Goal: Answer question/provide support: Share knowledge or assist other users

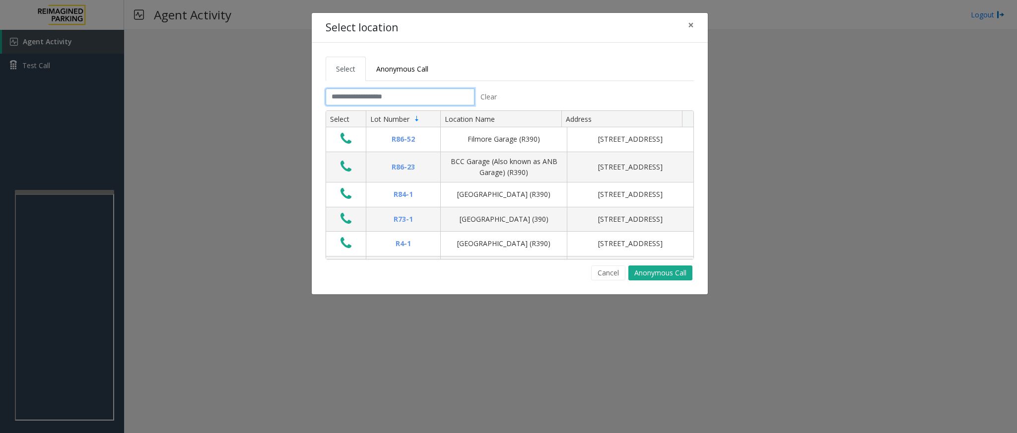
click at [390, 96] on input "text" at bounding box center [400, 96] width 149 height 17
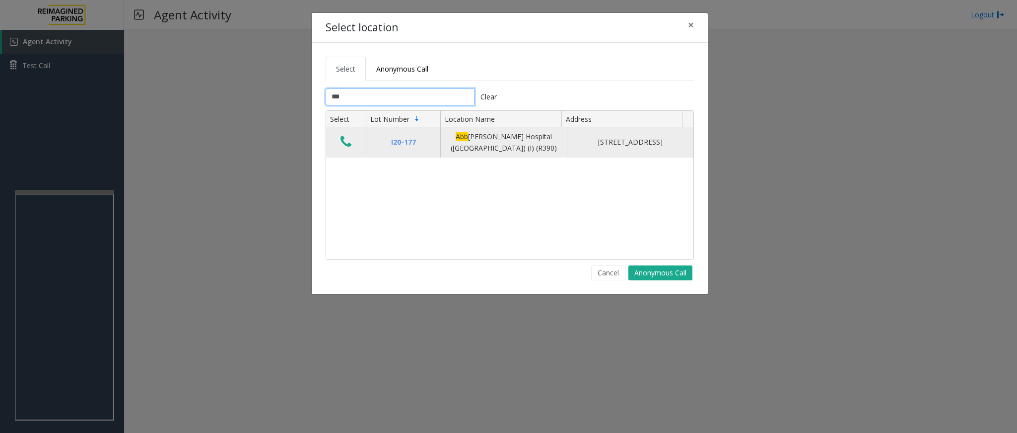
type input "***"
click at [345, 139] on icon "Data table" at bounding box center [346, 142] width 11 height 14
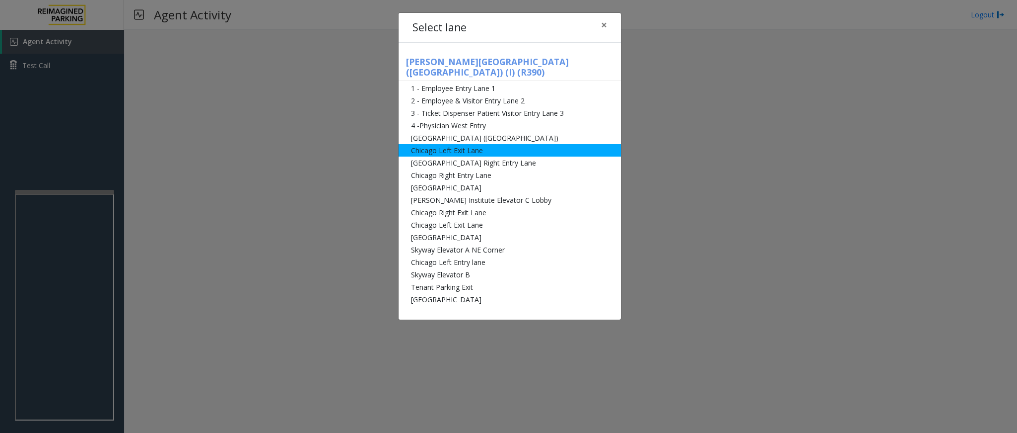
click at [449, 144] on li "Chicago Left Exit Lane" at bounding box center [510, 150] width 222 height 12
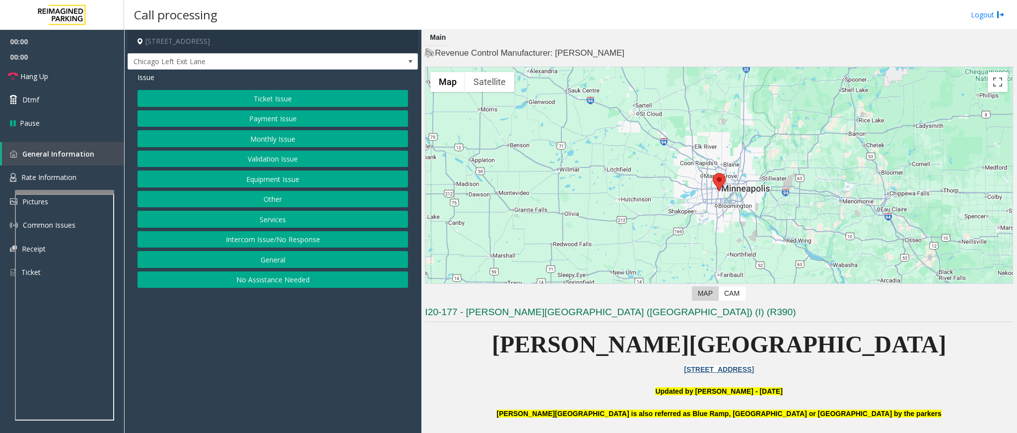
click at [280, 98] on button "Ticket Issue" at bounding box center [273, 98] width 271 height 17
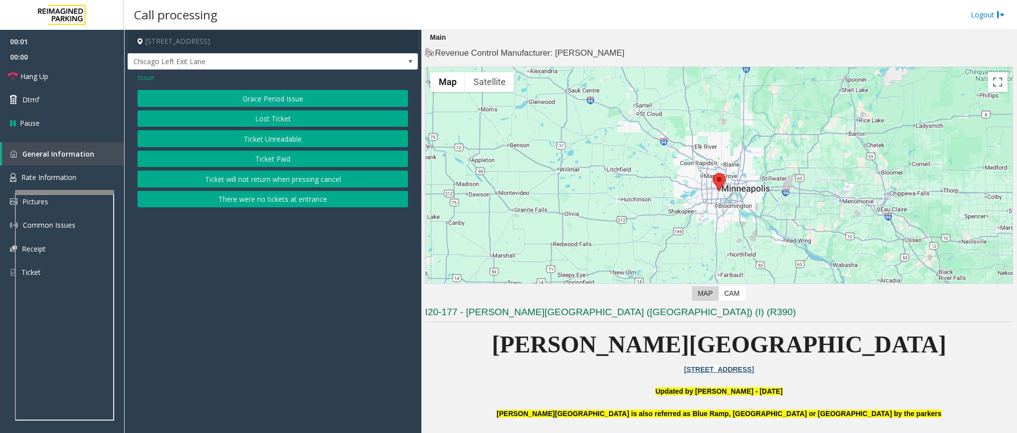
click at [270, 137] on button "Ticket Unreadable" at bounding box center [273, 138] width 271 height 17
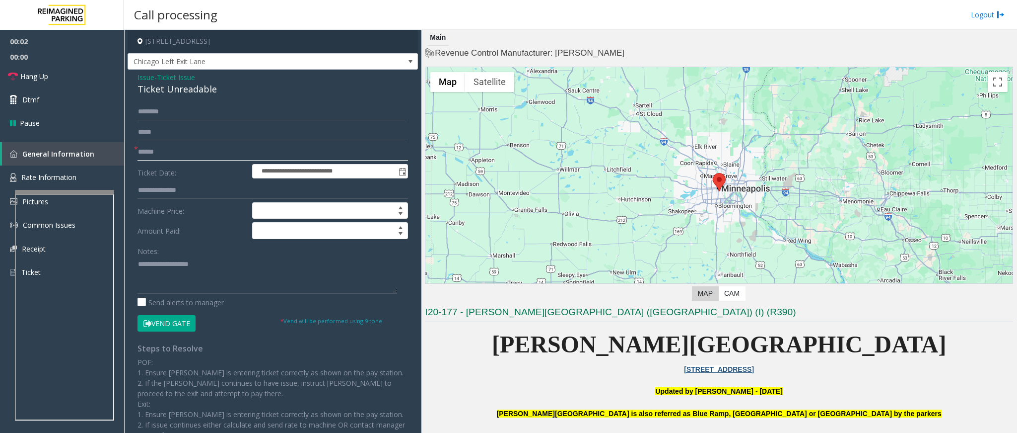
drag, startPoint x: 173, startPoint y: 152, endPoint x: 650, endPoint y: 25, distance: 493.4
click at [179, 149] on input "text" at bounding box center [273, 152] width 271 height 17
type input "*"
type input "***"
click at [177, 327] on button "Vend Gate" at bounding box center [167, 323] width 58 height 17
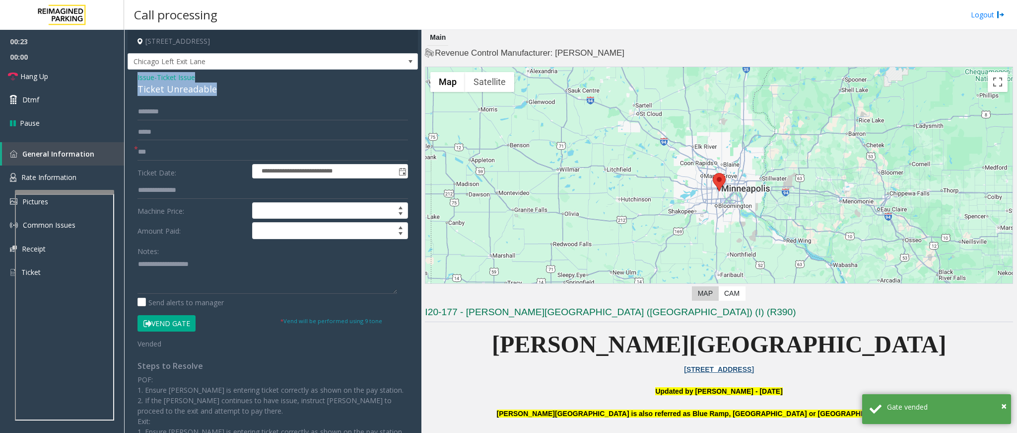
drag, startPoint x: 215, startPoint y: 90, endPoint x: 135, endPoint y: 80, distance: 81.0
click at [135, 80] on div "**********" at bounding box center [273, 289] width 290 height 439
copy div "Issue - Ticket Issue Ticket Unreadable"
click at [176, 267] on textarea at bounding box center [268, 274] width 260 height 37
paste textarea "**********"
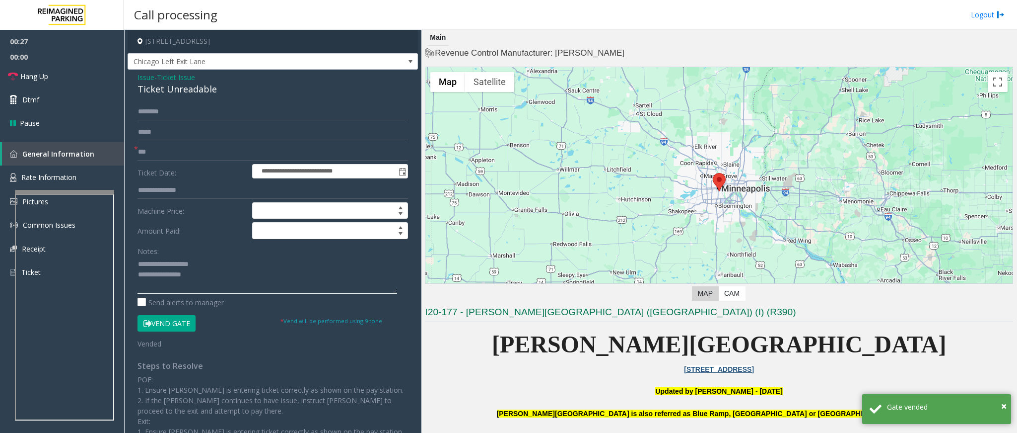
drag, startPoint x: 212, startPoint y: 264, endPoint x: 161, endPoint y: 265, distance: 50.7
click at [161, 265] on textarea at bounding box center [268, 274] width 260 height 37
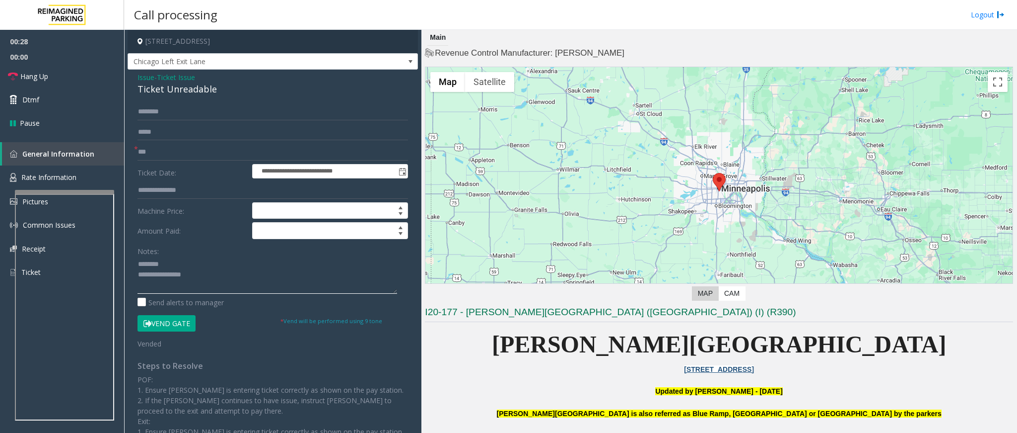
click at [213, 276] on textarea at bounding box center [268, 274] width 260 height 37
click at [42, 73] on span "Hang Up" at bounding box center [34, 76] width 28 height 10
click at [259, 281] on textarea at bounding box center [268, 274] width 260 height 37
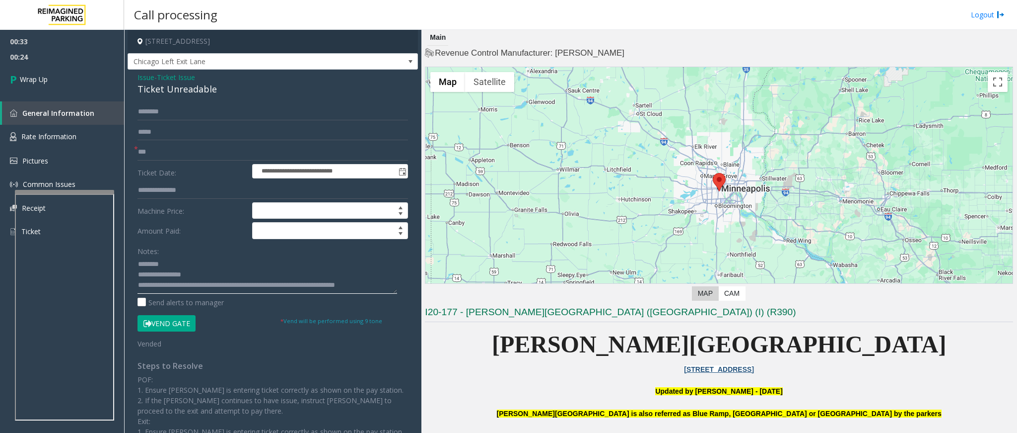
scroll to position [7, 0]
click at [292, 276] on textarea at bounding box center [268, 274] width 260 height 37
type textarea "**********"
drag, startPoint x: 191, startPoint y: 152, endPoint x: 130, endPoint y: 155, distance: 61.1
click at [130, 155] on div "**********" at bounding box center [273, 301] width 286 height 396
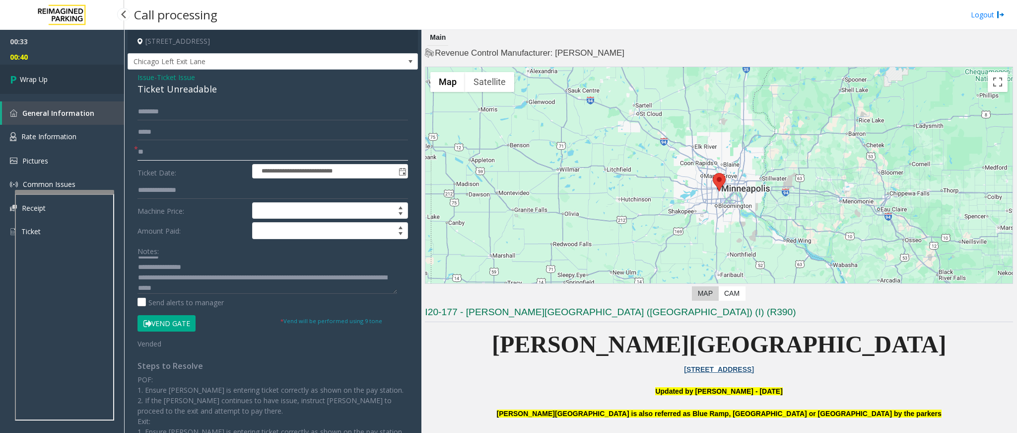
type input "**"
click at [44, 72] on link "Wrap Up" at bounding box center [62, 79] width 124 height 29
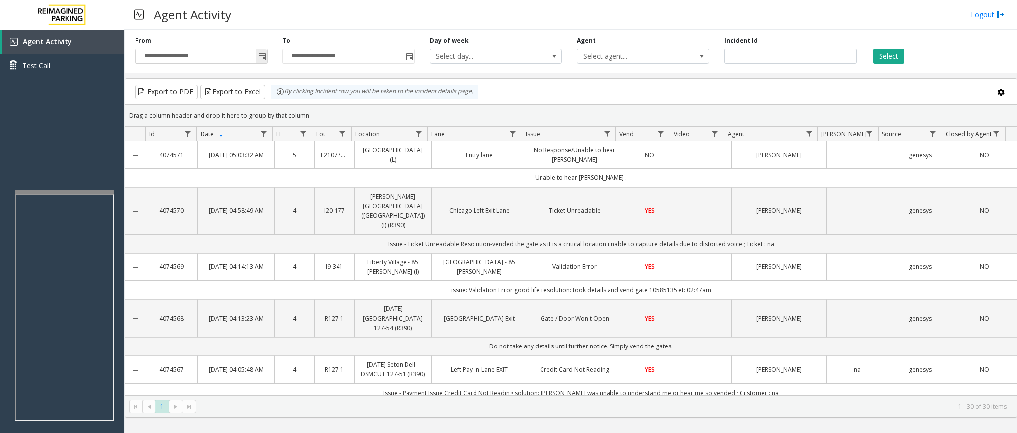
click at [261, 57] on span "Toggle popup" at bounding box center [262, 57] width 8 height 8
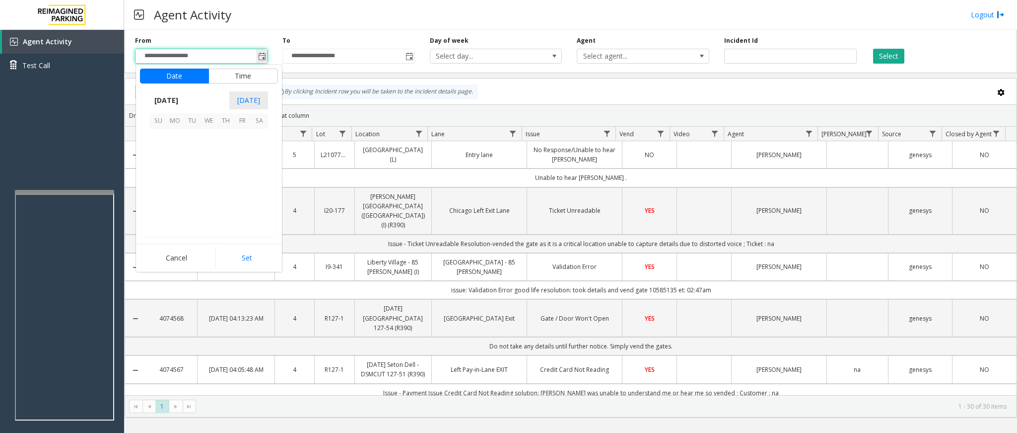
scroll to position [178140, 0]
click at [193, 139] on span "2" at bounding box center [192, 137] width 17 height 17
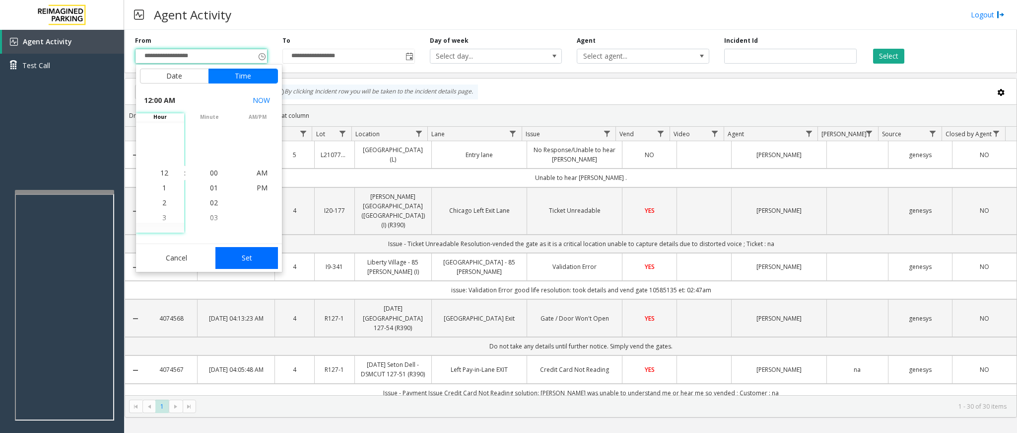
click at [255, 260] on button "Set" at bounding box center [247, 258] width 63 height 22
type input "**********"
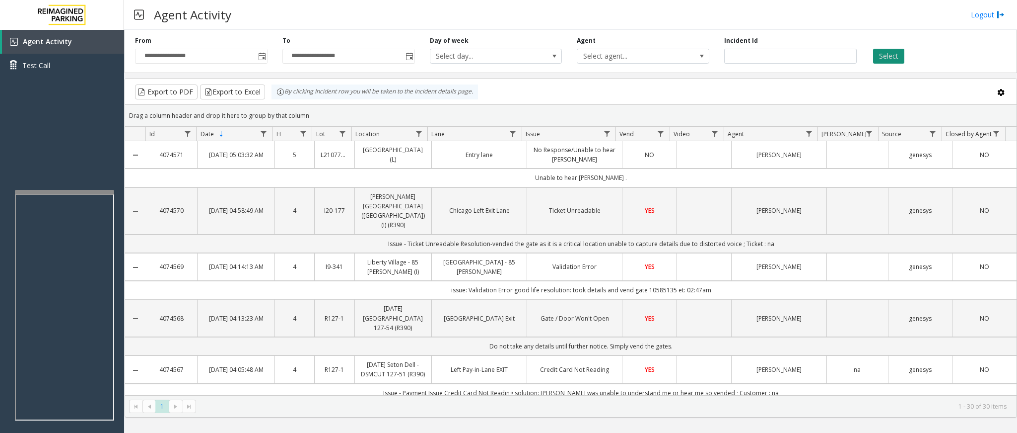
click at [888, 54] on button "Select" at bounding box center [888, 56] width 31 height 15
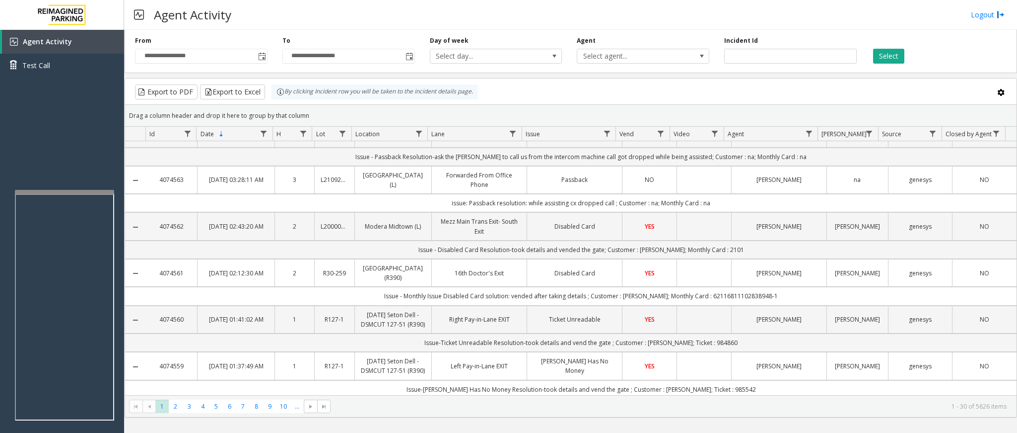
scroll to position [521, 0]
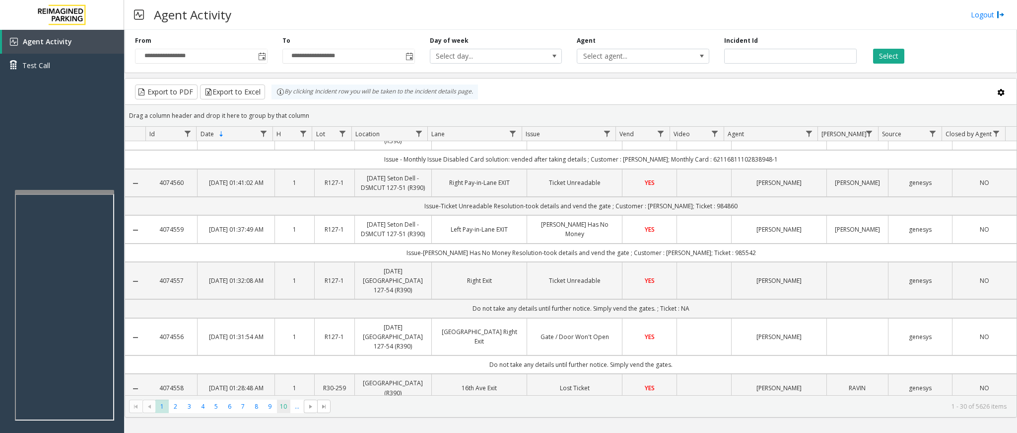
click at [282, 410] on span "10" at bounding box center [283, 405] width 13 height 13
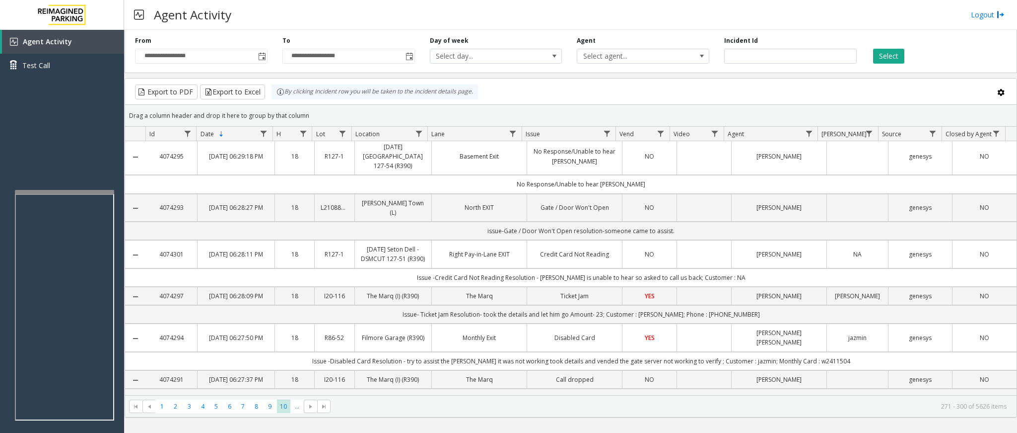
scroll to position [149, 0]
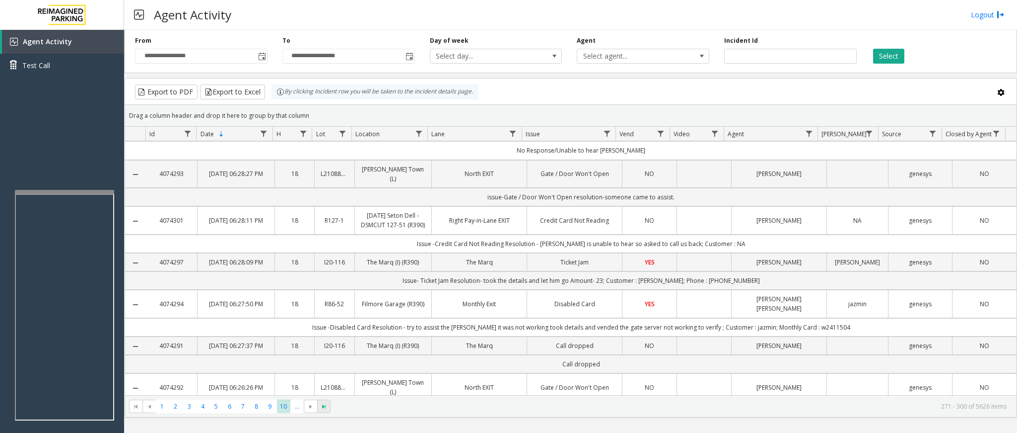
click at [325, 402] on span "Go to the last page" at bounding box center [324, 406] width 8 height 8
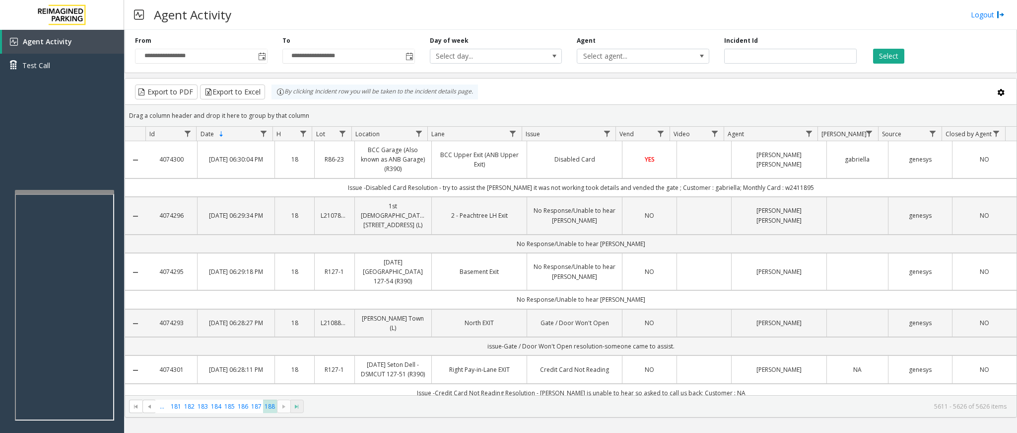
click at [325, 402] on kendo-pager-info "5611 - 5626 of 5626 items" at bounding box center [658, 406] width 697 height 8
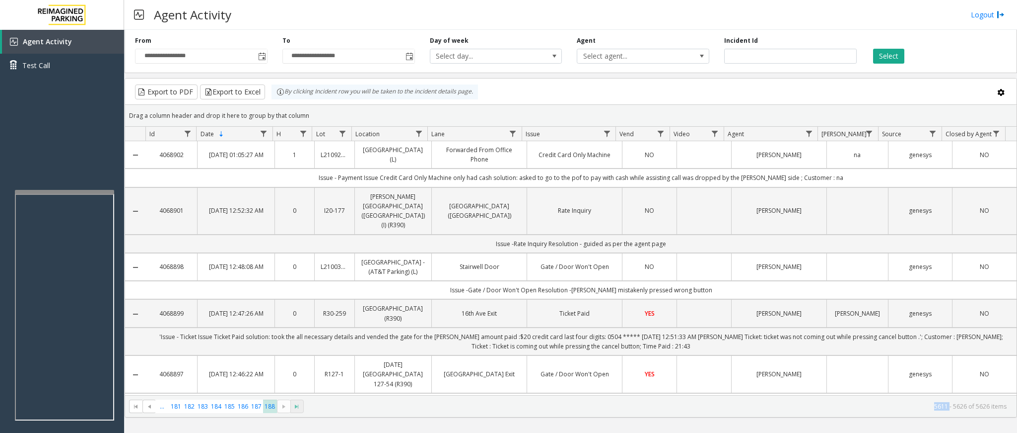
click at [325, 402] on kendo-pager-info "5611 - 5626 of 5626 items" at bounding box center [658, 406] width 697 height 8
click at [296, 404] on kendo-pager-next-buttons at bounding box center [290, 406] width 27 height 14
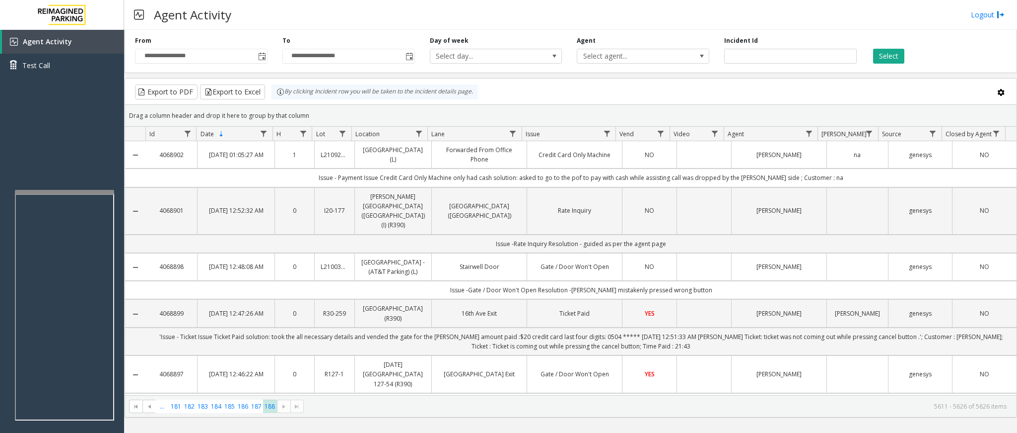
click at [296, 404] on kendo-pager-next-buttons at bounding box center [290, 406] width 27 height 14
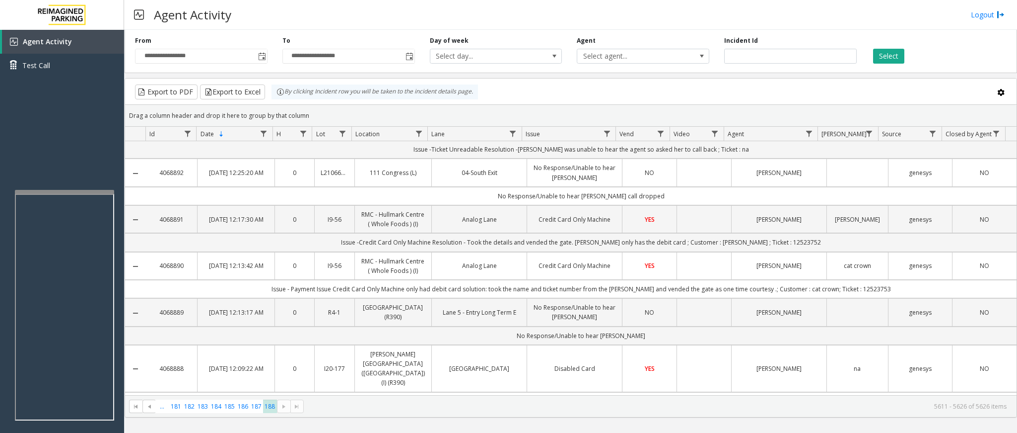
scroll to position [514, 0]
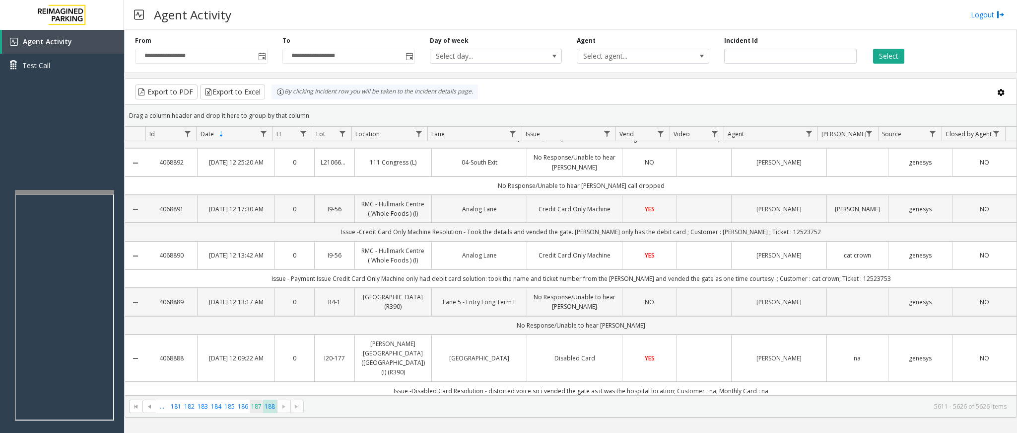
click at [256, 410] on span "187" at bounding box center [256, 405] width 13 height 13
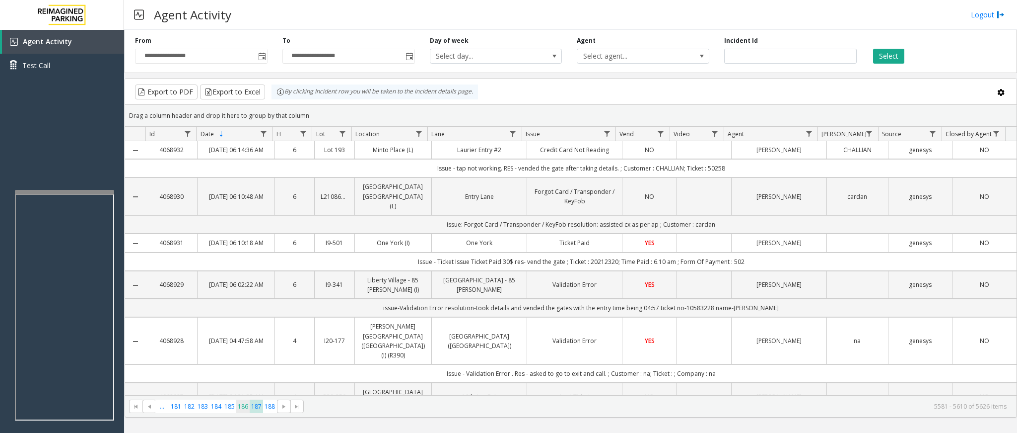
click at [239, 409] on span "186" at bounding box center [242, 405] width 13 height 13
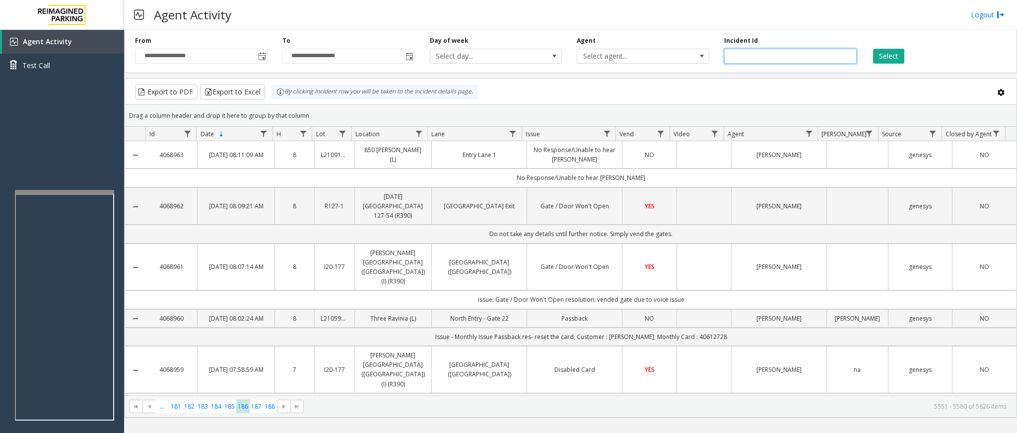
click at [776, 60] on input "number" at bounding box center [790, 56] width 133 height 15
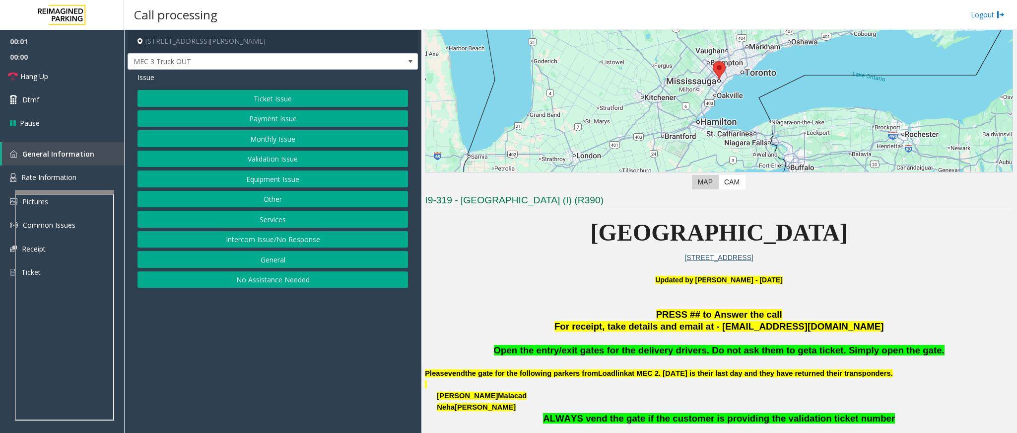
scroll to position [223, 0]
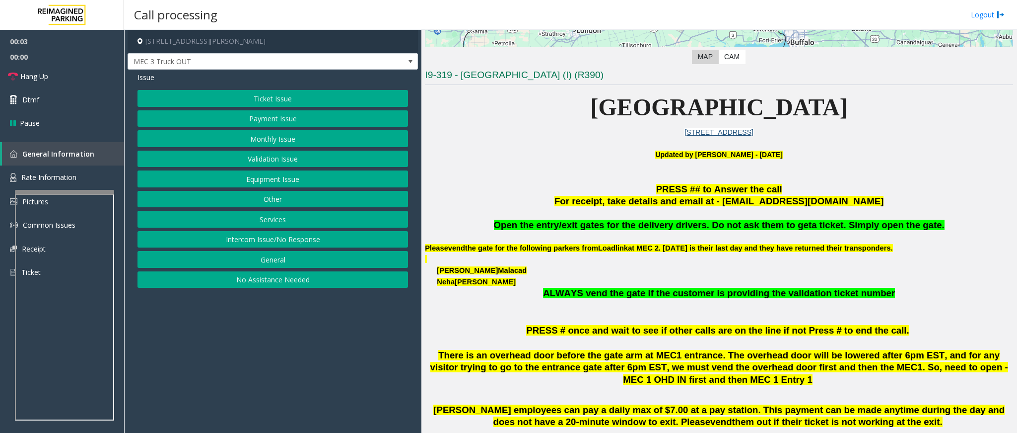
click at [282, 222] on button "Services" at bounding box center [273, 219] width 271 height 17
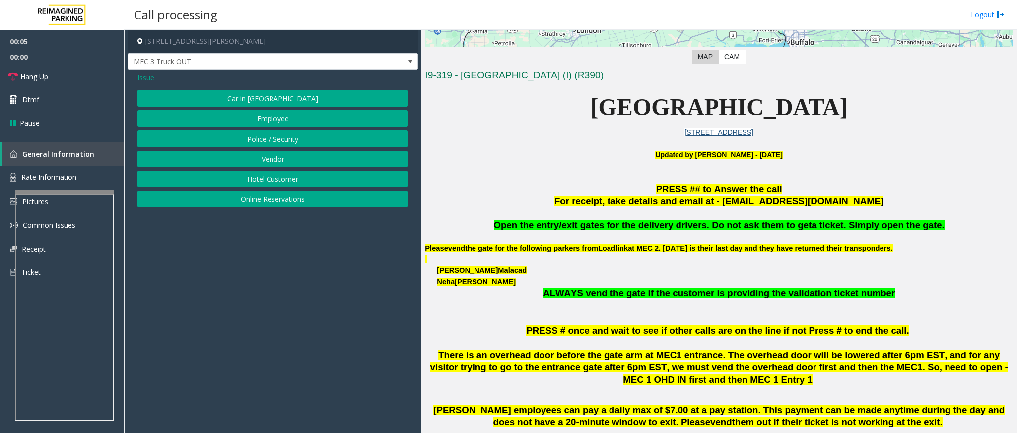
click at [270, 155] on button "Vendor" at bounding box center [273, 158] width 271 height 17
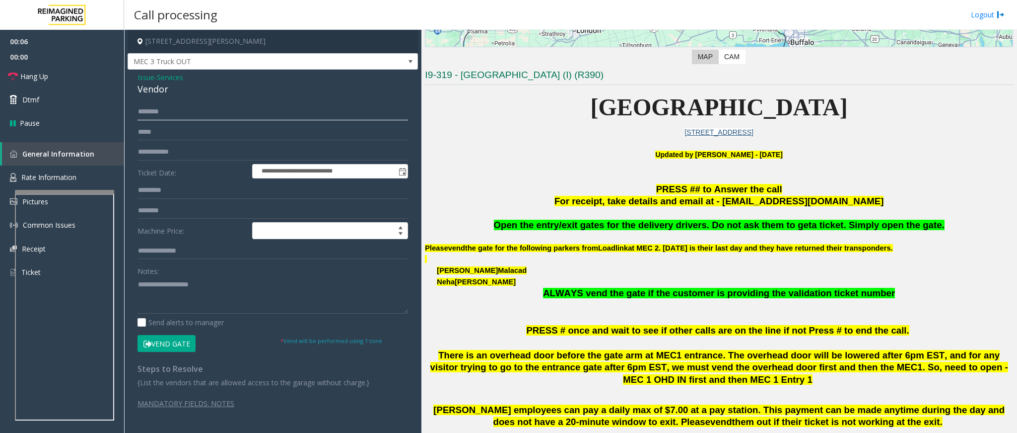
click at [186, 116] on input "text" at bounding box center [273, 111] width 271 height 17
click at [155, 112] on input "*******" at bounding box center [273, 111] width 271 height 17
type input "******"
click at [185, 340] on button "Vend Gate" at bounding box center [167, 343] width 58 height 17
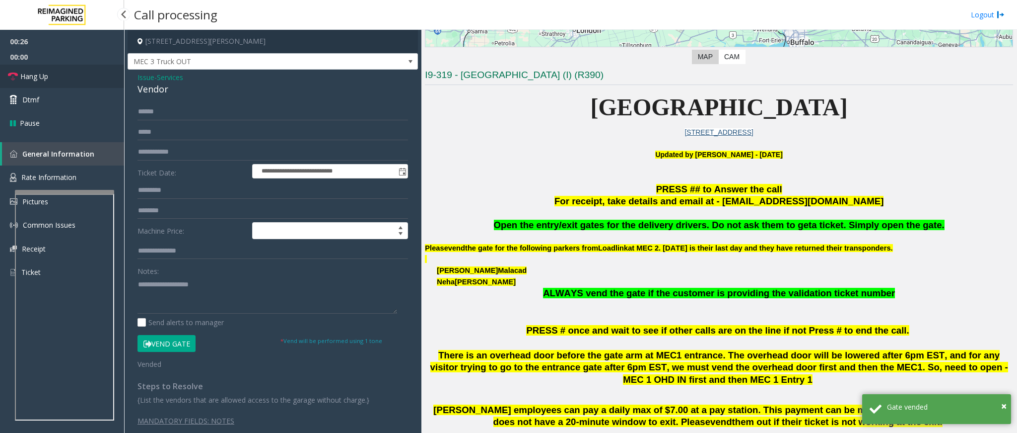
click at [52, 76] on link "Hang Up" at bounding box center [62, 76] width 124 height 23
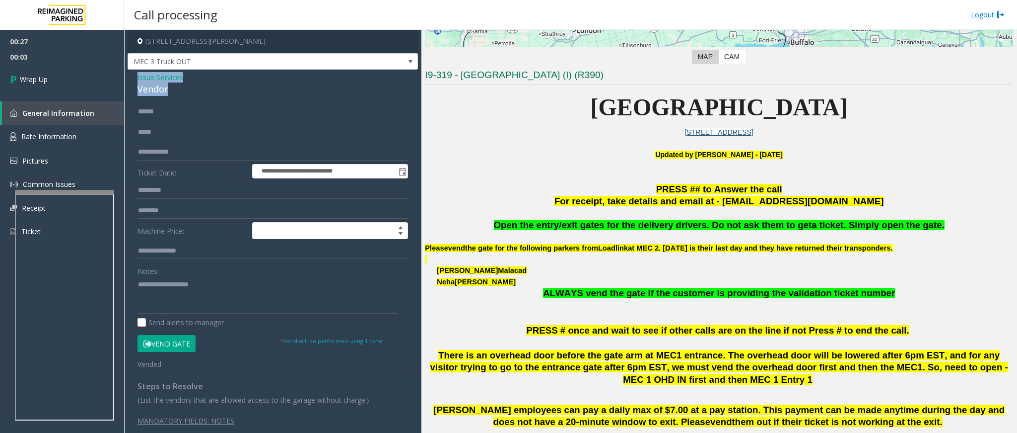
drag, startPoint x: 167, startPoint y: 88, endPoint x: 132, endPoint y: 76, distance: 37.8
click at [132, 76] on div "**********" at bounding box center [273, 258] width 290 height 376
drag, startPoint x: 939, startPoint y: 222, endPoint x: 512, endPoint y: 222, distance: 426.1
click at [512, 222] on p "Open the entry/exit gates for the delivery drivers. Do not ask them to get a ti…" at bounding box center [719, 225] width 588 height 12
copy span "Open the entry/exit gates for the delivery drivers. Do not ask them to get a ti…"
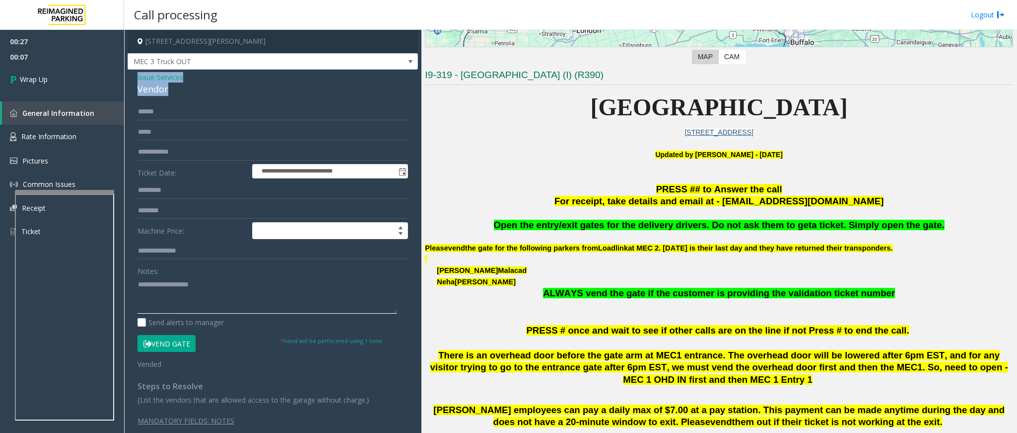
paste textarea "**********"
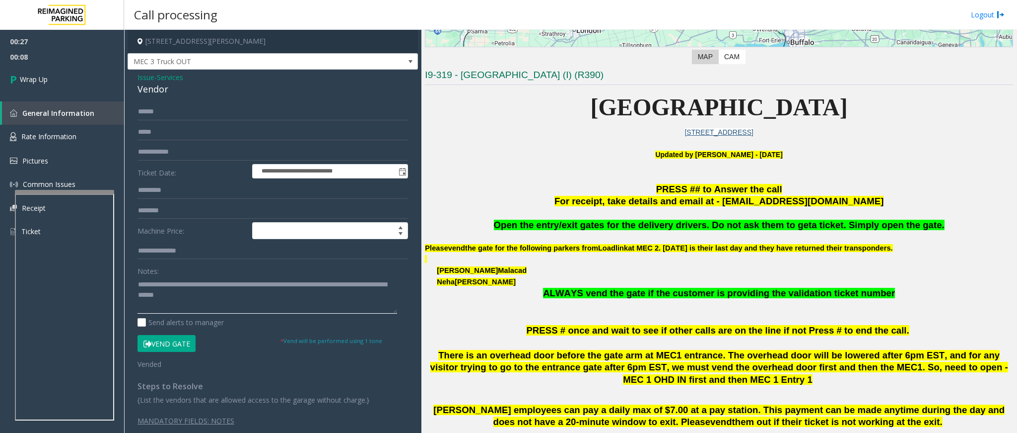
click at [236, 295] on textarea at bounding box center [268, 294] width 260 height 37
type textarea "**********"
click at [27, 70] on link "Wrap Up" at bounding box center [62, 79] width 124 height 29
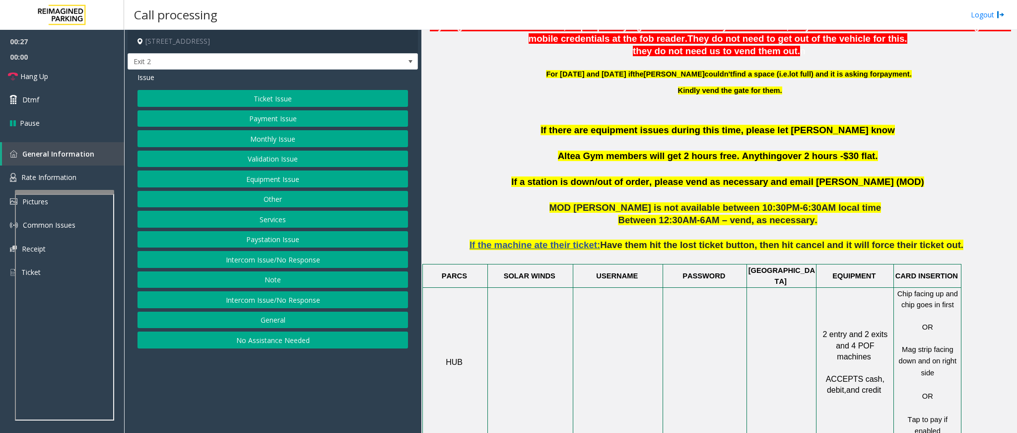
scroll to position [447, 0]
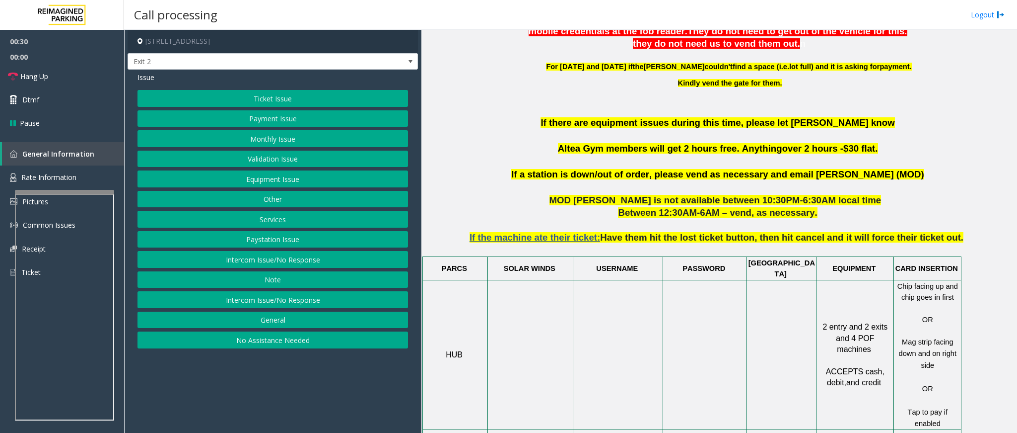
click at [252, 136] on button "Monthly Issue" at bounding box center [273, 138] width 271 height 17
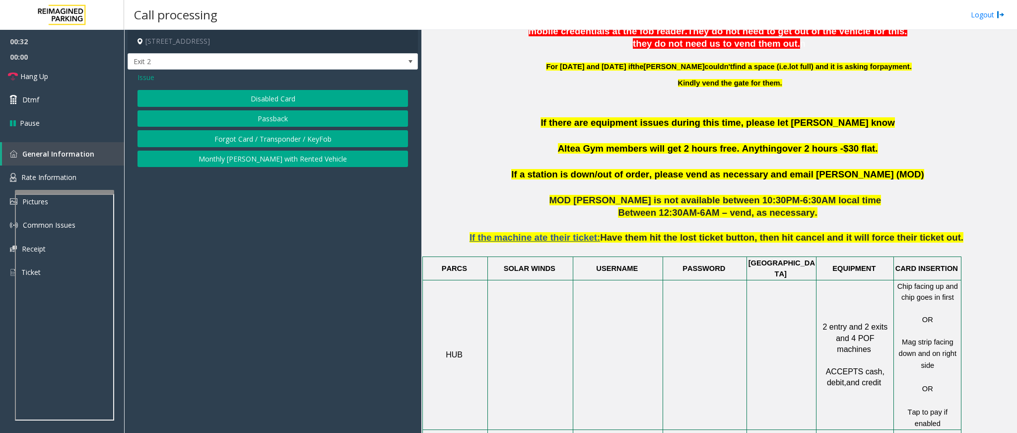
click at [254, 97] on button "Disabled Card" at bounding box center [273, 98] width 271 height 17
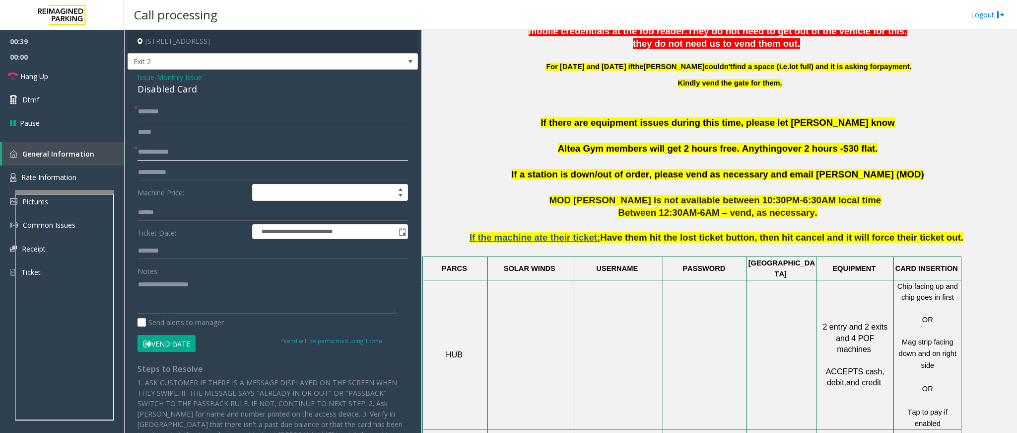
click at [208, 154] on input "text" at bounding box center [273, 152] width 271 height 17
type input "*****"
click at [194, 108] on input "text" at bounding box center [273, 111] width 271 height 17
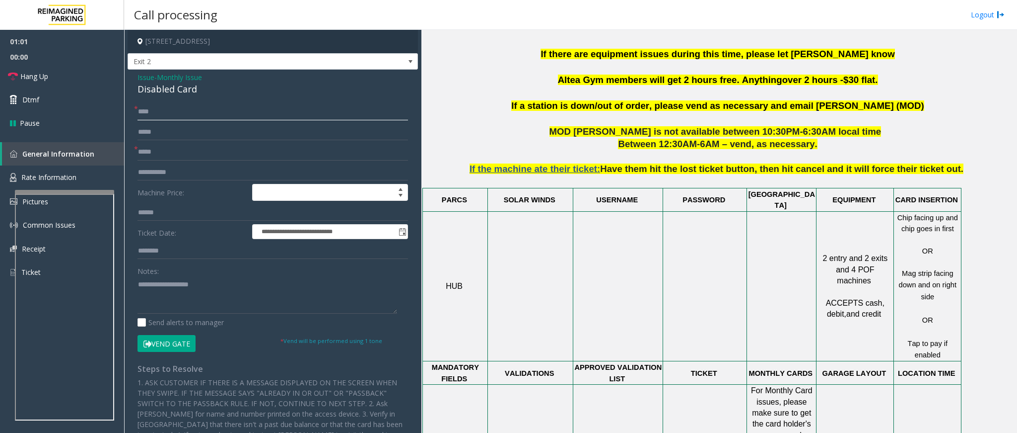
scroll to position [521, 0]
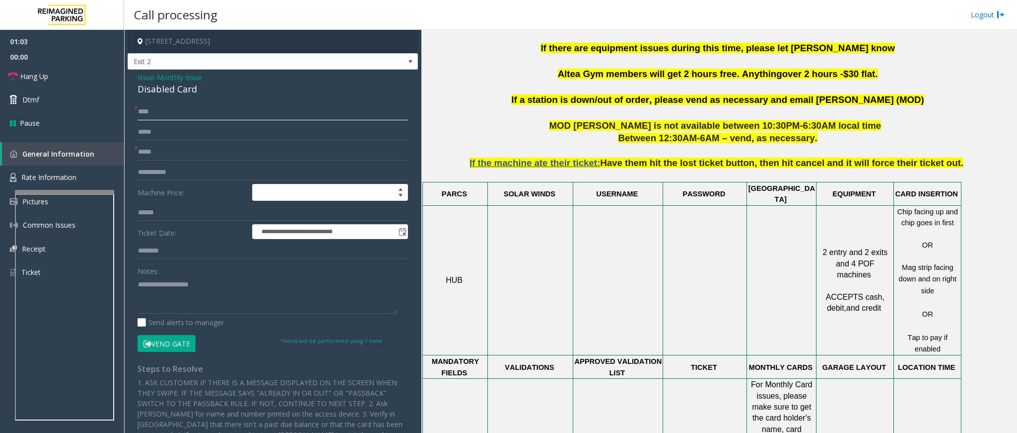
type input "****"
click at [181, 341] on button "Vend Gate" at bounding box center [167, 343] width 58 height 17
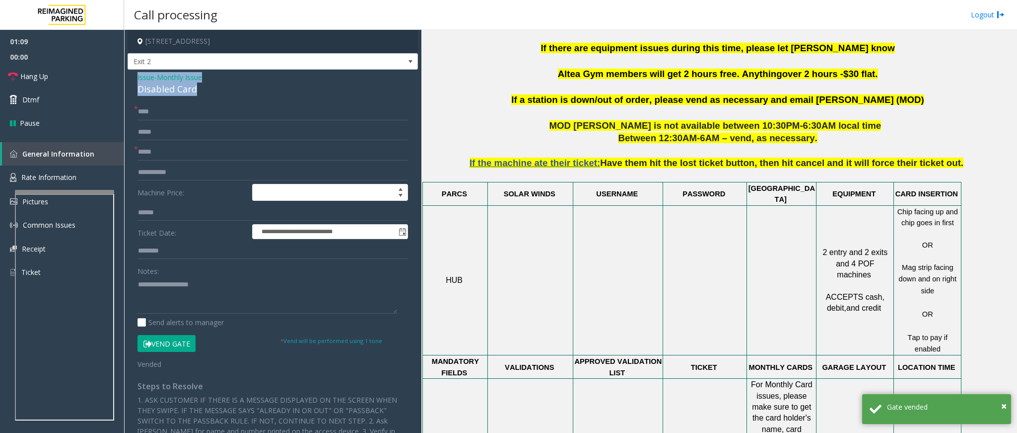
drag, startPoint x: 203, startPoint y: 91, endPoint x: 131, endPoint y: 79, distance: 72.5
click at [131, 79] on div "**********" at bounding box center [273, 326] width 290 height 512
copy div "Issue - Monthly Issue Disabled Card"
paste textarea "**********"
click at [180, 298] on textarea at bounding box center [268, 294] width 260 height 37
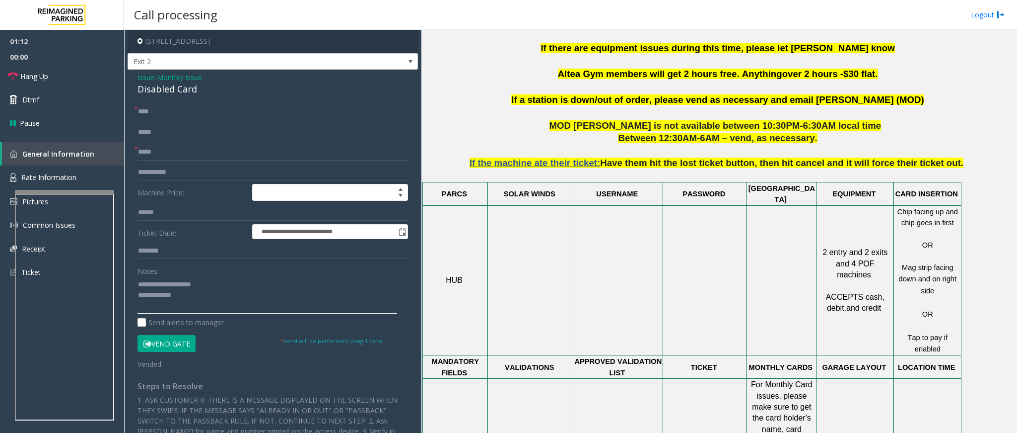
drag, startPoint x: 217, startPoint y: 281, endPoint x: 162, endPoint y: 281, distance: 54.1
click at [162, 281] on textarea at bounding box center [268, 294] width 260 height 37
click at [60, 65] on link "Hang Up" at bounding box center [62, 76] width 124 height 23
click at [214, 301] on textarea at bounding box center [268, 294] width 260 height 37
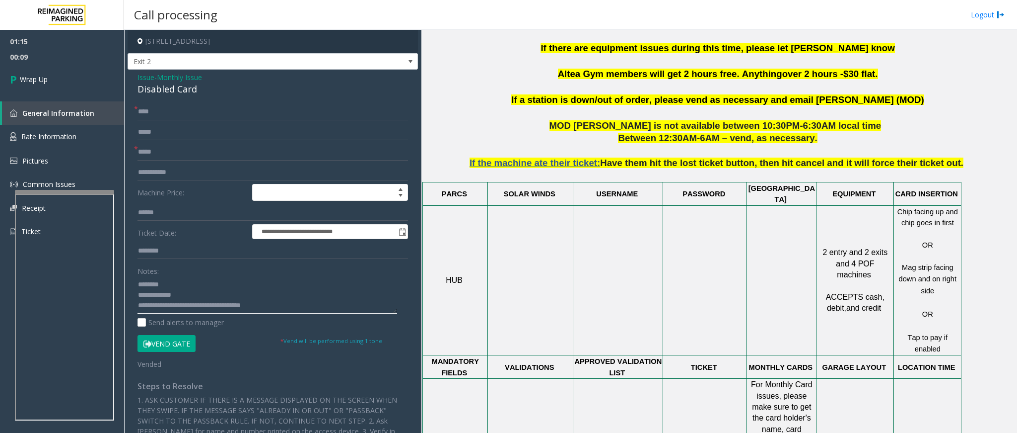
click at [205, 301] on textarea at bounding box center [268, 294] width 260 height 37
type textarea "**********"
click at [78, 76] on link "Wrap Up" at bounding box center [62, 79] width 124 height 29
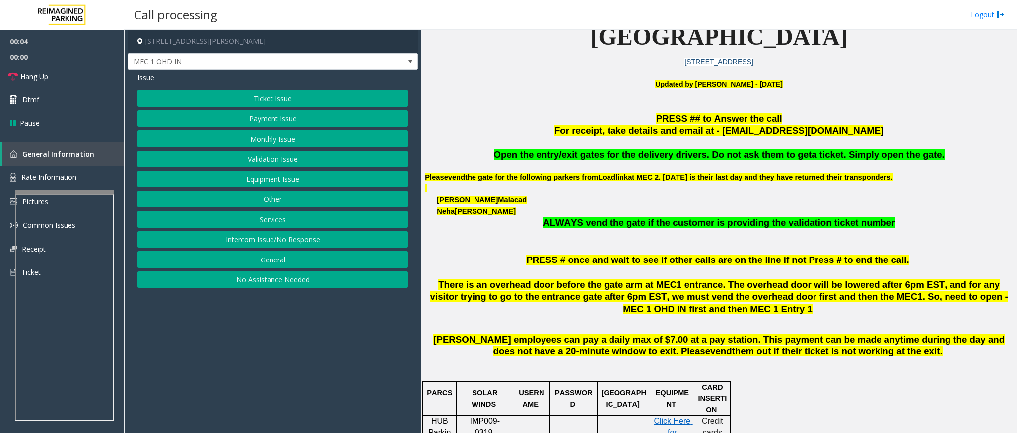
scroll to position [298, 0]
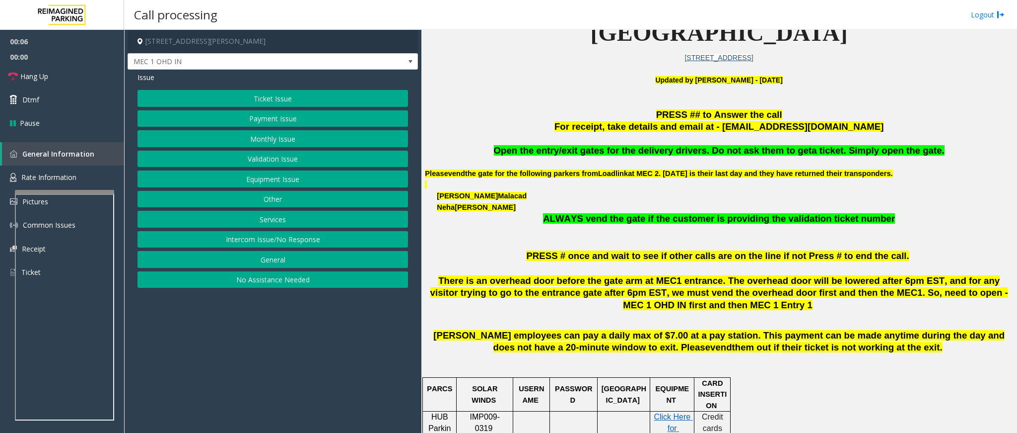
drag, startPoint x: 921, startPoint y: 154, endPoint x: 513, endPoint y: 156, distance: 407.7
click at [513, 156] on p "Open the entry/exit gates for the delivery drivers. Do not ask them to get a ti…" at bounding box center [719, 151] width 588 height 12
copy span "Open the entry/exit gates for the delivery drivers. Do not ask them to get a ti…"
click at [286, 217] on button "Services" at bounding box center [273, 219] width 271 height 17
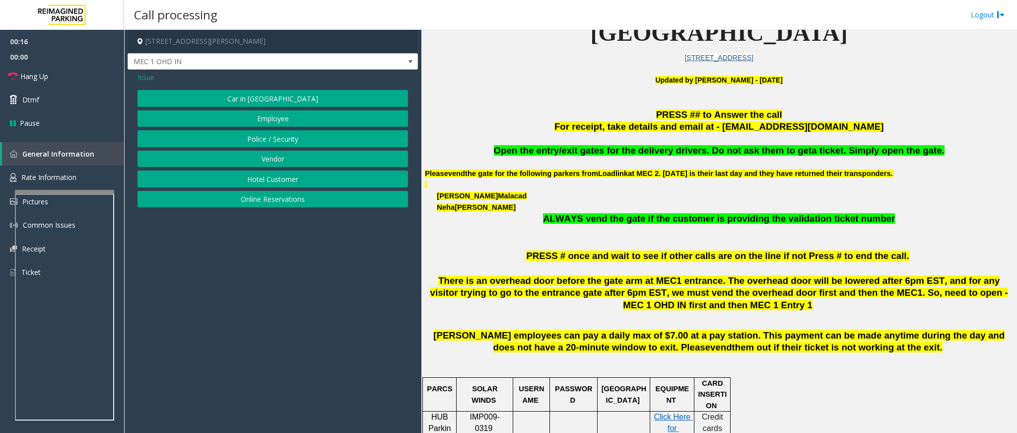
click at [278, 158] on button "Vendor" at bounding box center [273, 158] width 271 height 17
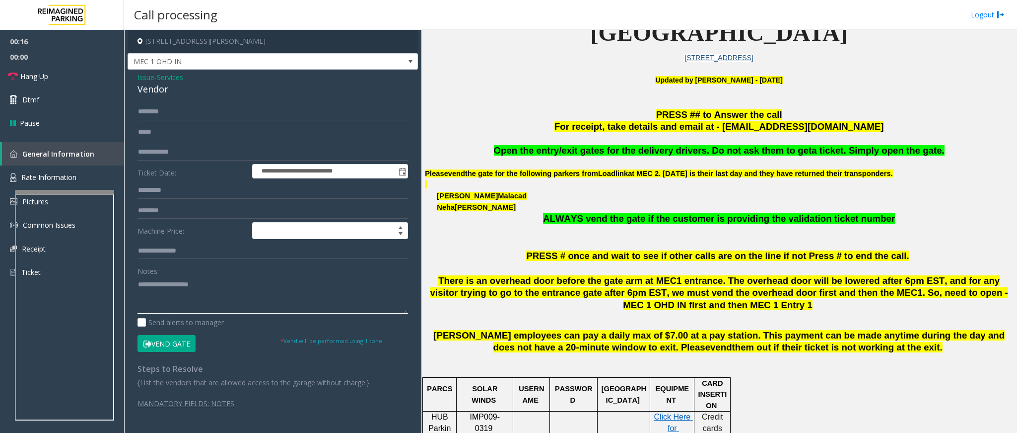
paste textarea "**********"
click at [192, 286] on textarea at bounding box center [273, 294] width 271 height 37
type textarea "**********"
click at [182, 339] on button "Vend Gate" at bounding box center [167, 343] width 58 height 17
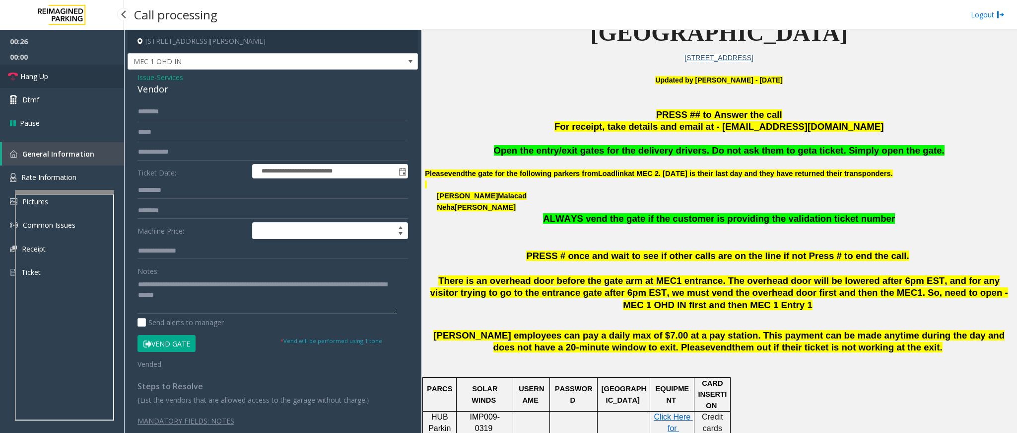
click at [78, 73] on link "Hang Up" at bounding box center [62, 76] width 124 height 23
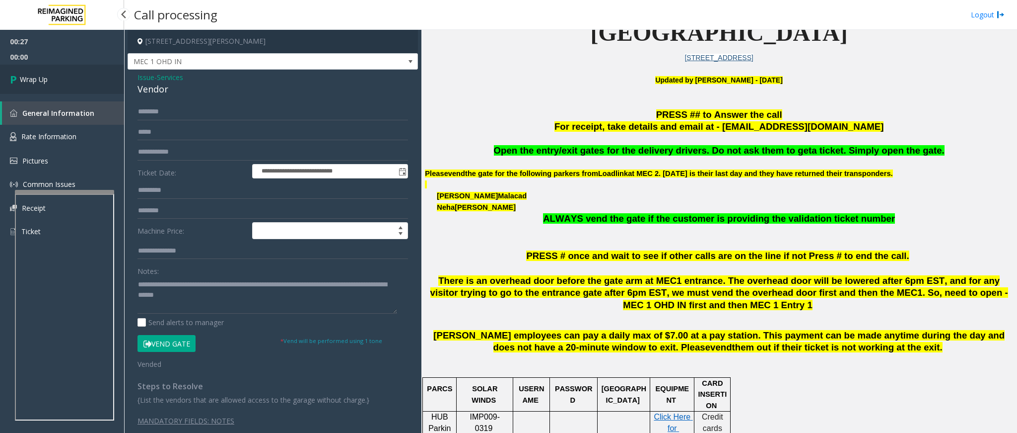
click at [78, 73] on link "Wrap Up" at bounding box center [62, 79] width 124 height 29
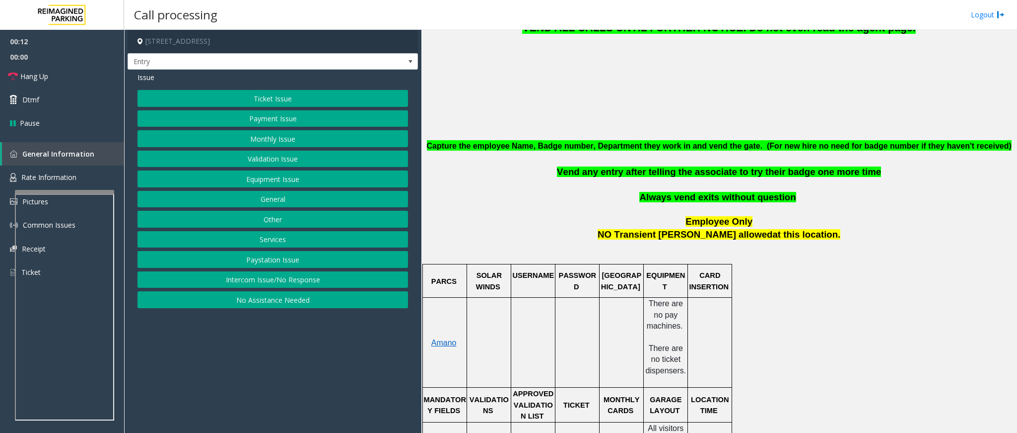
scroll to position [298, 0]
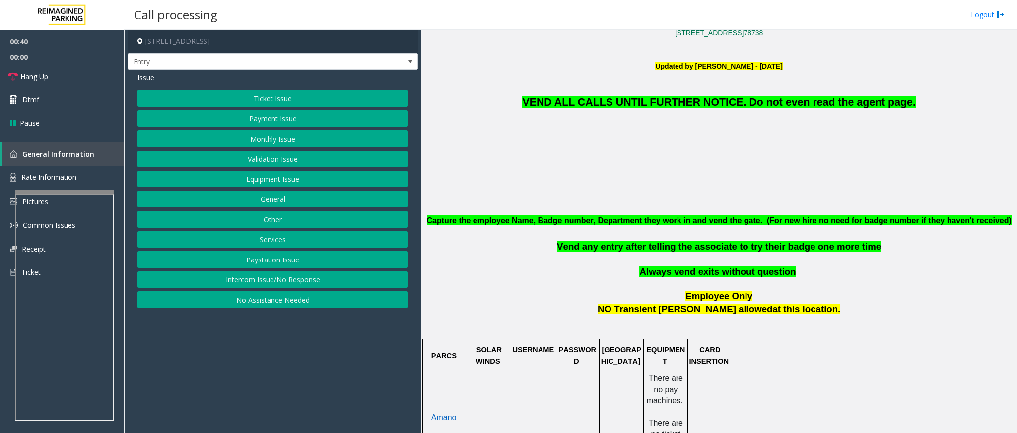
click at [285, 185] on button "Equipment Issue" at bounding box center [273, 178] width 271 height 17
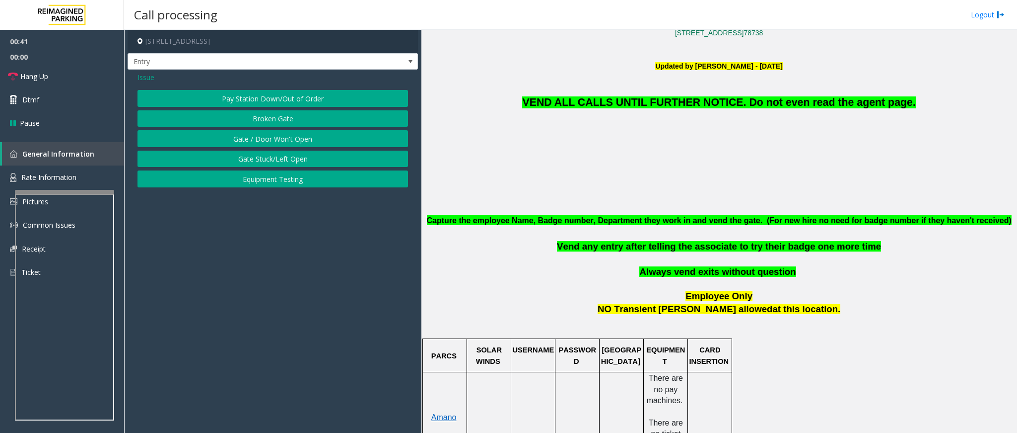
click at [292, 139] on button "Gate / Door Won't Open" at bounding box center [273, 138] width 271 height 17
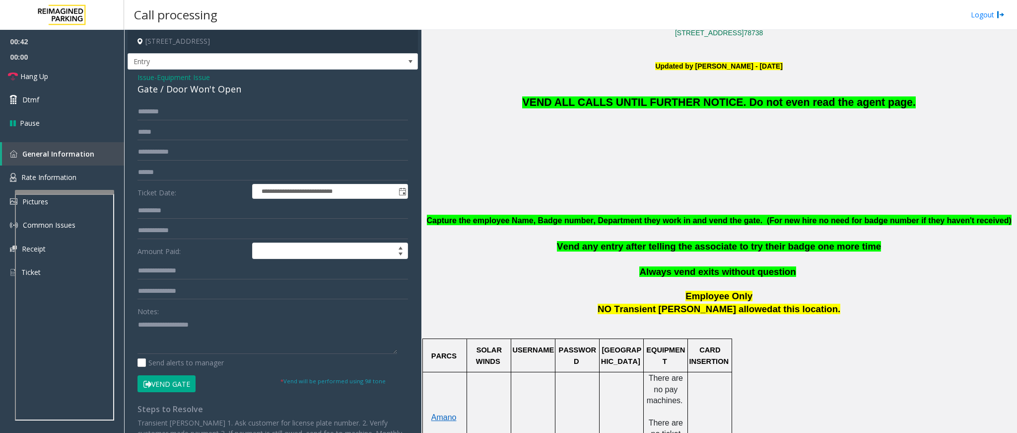
click at [175, 382] on button "Vend Gate" at bounding box center [167, 383] width 58 height 17
click at [714, 101] on span "VEND ALL CALLS UNTIL FURTHER NOTICE. Do not even read the agent page." at bounding box center [718, 102] width 393 height 12
click at [717, 100] on span "VEND ALL CALLS UNTIL FURTHER NOTICE. Do not even read the agent page." at bounding box center [718, 102] width 393 height 12
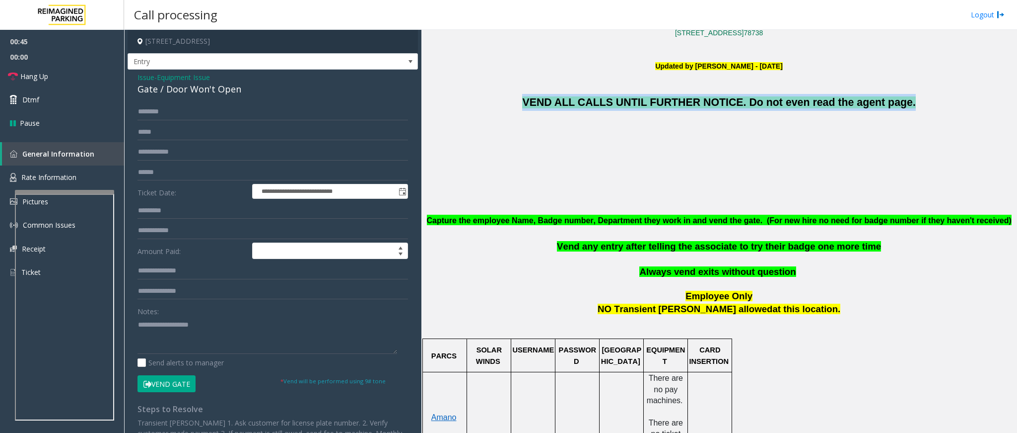
click at [717, 100] on span "VEND ALL CALLS UNTIL FURTHER NOTICE. Do not even read the agent page." at bounding box center [718, 102] width 393 height 12
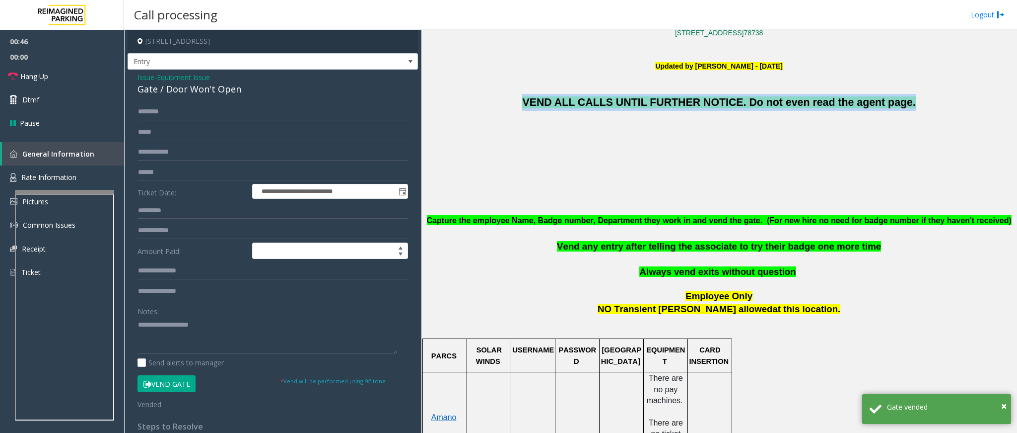
copy span "VEND ALL CALLS UNTIL FURTHER NOTICE. Do not even read the agent page."
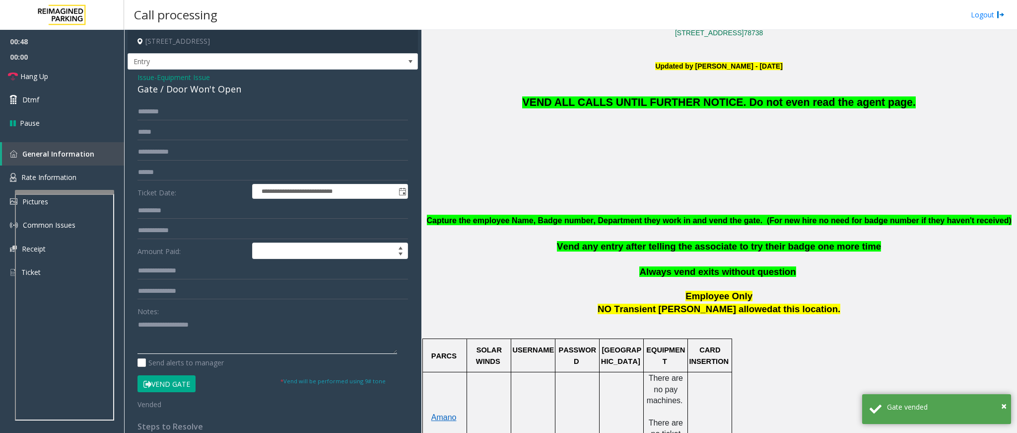
paste textarea "**********"
click at [223, 334] on textarea at bounding box center [268, 334] width 260 height 37
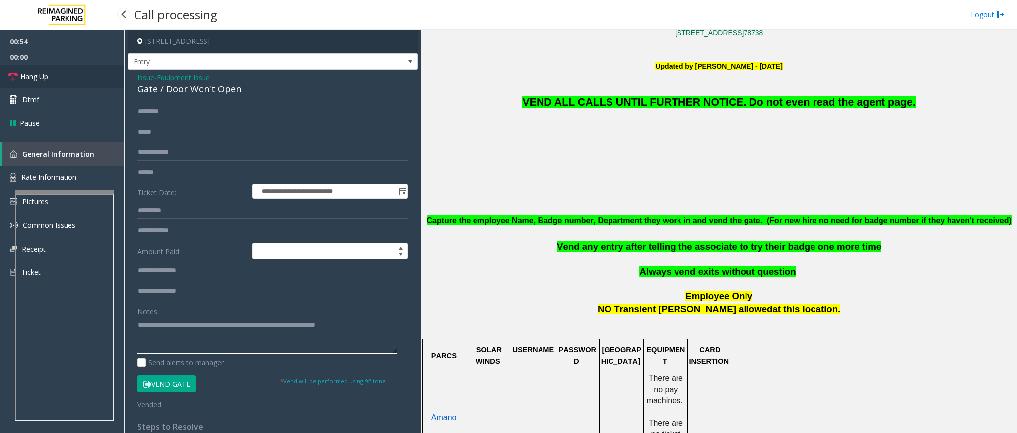
type textarea "**********"
click at [49, 73] on link "Hang Up" at bounding box center [62, 76] width 124 height 23
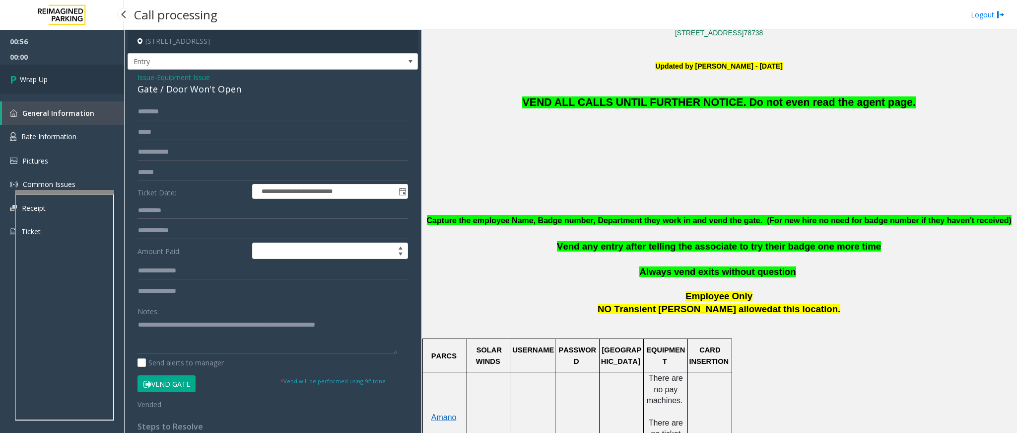
click at [49, 73] on link "Wrap Up" at bounding box center [62, 79] width 124 height 29
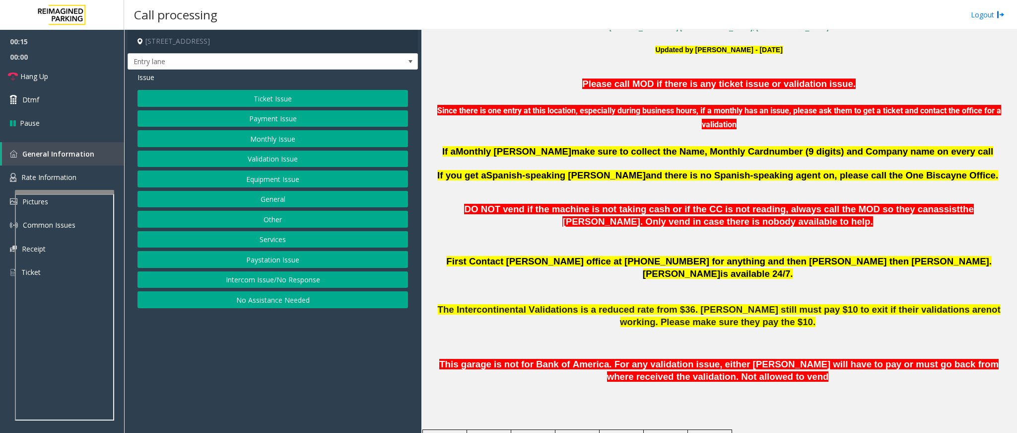
scroll to position [372, 0]
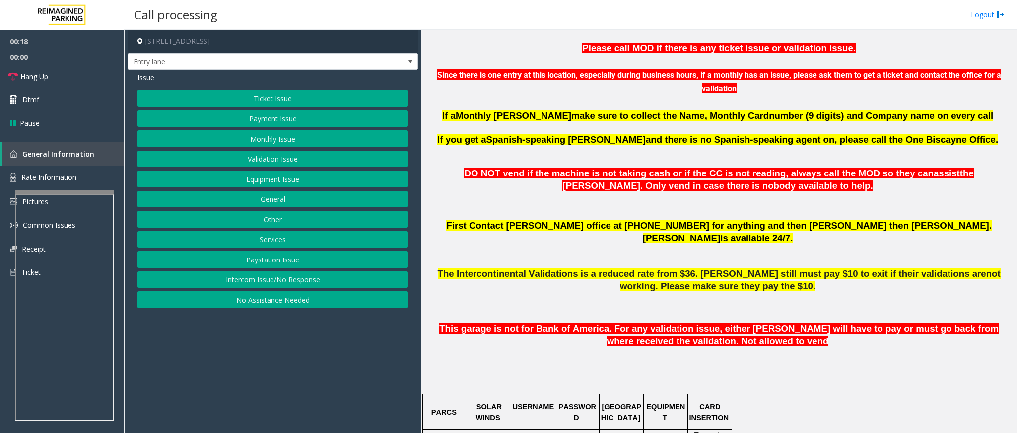
click at [264, 142] on button "Monthly Issue" at bounding box center [273, 138] width 271 height 17
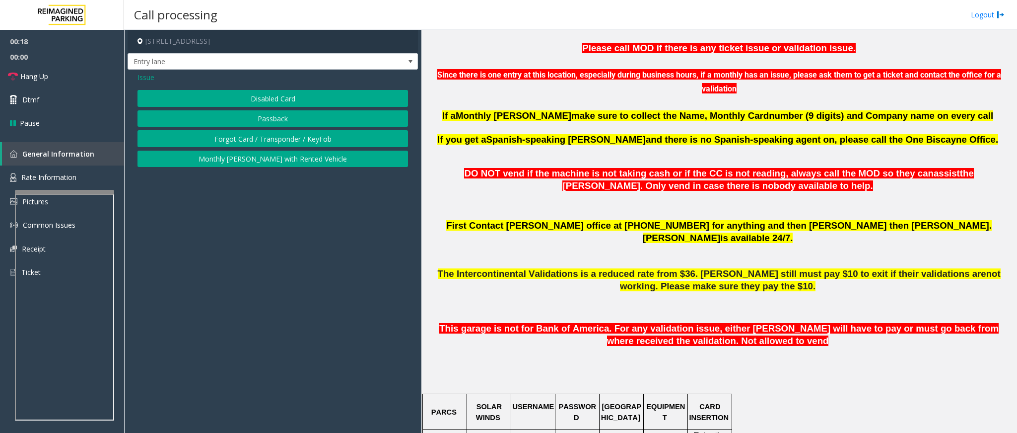
click at [263, 94] on button "Disabled Card" at bounding box center [273, 98] width 271 height 17
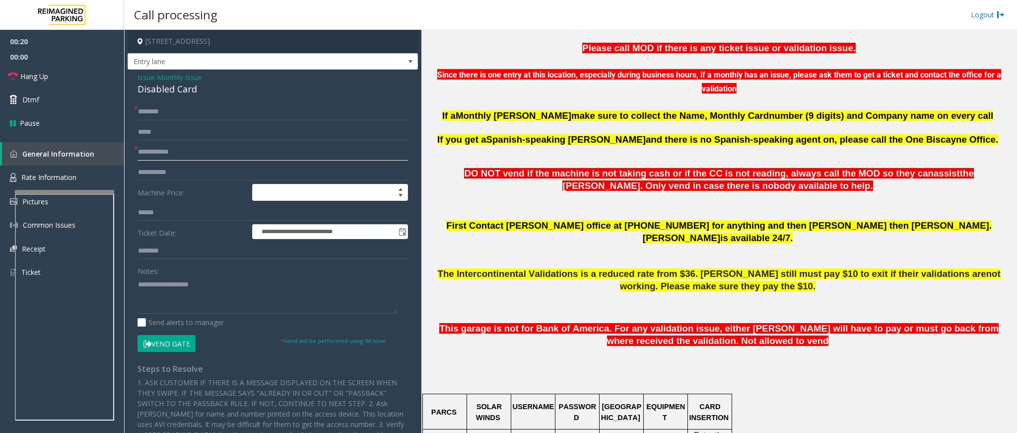
click at [179, 153] on input "text" at bounding box center [273, 152] width 271 height 17
type input "******"
click at [164, 111] on input "text" at bounding box center [273, 111] width 271 height 17
click at [163, 114] on input "text" at bounding box center [273, 111] width 271 height 17
click at [167, 115] on input "text" at bounding box center [273, 111] width 271 height 17
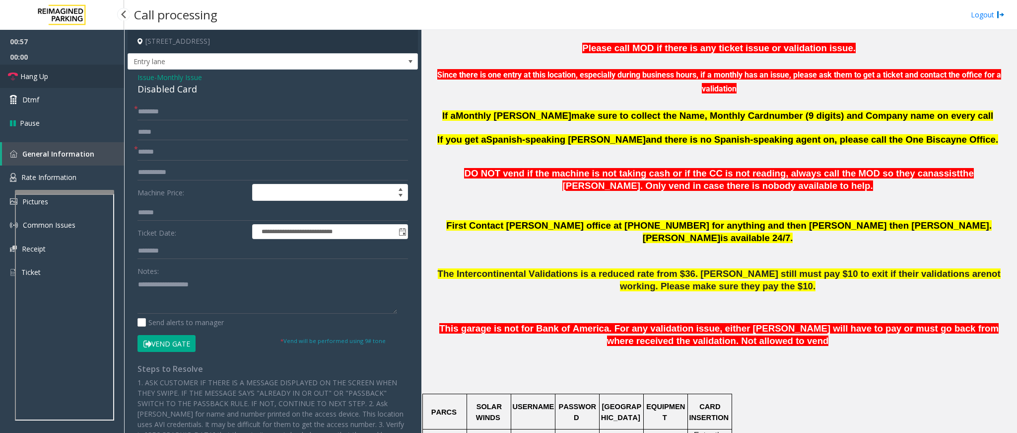
click at [48, 82] on link "Hang Up" at bounding box center [62, 76] width 124 height 23
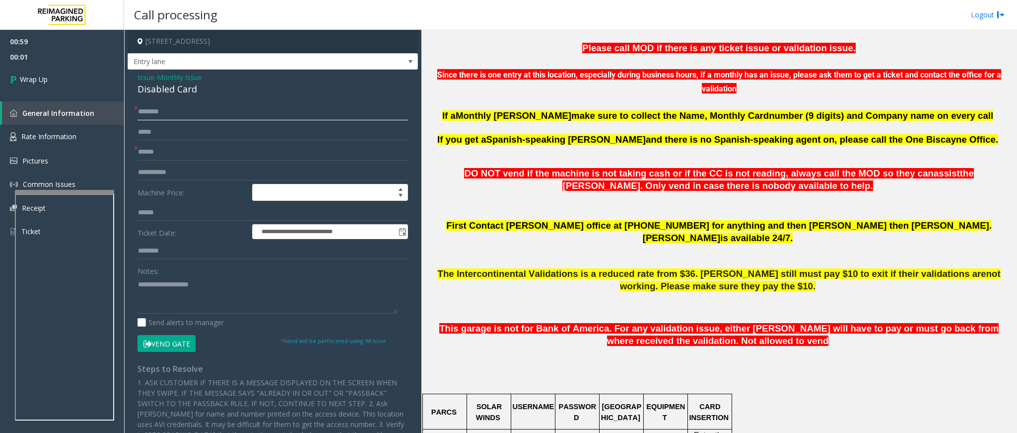
click at [182, 107] on input "text" at bounding box center [273, 111] width 271 height 17
type input "**"
drag, startPoint x: 197, startPoint y: 92, endPoint x: 136, endPoint y: 79, distance: 62.4
click at [136, 79] on div "**********" at bounding box center [273, 307] width 290 height 474
copy div "Issue - Monthly Issue Disabled Card"
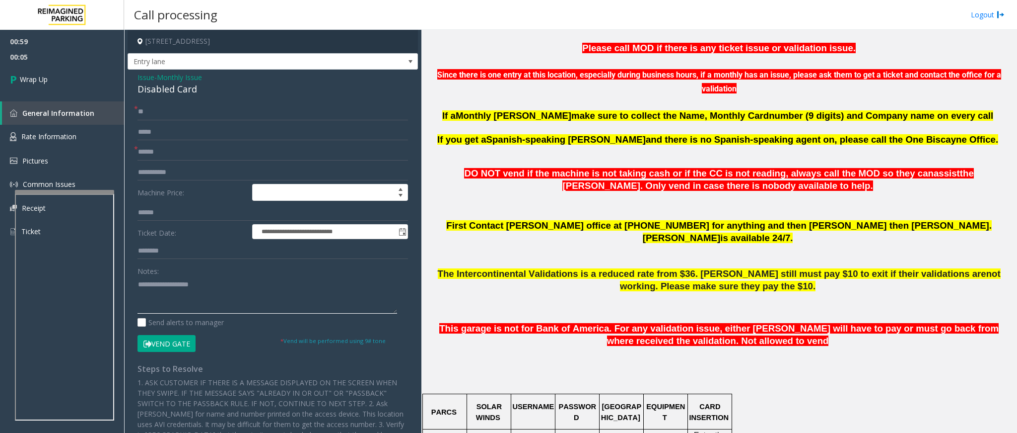
paste textarea "**********"
click at [188, 301] on textarea at bounding box center [268, 294] width 260 height 37
drag, startPoint x: 213, startPoint y: 285, endPoint x: 162, endPoint y: 282, distance: 50.7
click at [162, 282] on textarea at bounding box center [268, 294] width 260 height 37
drag, startPoint x: 201, startPoint y: 290, endPoint x: 210, endPoint y: 290, distance: 8.9
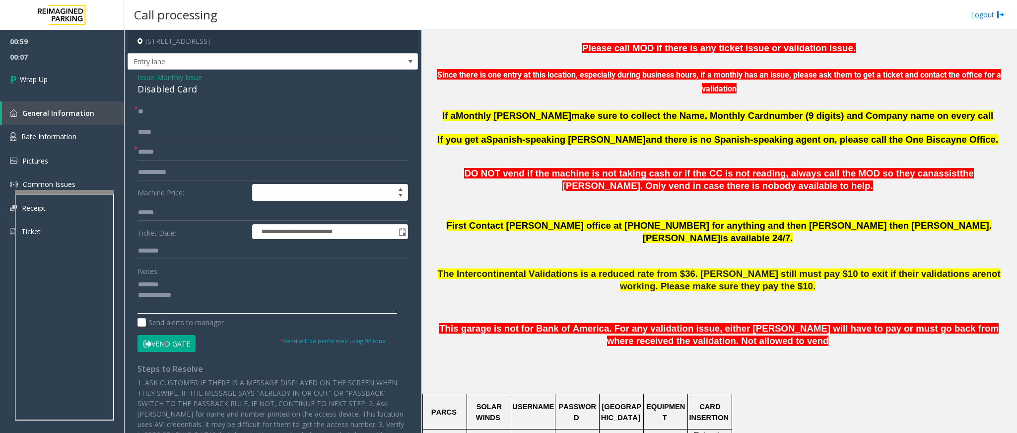
click at [206, 290] on textarea at bounding box center [268, 294] width 260 height 37
click at [208, 301] on textarea at bounding box center [268, 294] width 260 height 37
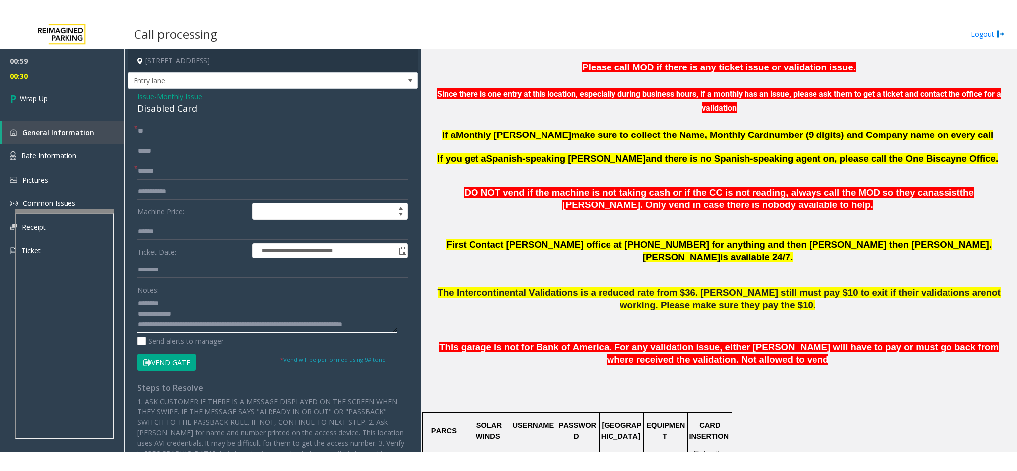
scroll to position [7, 0]
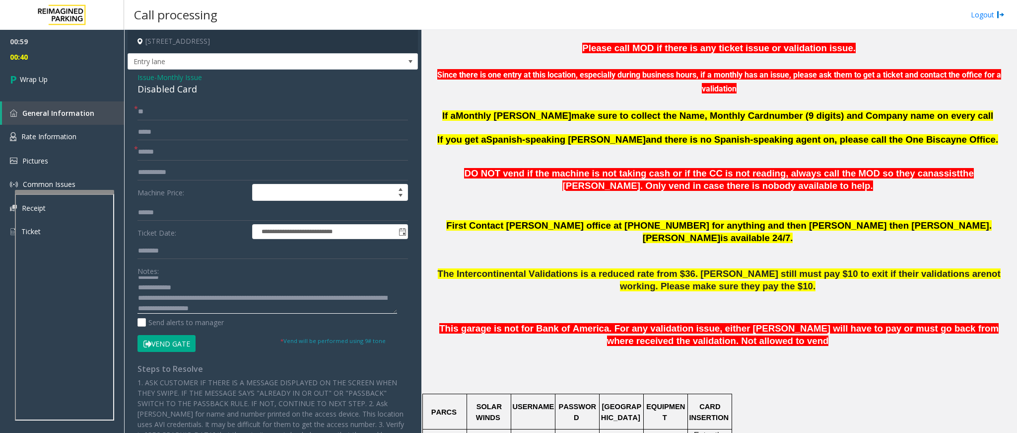
click at [215, 306] on textarea at bounding box center [268, 294] width 260 height 37
click at [349, 299] on textarea at bounding box center [268, 294] width 260 height 37
click at [187, 301] on textarea at bounding box center [268, 294] width 260 height 37
type textarea "**********"
click at [63, 73] on link "Wrap Up" at bounding box center [62, 79] width 124 height 29
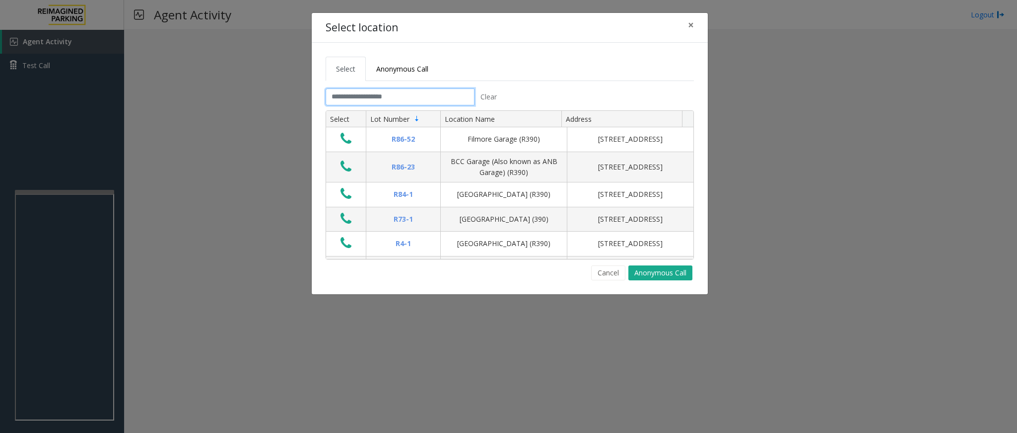
click at [391, 94] on input "text" at bounding box center [400, 96] width 149 height 17
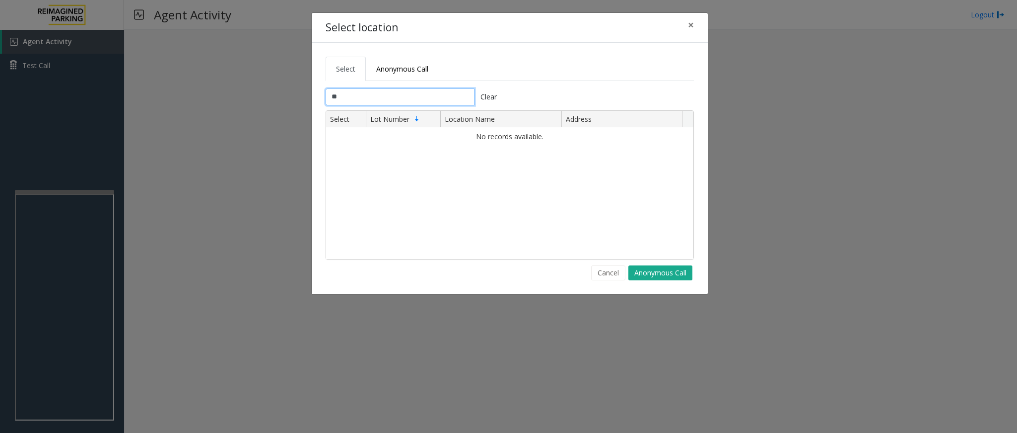
type input "*"
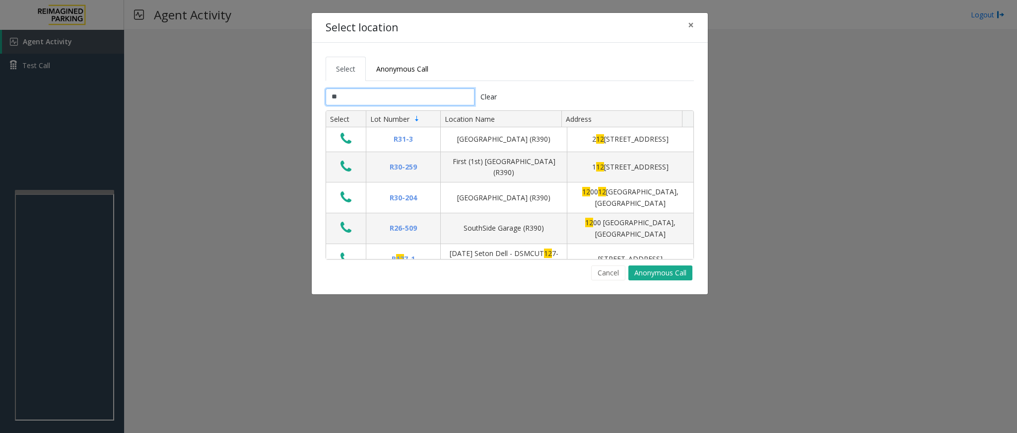
type input "*"
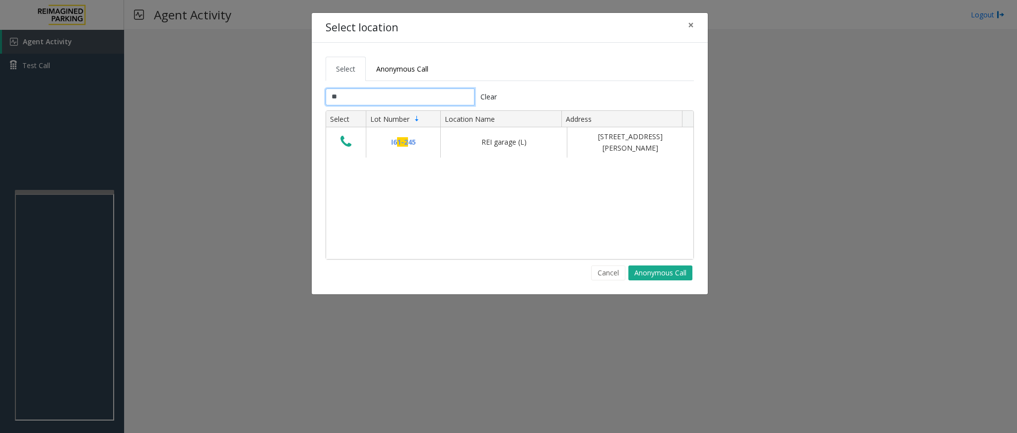
type input "*"
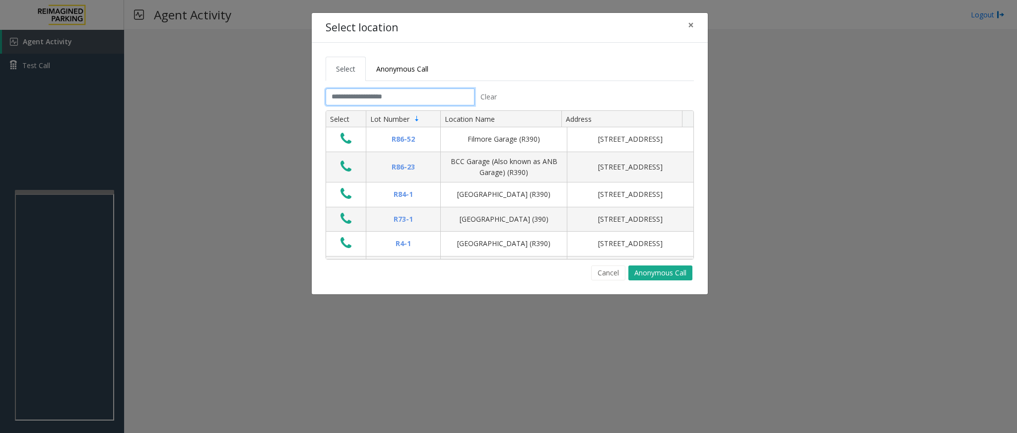
click at [409, 99] on input "text" at bounding box center [400, 96] width 149 height 17
click at [699, 22] on button "×" at bounding box center [691, 25] width 20 height 24
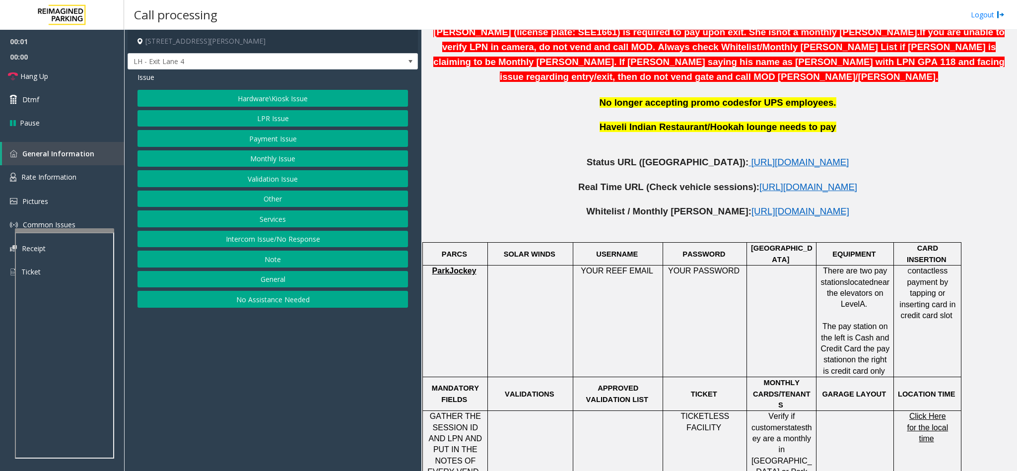
scroll to position [521, 0]
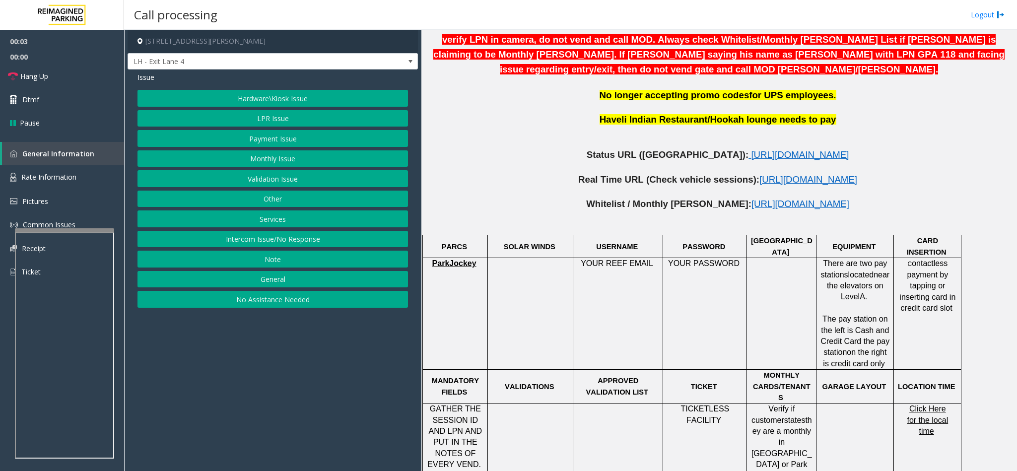
click at [460, 259] on span "ParkJockey" at bounding box center [455, 263] width 44 height 8
click at [751, 149] on span "[URL][DOMAIN_NAME]" at bounding box center [800, 154] width 98 height 10
click at [276, 118] on button "LPR Issue" at bounding box center [273, 118] width 271 height 17
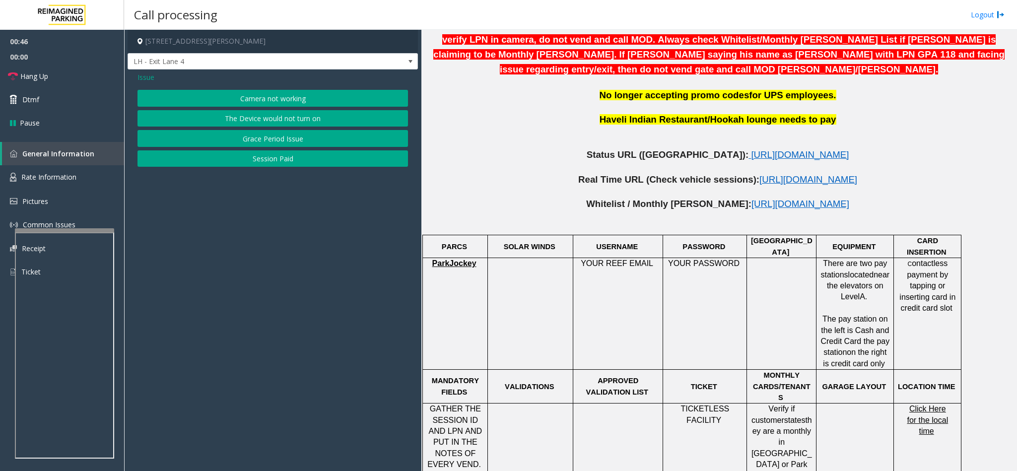
click at [272, 101] on button "Camera not working" at bounding box center [273, 98] width 271 height 17
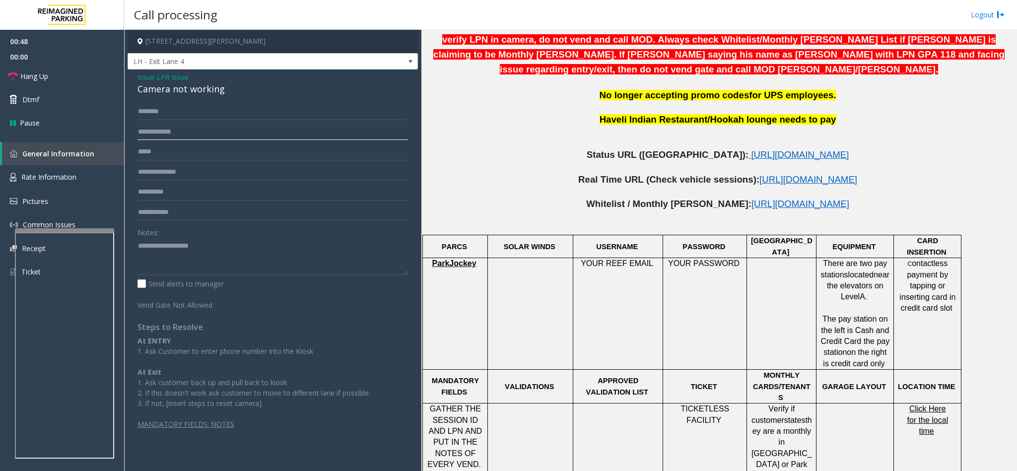
click at [169, 130] on input "text" at bounding box center [273, 132] width 271 height 17
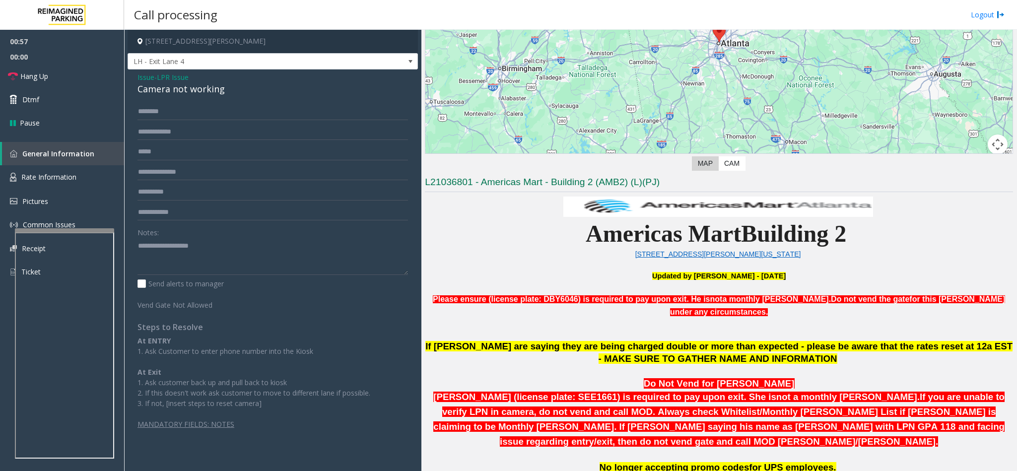
scroll to position [223, 0]
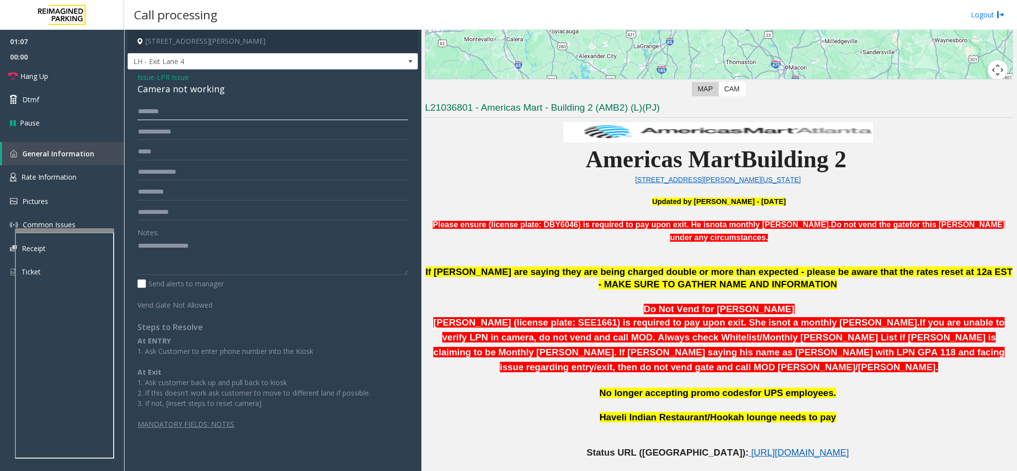
click at [161, 112] on input "text" at bounding box center [273, 111] width 271 height 17
type input "*"
type input "******"
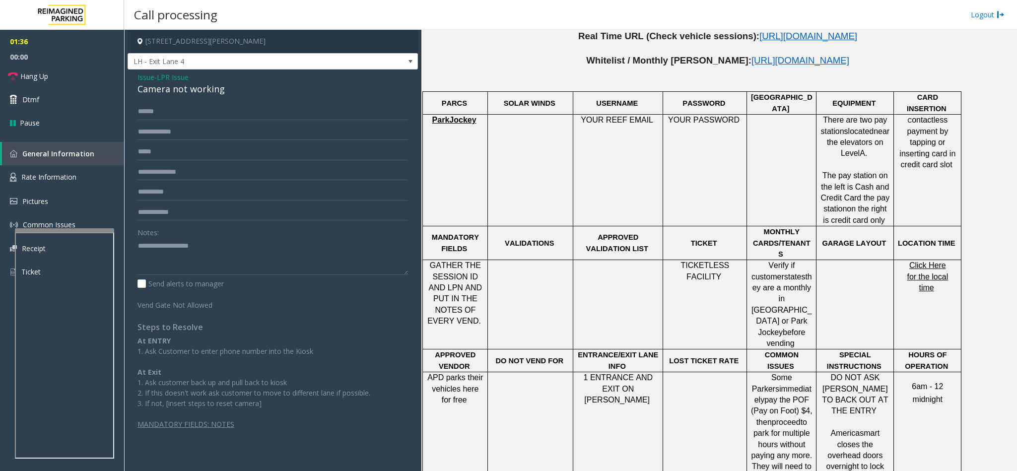
scroll to position [670, 0]
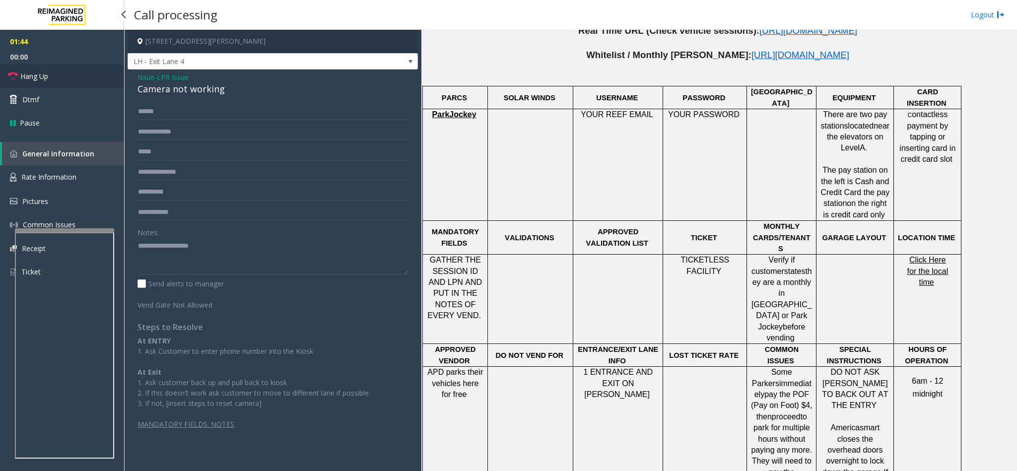
click at [63, 80] on link "Hang Up" at bounding box center [62, 76] width 124 height 23
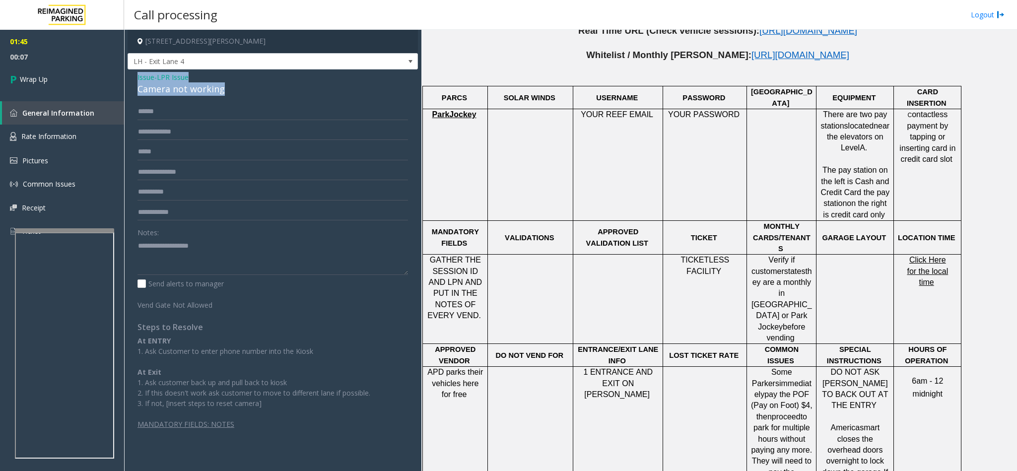
drag, startPoint x: 231, startPoint y: 89, endPoint x: 130, endPoint y: 76, distance: 102.1
click at [130, 76] on div "Issue - LPR Issue Camera not working ****** Notes: Send alerts to manager Vend …" at bounding box center [273, 255] width 290 height 370
copy div "Issue - LPR Issue Camera not working"
paste textarea "**********"
click at [197, 250] on textarea at bounding box center [273, 256] width 271 height 37
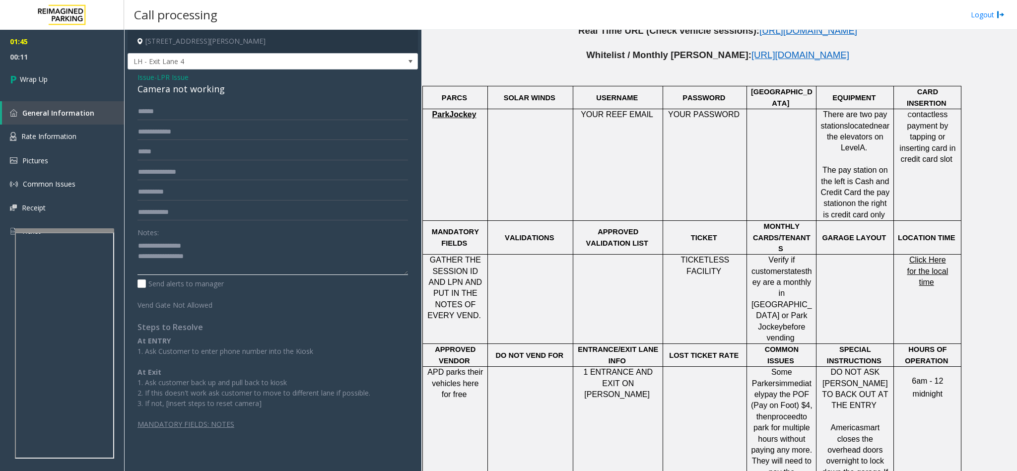
drag, startPoint x: 197, startPoint y: 246, endPoint x: 161, endPoint y: 247, distance: 36.3
click at [161, 247] on textarea at bounding box center [273, 256] width 271 height 37
click at [231, 258] on textarea at bounding box center [273, 256] width 271 height 37
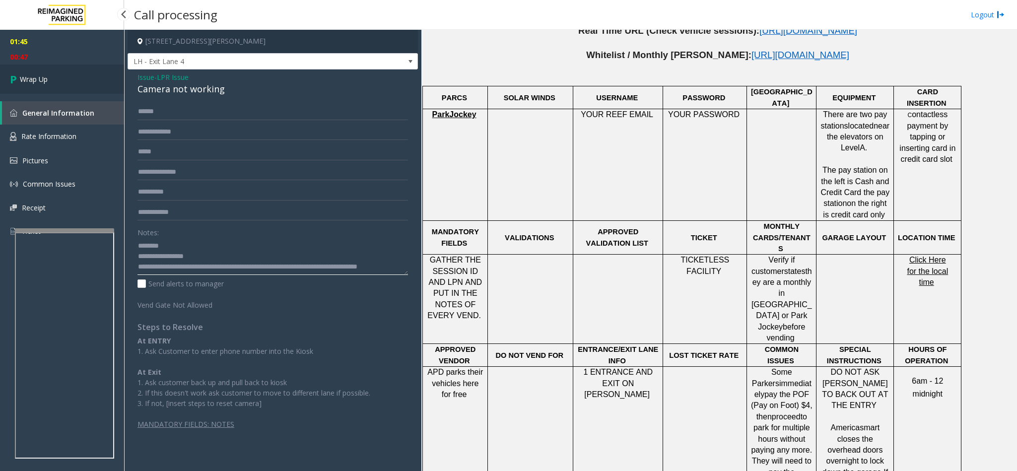
type textarea "**********"
click at [57, 76] on link "Wrap Up" at bounding box center [62, 79] width 124 height 29
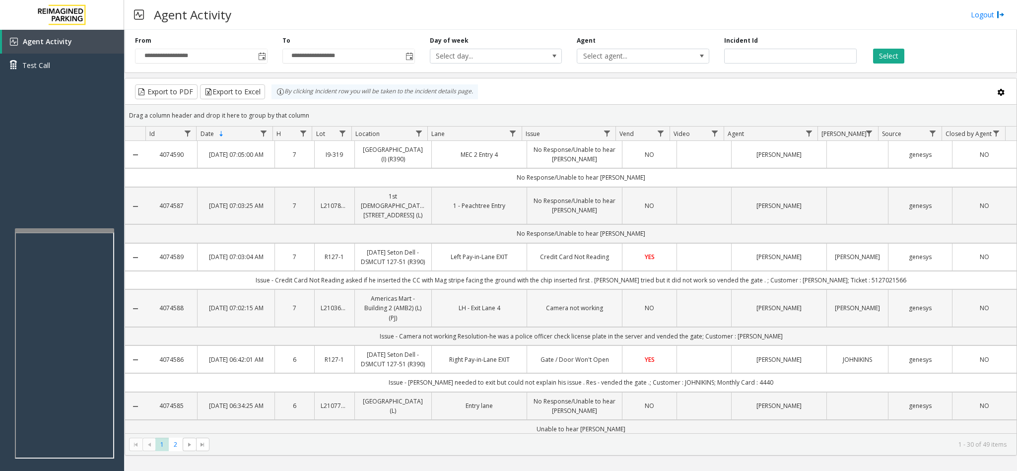
click at [622, 310] on td "NO" at bounding box center [649, 309] width 55 height 38
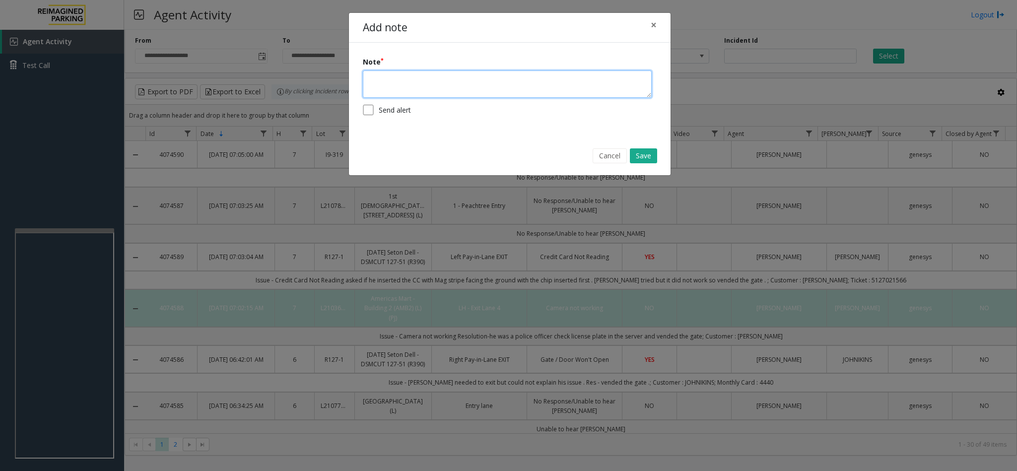
click at [434, 79] on textarea at bounding box center [507, 84] width 289 height 27
type textarea "**********"
click at [650, 161] on button "Save" at bounding box center [643, 155] width 27 height 15
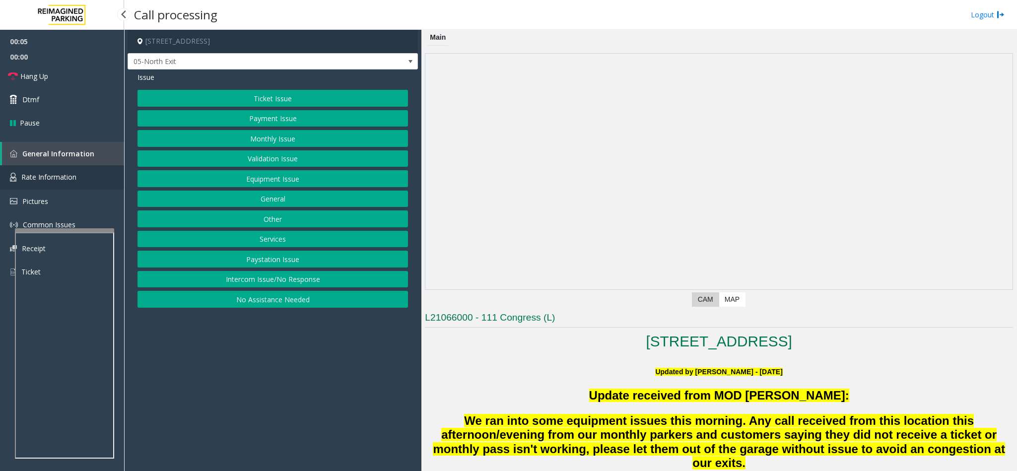
click at [55, 179] on span "Rate Information" at bounding box center [48, 176] width 55 height 9
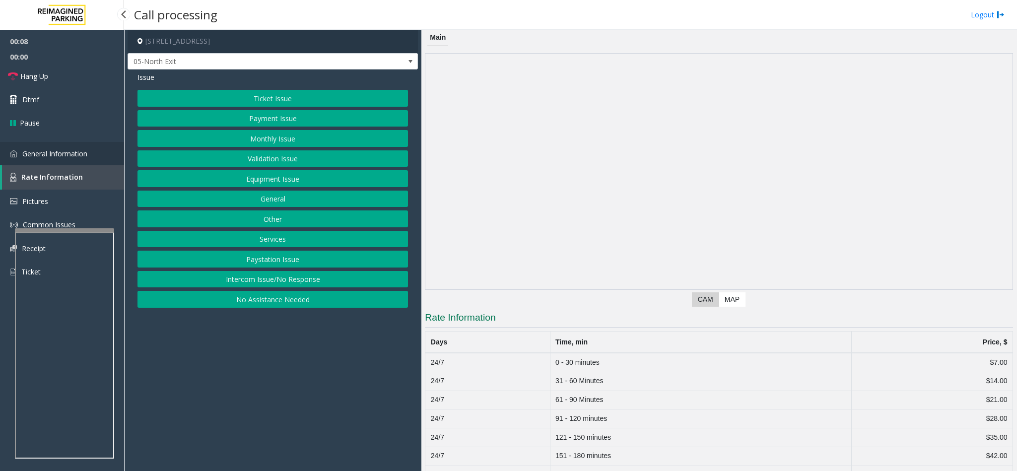
click at [73, 153] on span "General Information" at bounding box center [54, 153] width 65 height 9
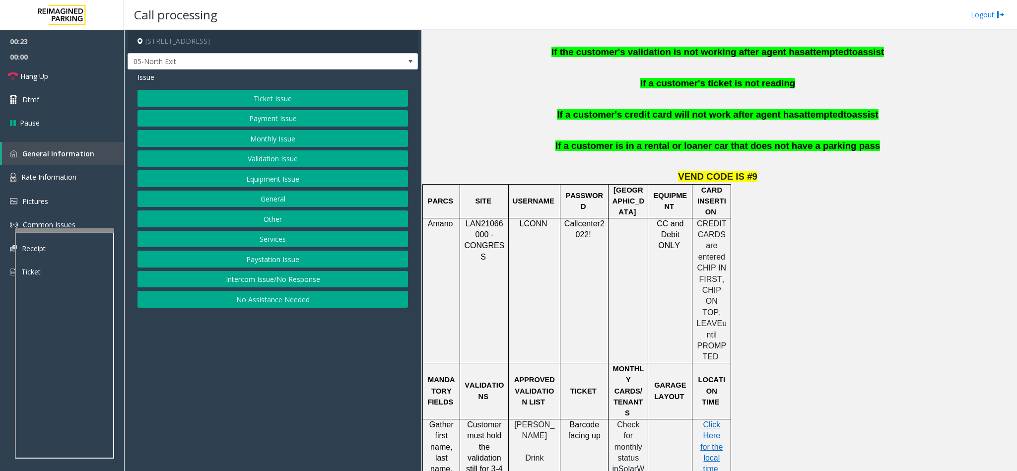
scroll to position [819, 0]
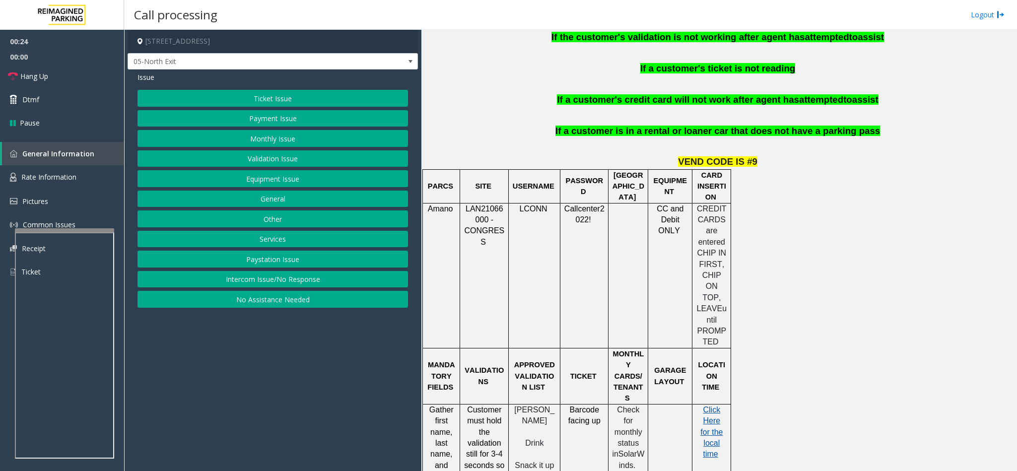
click at [714, 406] on span "Click Here for the local time" at bounding box center [712, 432] width 22 height 53
click at [81, 178] on link "Rate Information" at bounding box center [62, 177] width 124 height 24
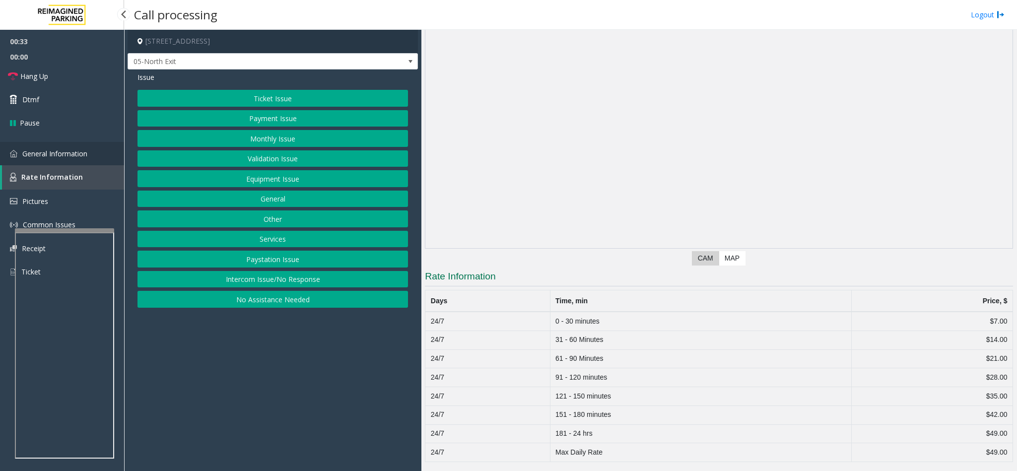
drag, startPoint x: 63, startPoint y: 151, endPoint x: 155, endPoint y: 182, distance: 97.0
click at [63, 150] on span "General Information" at bounding box center [54, 153] width 65 height 9
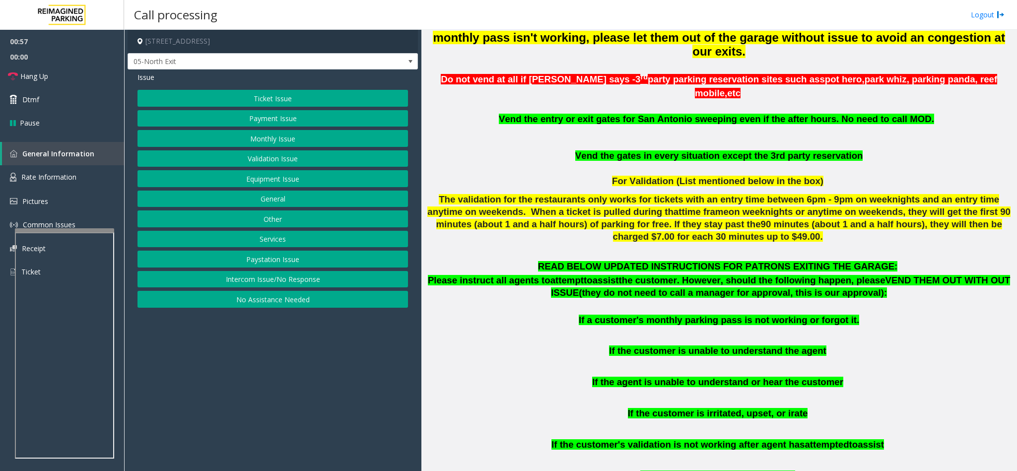
scroll to position [372, 0]
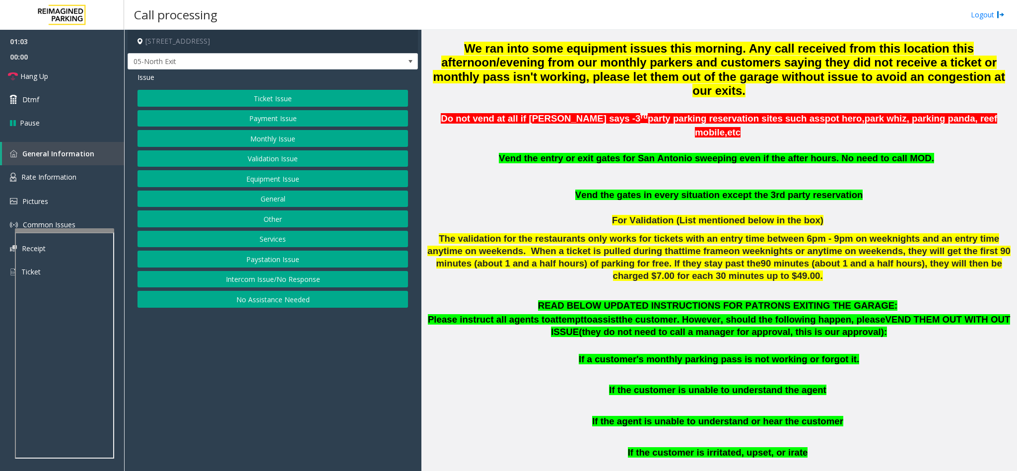
click at [282, 93] on button "Ticket Issue" at bounding box center [273, 98] width 271 height 17
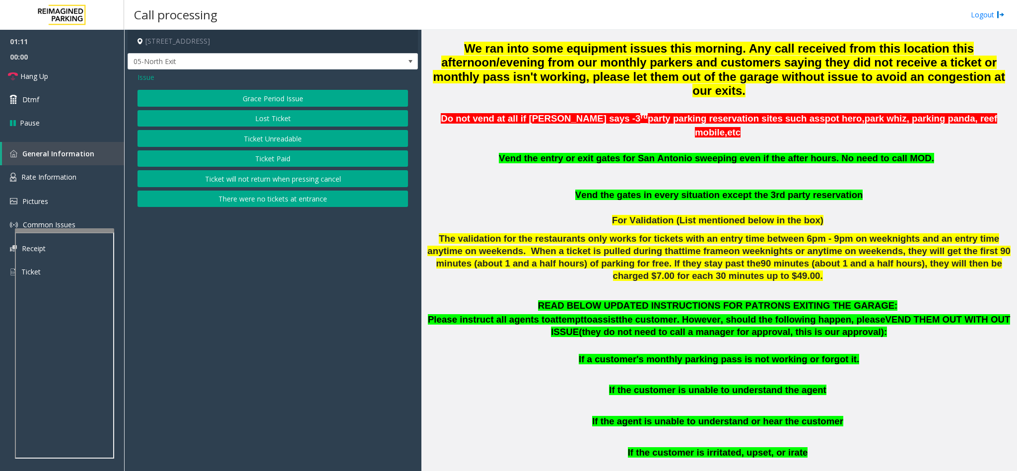
click at [157, 72] on div "Issue" at bounding box center [273, 77] width 271 height 10
click at [155, 76] on div "Issue" at bounding box center [273, 77] width 271 height 10
click at [144, 79] on span "Issue" at bounding box center [146, 77] width 17 height 10
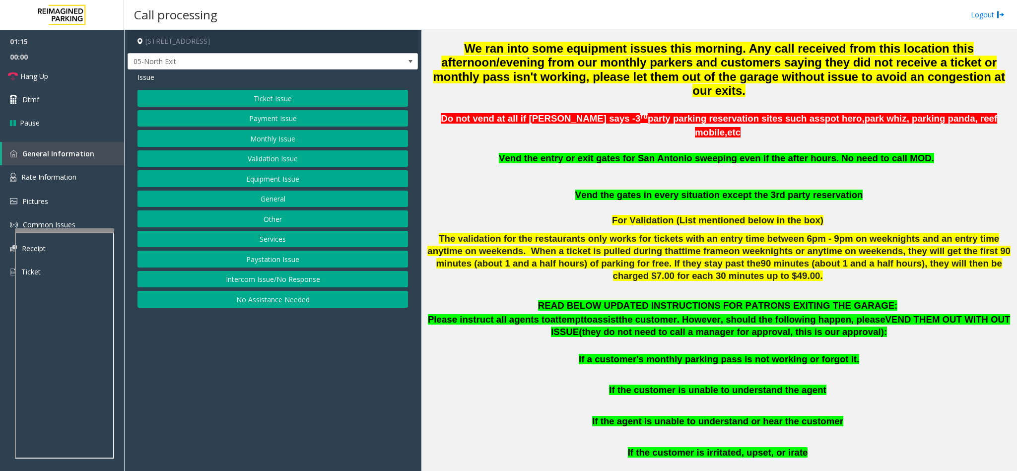
click at [284, 124] on button "Payment Issue" at bounding box center [273, 118] width 271 height 17
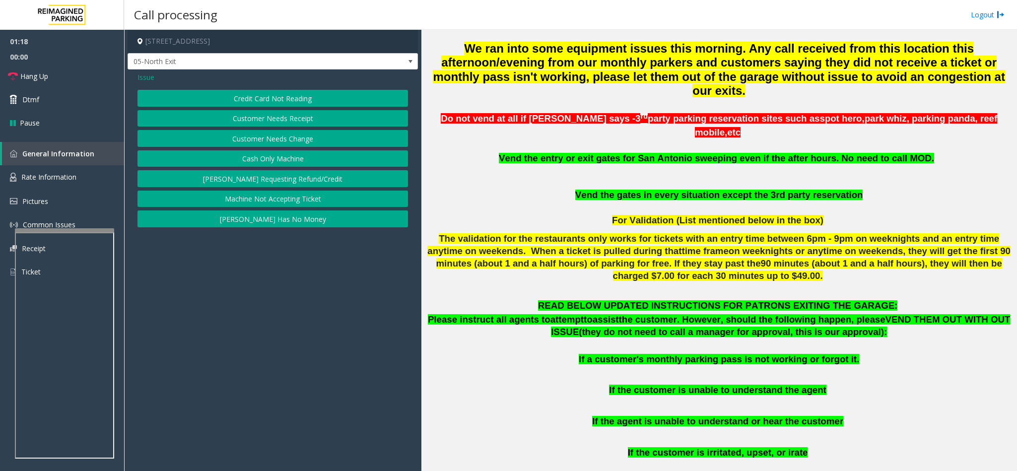
click at [287, 217] on button "[PERSON_NAME] Has No Money" at bounding box center [273, 219] width 271 height 17
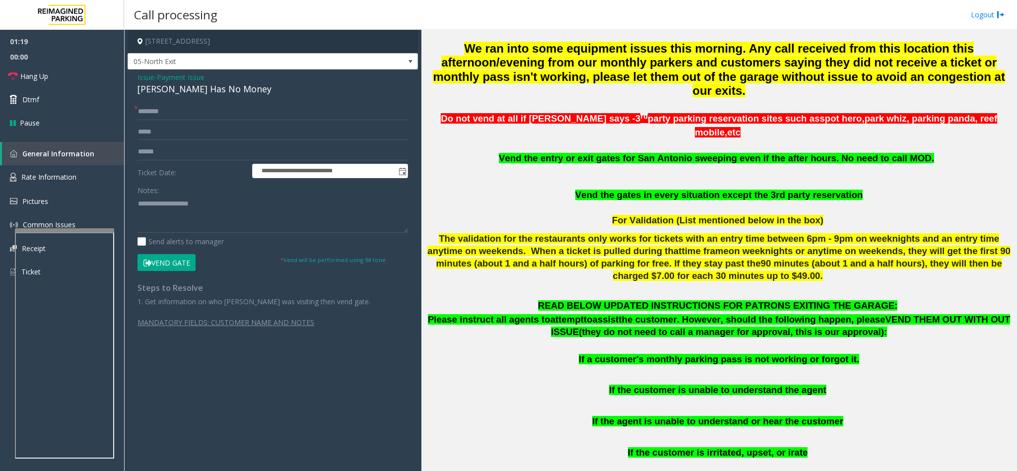
click at [175, 78] on span "Payment Issue" at bounding box center [181, 77] width 48 height 10
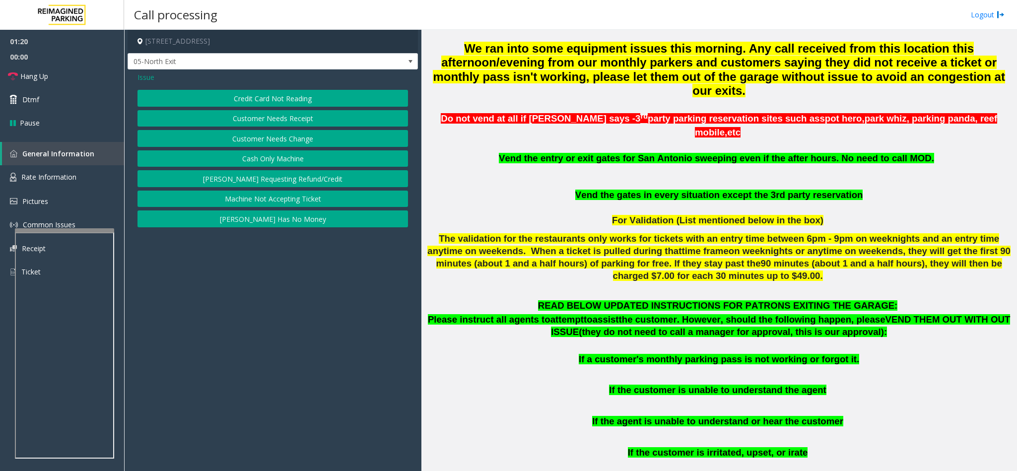
click at [150, 76] on span "Issue" at bounding box center [146, 77] width 17 height 10
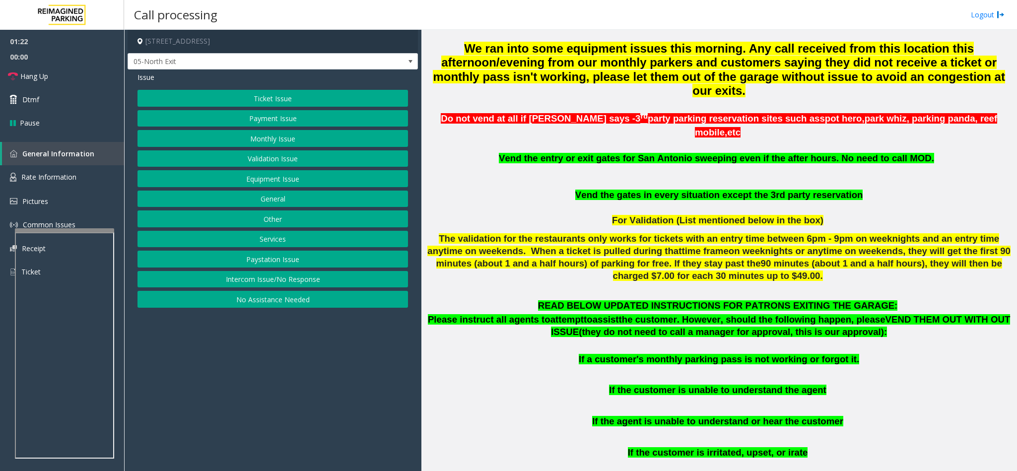
click at [270, 217] on button "Other" at bounding box center [273, 219] width 271 height 17
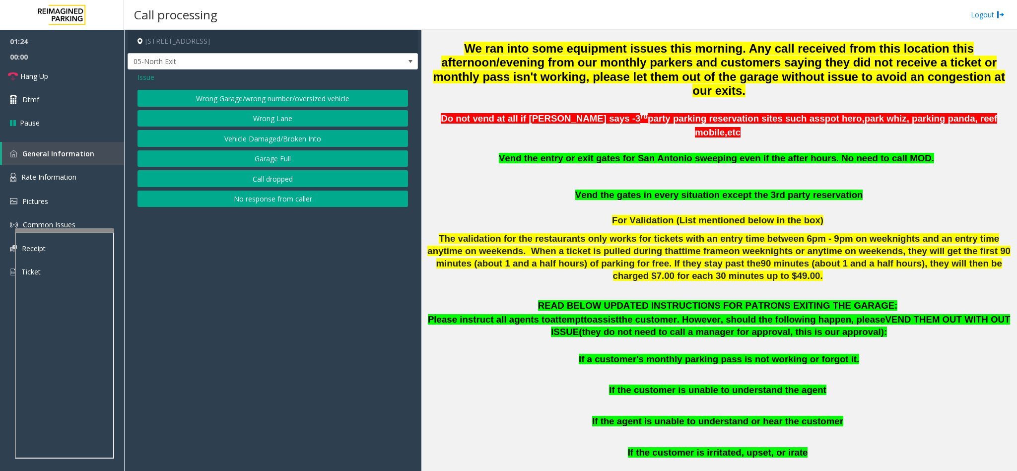
click at [262, 117] on button "Wrong Lane" at bounding box center [273, 118] width 271 height 17
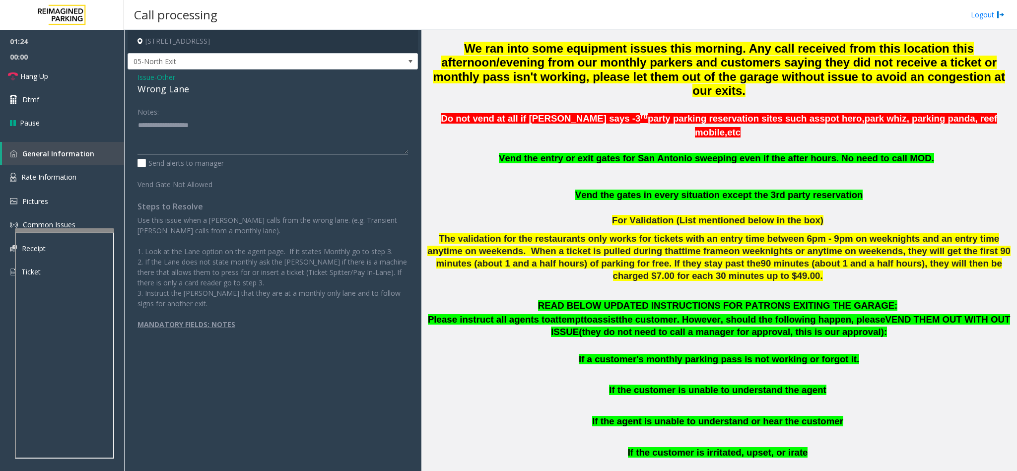
click at [175, 133] on textarea at bounding box center [273, 135] width 271 height 37
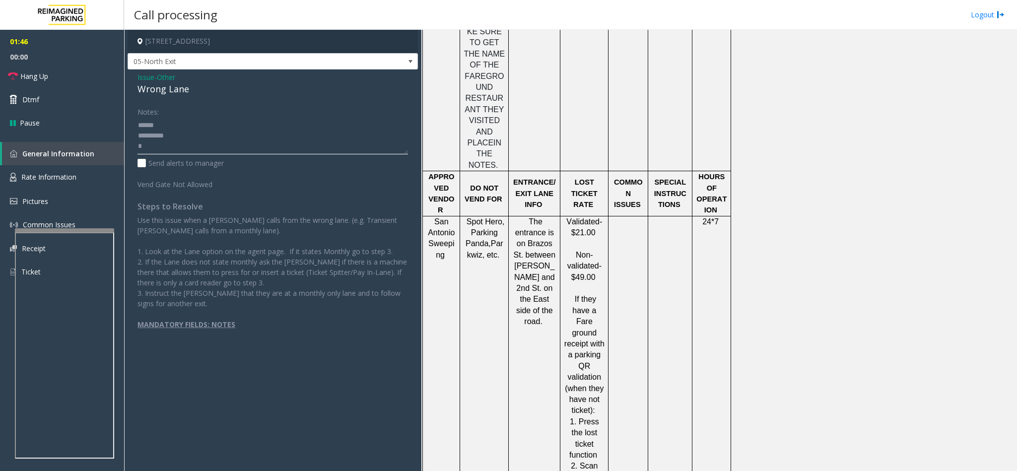
scroll to position [1490, 0]
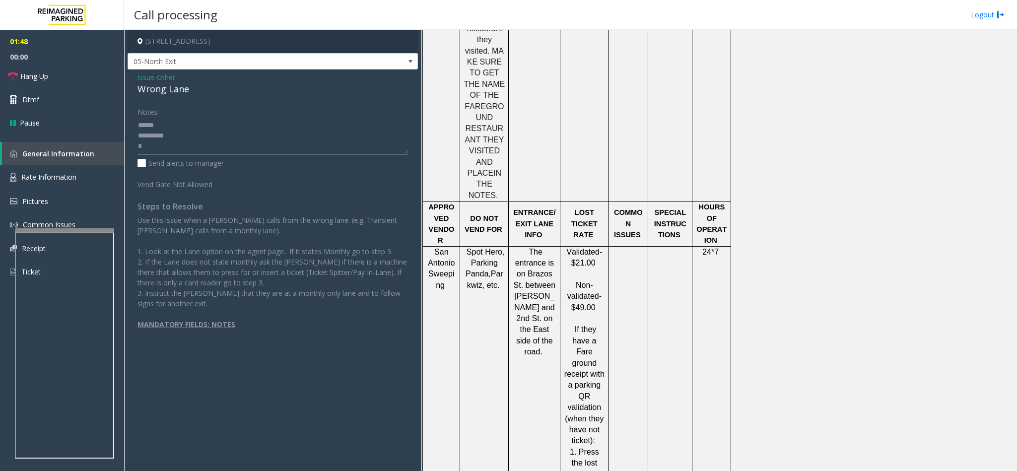
click at [185, 134] on textarea at bounding box center [273, 135] width 271 height 37
click at [164, 146] on textarea at bounding box center [273, 135] width 271 height 37
click at [47, 173] on span "Rate Information" at bounding box center [48, 176] width 55 height 9
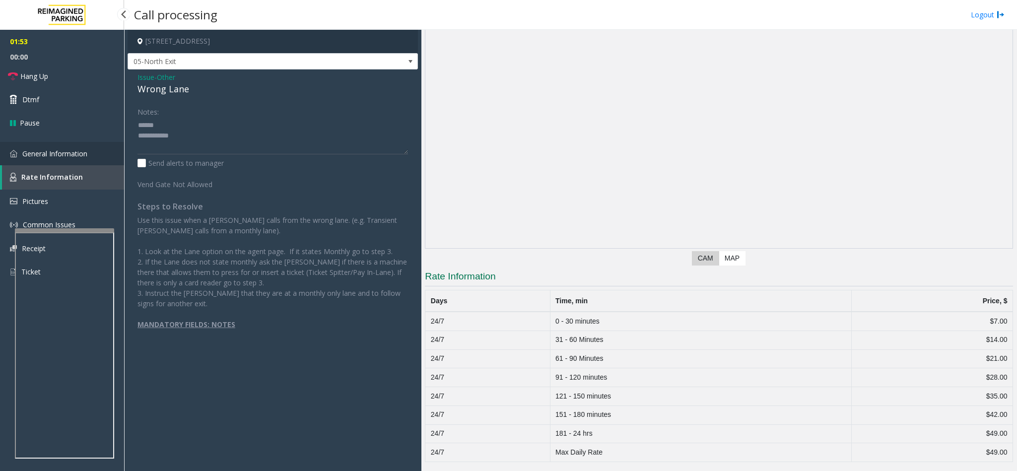
click at [53, 156] on span "General Information" at bounding box center [54, 153] width 65 height 9
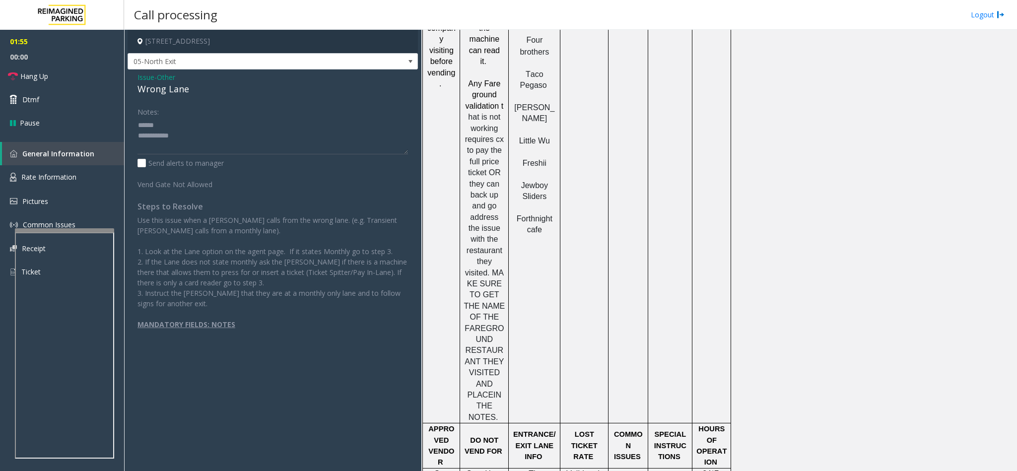
scroll to position [1192, 0]
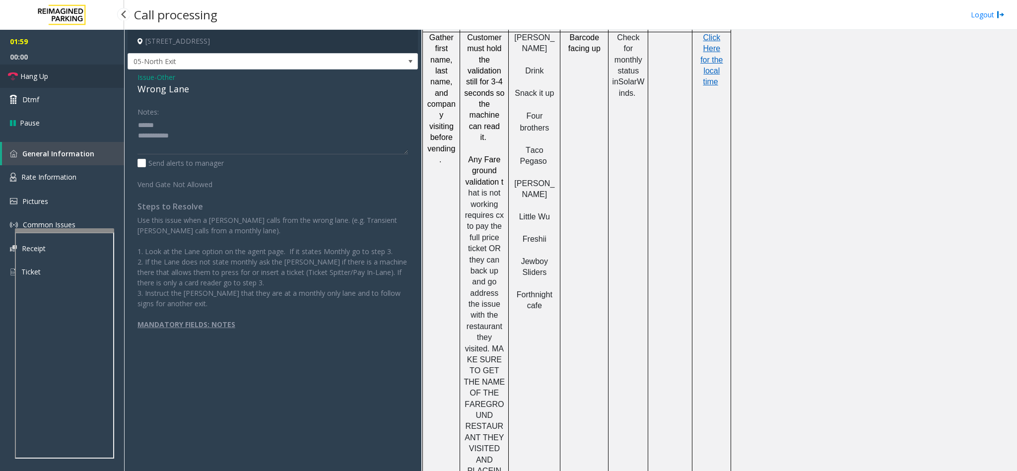
click at [48, 77] on span "Hang Up" at bounding box center [34, 76] width 28 height 10
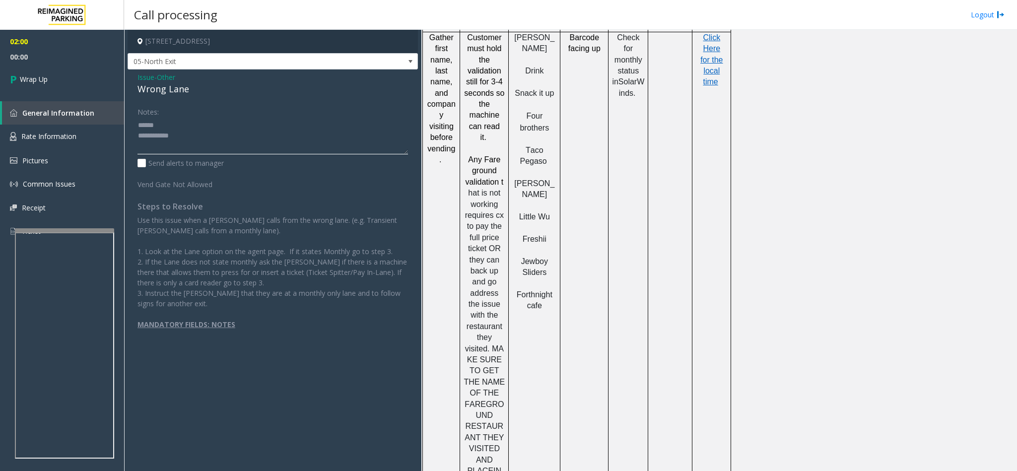
click at [190, 136] on textarea at bounding box center [273, 135] width 271 height 37
click at [177, 127] on textarea at bounding box center [273, 135] width 271 height 37
drag, startPoint x: 192, startPoint y: 84, endPoint x: 131, endPoint y: 90, distance: 61.4
click at [131, 90] on div "Issue - Other Wrong Lane Notes: Send alerts to manager Vend Gate Not Allowed St…" at bounding box center [273, 215] width 290 height 291
copy div "Wrong Lane"
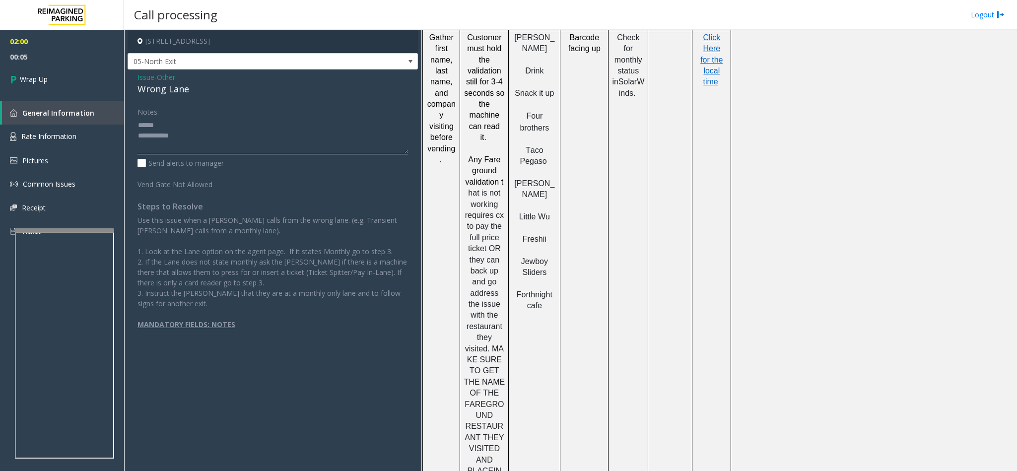
paste textarea "**********"
drag, startPoint x: 164, startPoint y: 126, endPoint x: 233, endPoint y: 122, distance: 68.6
click at [173, 124] on textarea at bounding box center [273, 135] width 271 height 37
click at [229, 139] on textarea at bounding box center [273, 135] width 271 height 37
type textarea "**********"
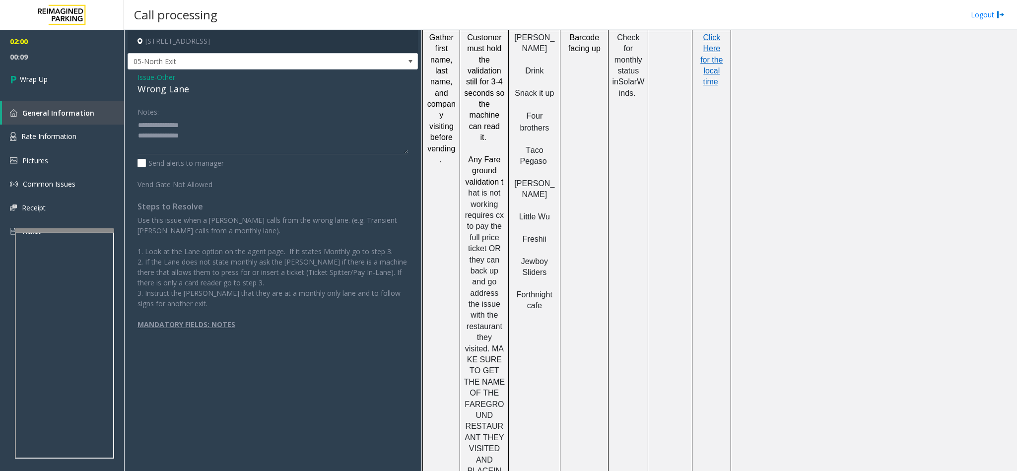
click at [163, 78] on span "Other" at bounding box center [166, 77] width 18 height 10
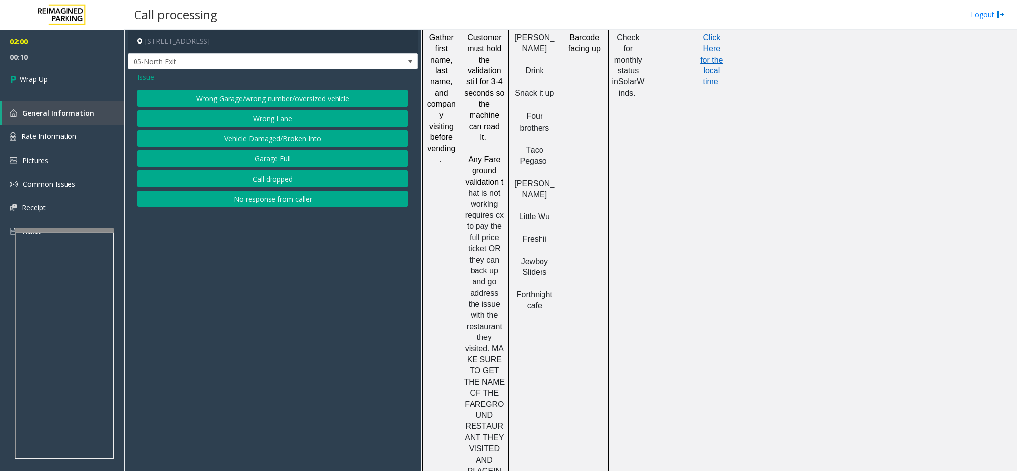
click at [148, 78] on span "Issue" at bounding box center [146, 77] width 17 height 10
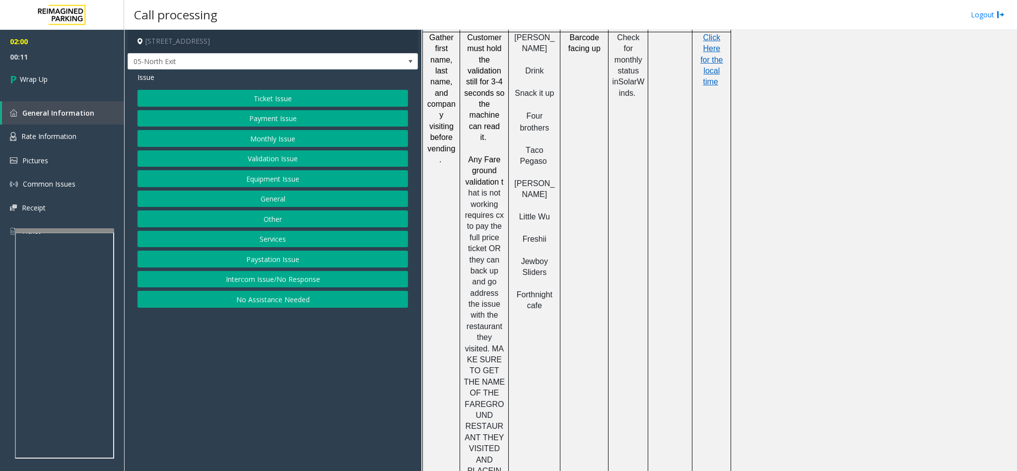
click at [148, 78] on span "Issue" at bounding box center [146, 77] width 17 height 10
click at [248, 100] on button "Ticket Issue" at bounding box center [273, 98] width 271 height 17
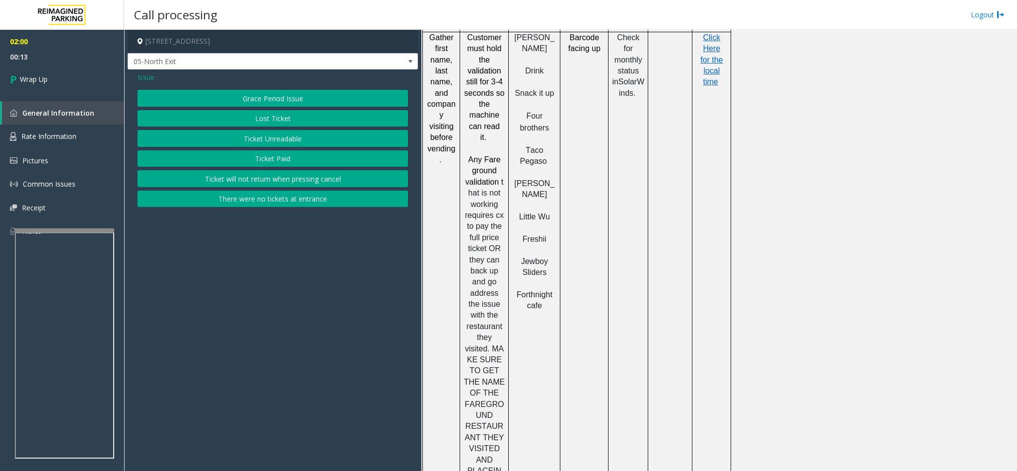
click at [264, 121] on button "Lost Ticket" at bounding box center [273, 118] width 271 height 17
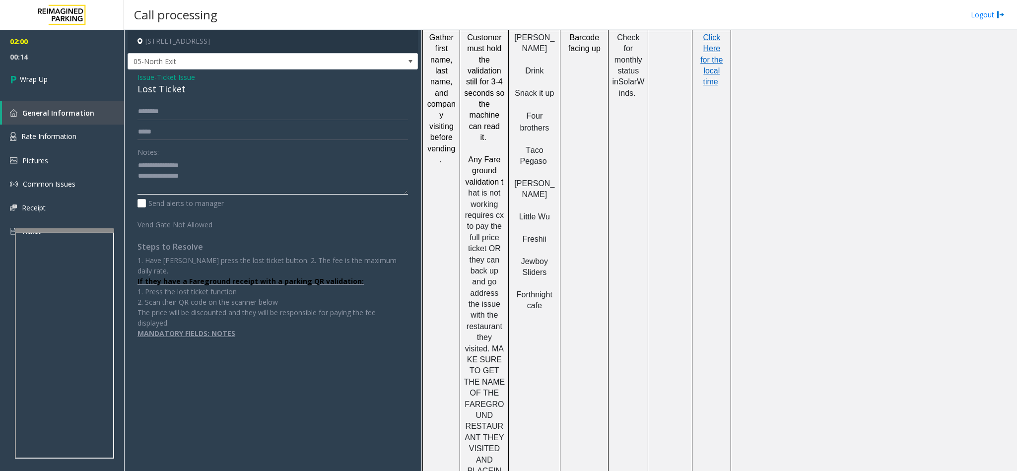
click at [193, 181] on textarea at bounding box center [273, 175] width 271 height 37
type textarea "**********"
click at [64, 74] on link "Wrap Up" at bounding box center [62, 79] width 124 height 29
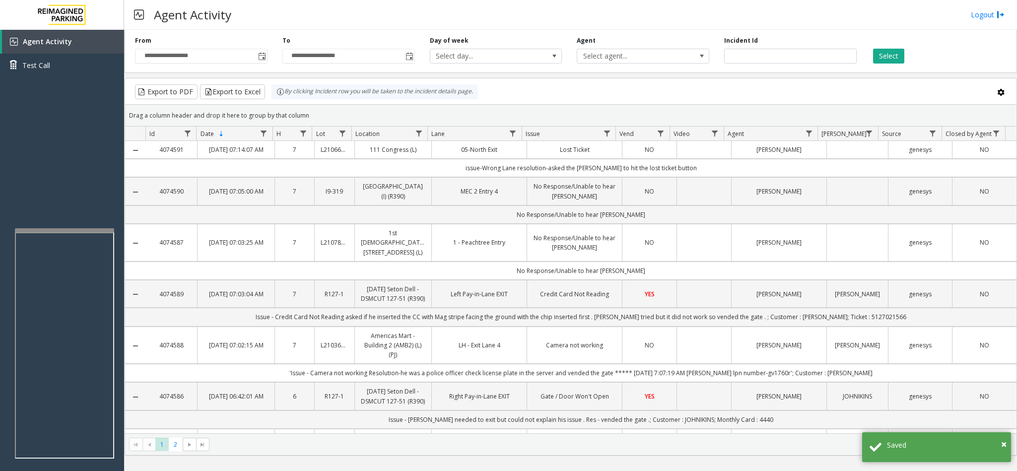
click at [572, 177] on td "issue-Wrong Lane resolution-asked the [PERSON_NAME] to hit the lost ticket butt…" at bounding box center [580, 168] width 871 height 18
drag, startPoint x: 605, startPoint y: 181, endPoint x: 535, endPoint y: 176, distance: 70.7
click at [535, 176] on td "issue-Wrong Lane resolution-asked the [PERSON_NAME] to hit the lost ticket butt…" at bounding box center [580, 168] width 871 height 18
click at [527, 157] on td "Lost Ticket" at bounding box center [574, 150] width 95 height 18
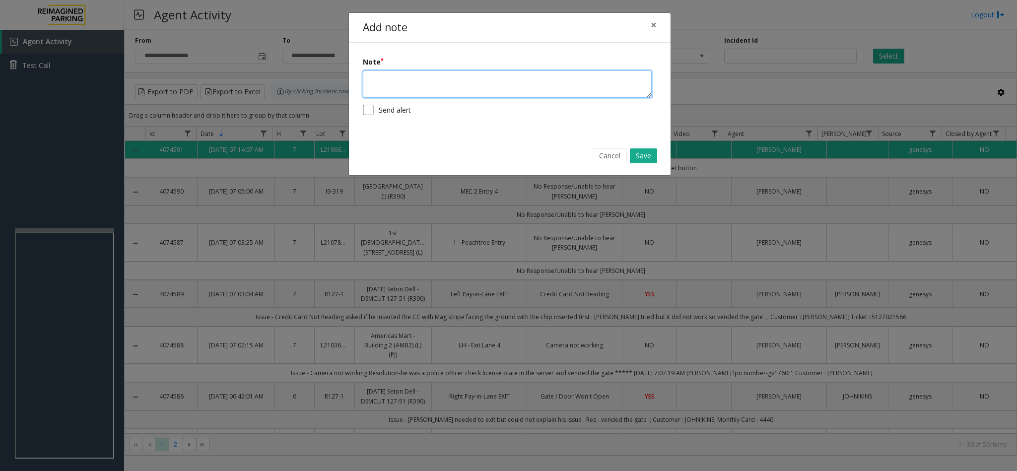
click at [535, 83] on textarea at bounding box center [507, 84] width 289 height 27
type textarea "*"
click at [462, 77] on textarea "**********" at bounding box center [507, 84] width 289 height 27
click at [458, 77] on textarea "**********" at bounding box center [507, 84] width 289 height 27
type textarea "**********"
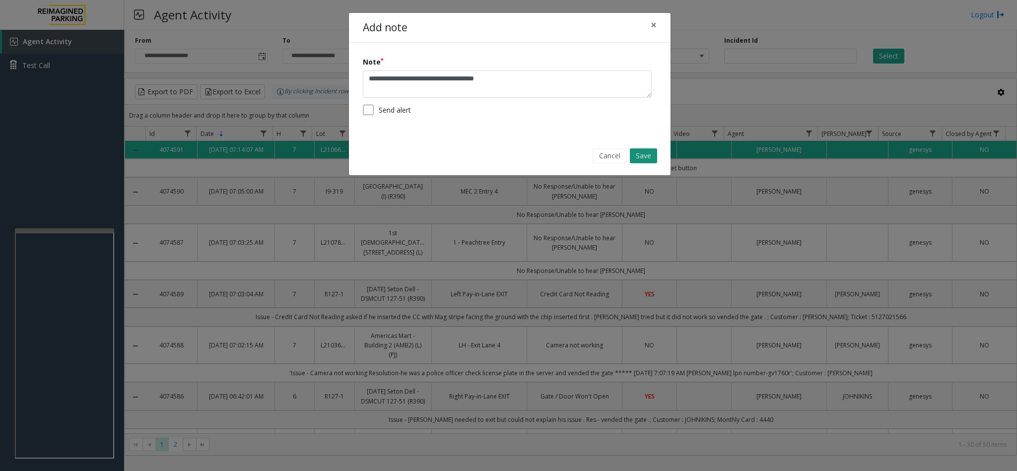
click at [634, 154] on button "Save" at bounding box center [643, 155] width 27 height 15
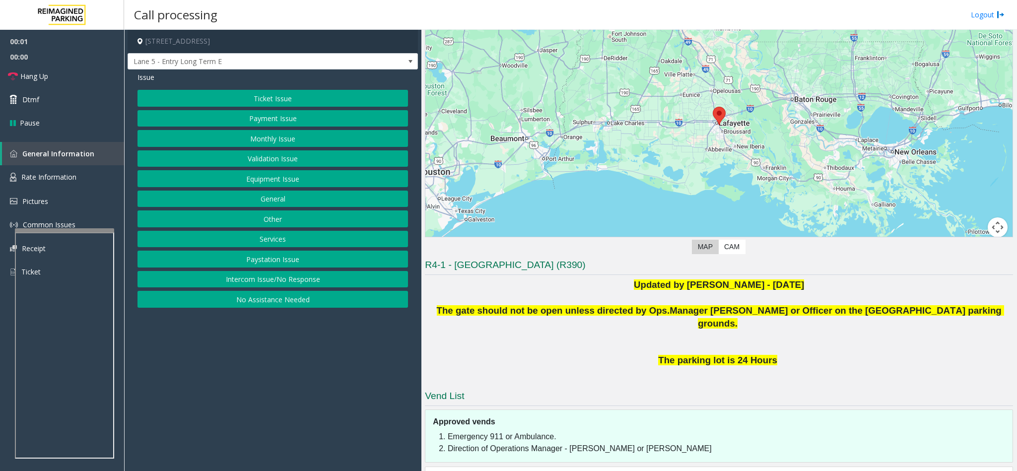
scroll to position [100, 0]
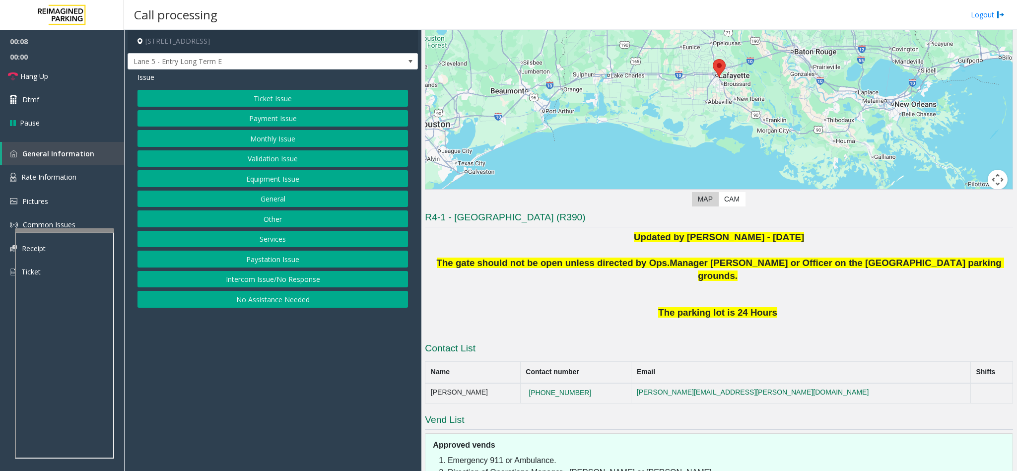
click at [301, 285] on button "Intercom Issue/No Response" at bounding box center [273, 279] width 271 height 17
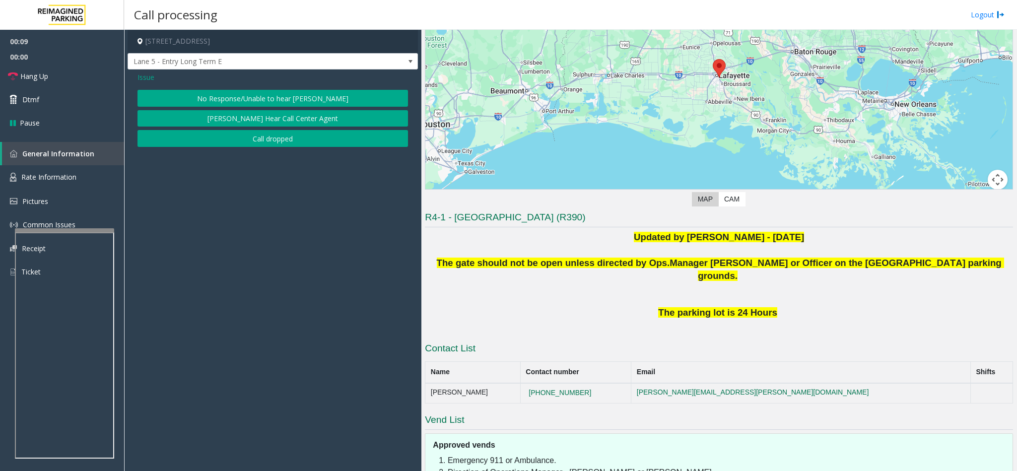
click at [294, 97] on button "No Response/Unable to hear [PERSON_NAME]" at bounding box center [273, 98] width 271 height 17
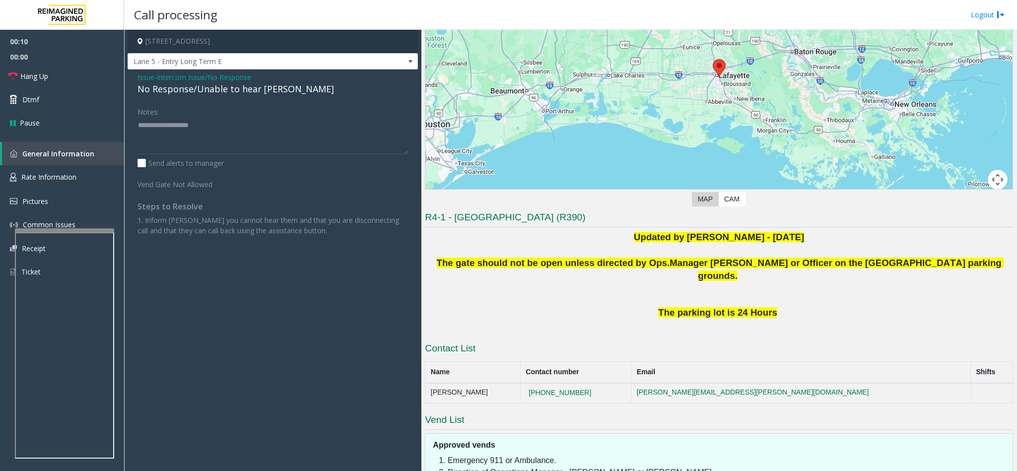
click at [243, 87] on div "No Response/Unable to hear [PERSON_NAME]" at bounding box center [273, 88] width 271 height 13
type textarea "**********"
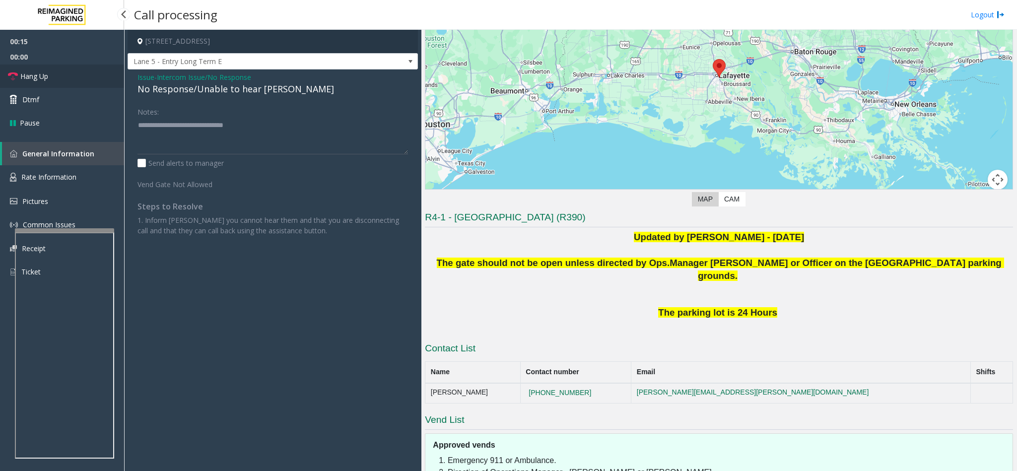
click at [57, 72] on link "Hang Up" at bounding box center [62, 76] width 124 height 23
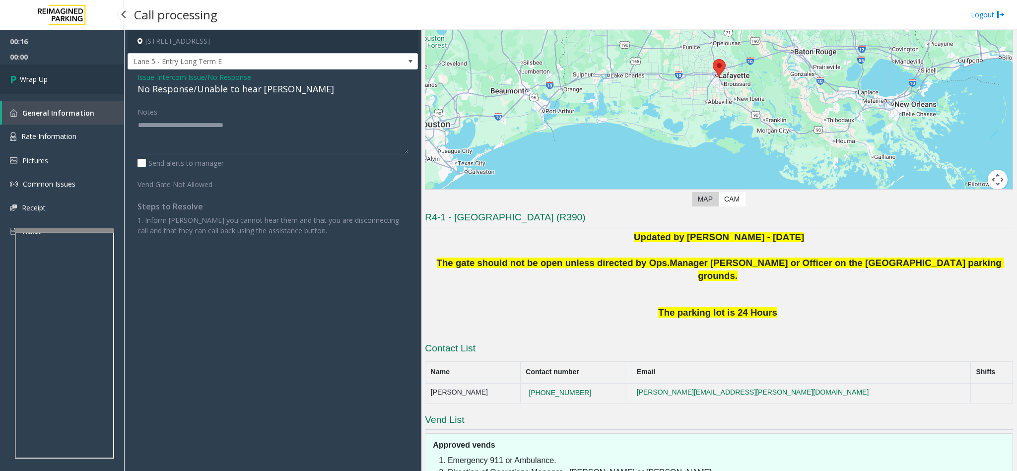
click at [57, 72] on link "Wrap Up" at bounding box center [62, 79] width 124 height 29
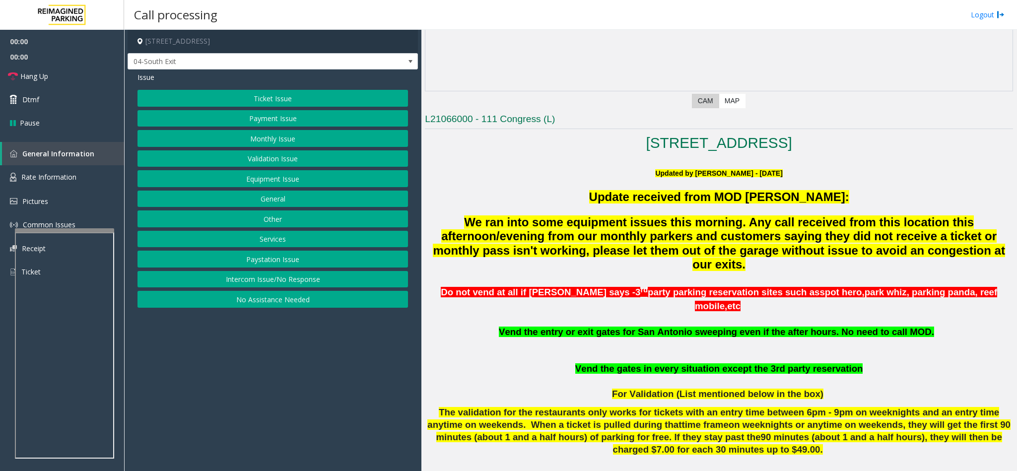
scroll to position [223, 0]
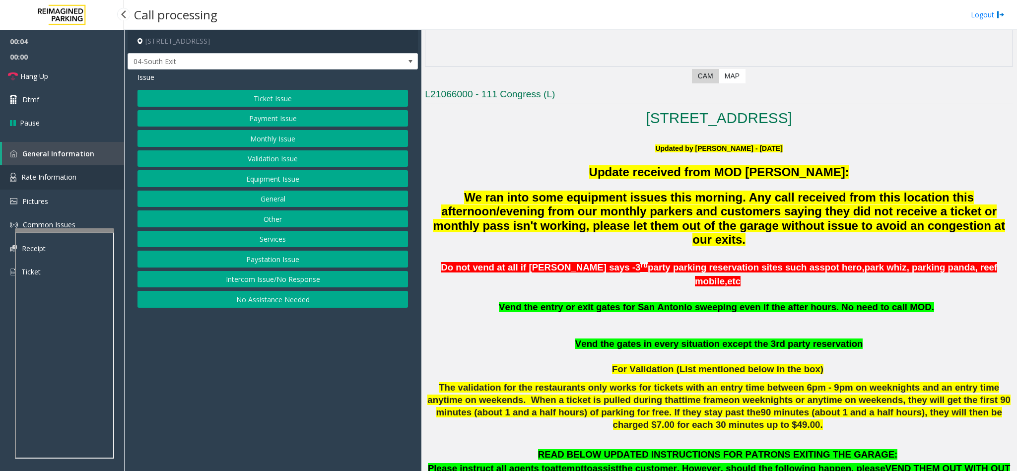
click at [54, 178] on span "Rate Information" at bounding box center [48, 176] width 55 height 9
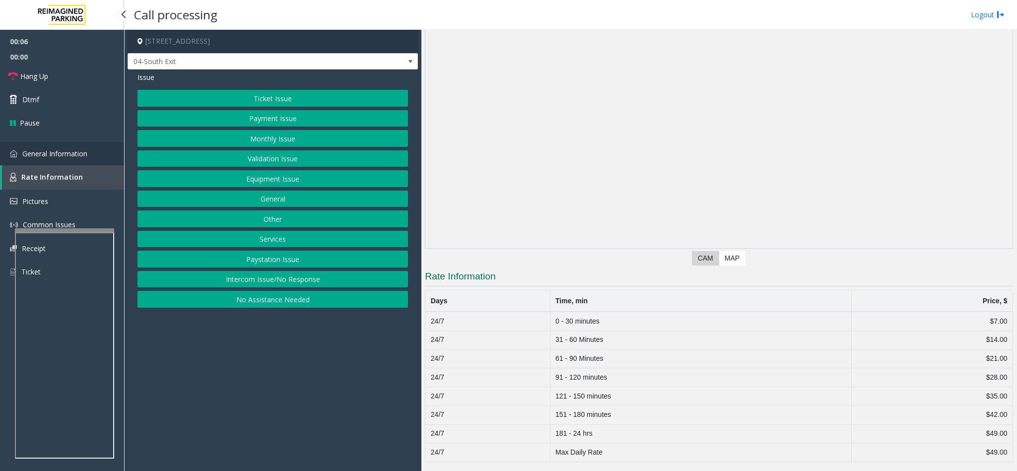
click at [56, 147] on link "General Information" at bounding box center [62, 153] width 124 height 23
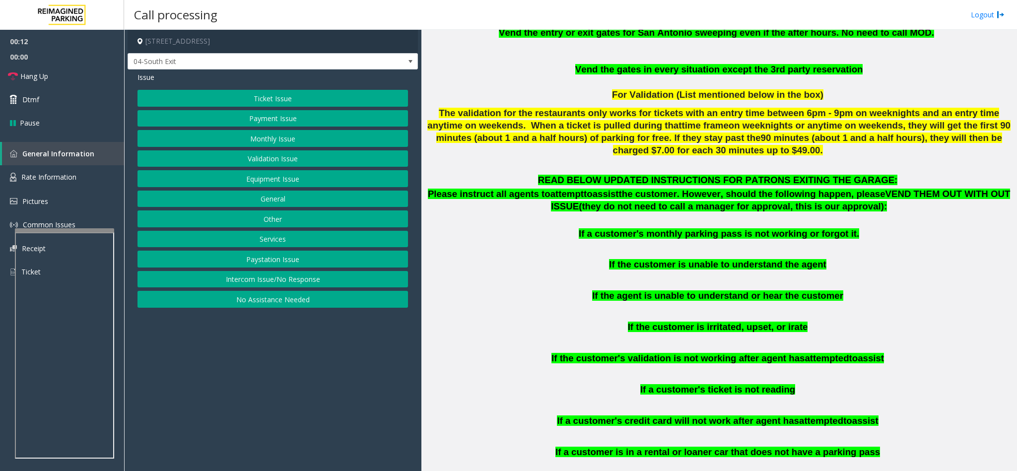
scroll to position [745, 0]
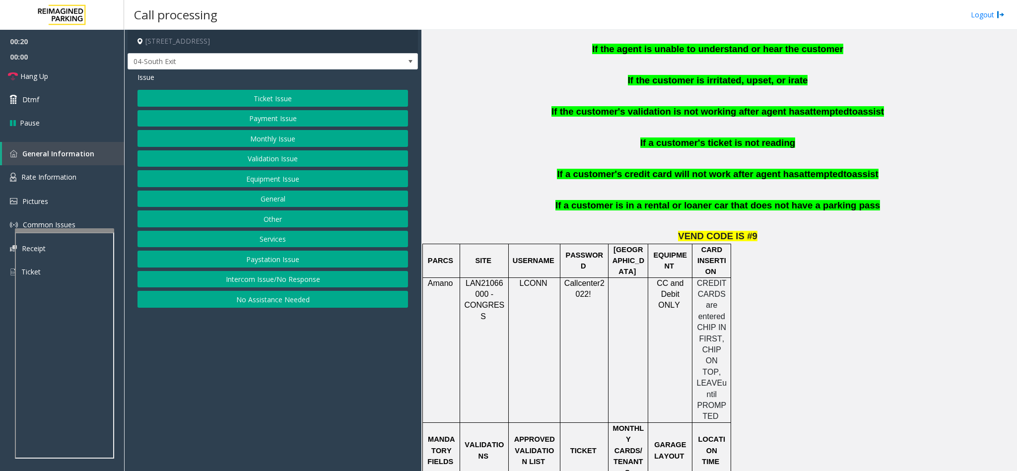
click at [283, 112] on button "Payment Issue" at bounding box center [273, 118] width 271 height 17
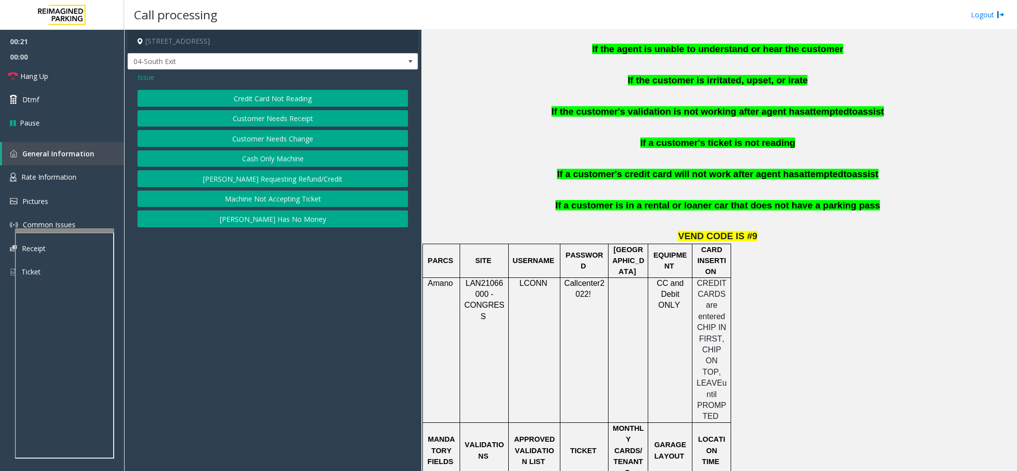
click at [308, 93] on button "Credit Card Not Reading" at bounding box center [273, 98] width 271 height 17
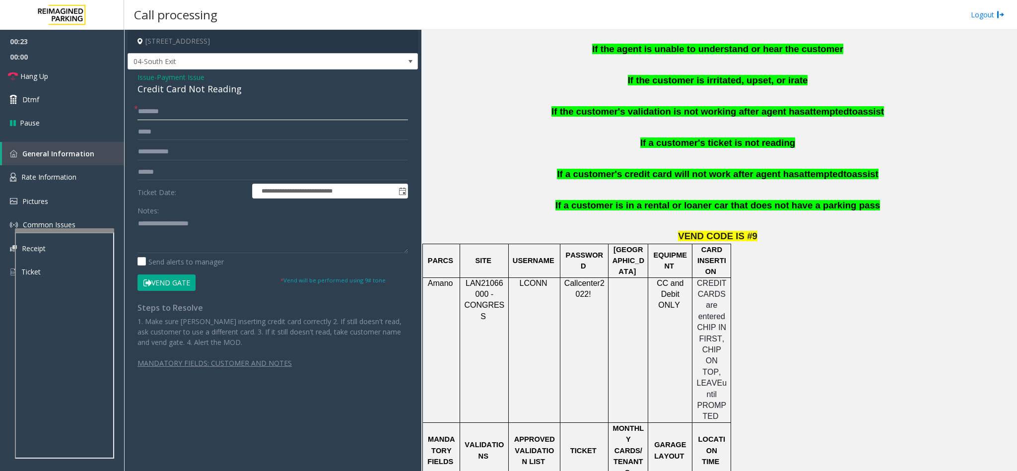
click at [200, 115] on input "text" at bounding box center [273, 111] width 271 height 17
click at [234, 114] on input "text" at bounding box center [273, 111] width 271 height 17
drag, startPoint x: 243, startPoint y: 91, endPoint x: 137, endPoint y: 73, distance: 107.3
click at [138, 73] on div "Issue - Payment Issue Credit Card Not Reading" at bounding box center [273, 84] width 271 height 24
copy div "Issue - Payment Issue Credit Card Not Reading"
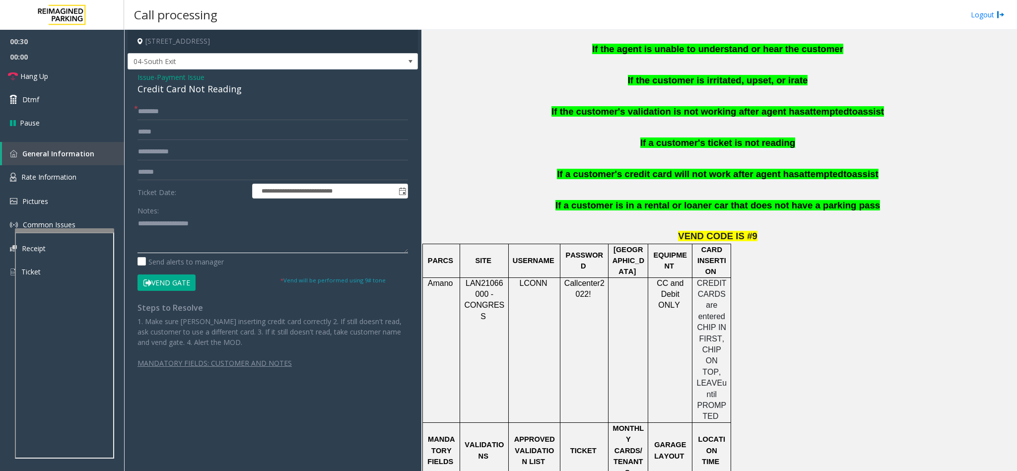
paste textarea "**********"
click at [194, 234] on textarea at bounding box center [273, 234] width 271 height 37
drag, startPoint x: 216, startPoint y: 225, endPoint x: 163, endPoint y: 222, distance: 53.2
click at [163, 222] on textarea at bounding box center [273, 234] width 271 height 37
click at [240, 237] on textarea at bounding box center [273, 234] width 271 height 37
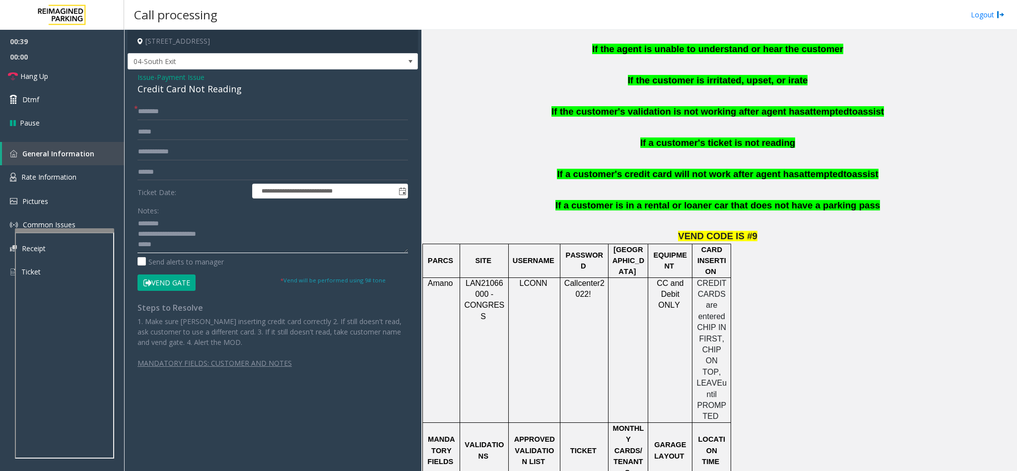
type textarea "**********"
click at [168, 113] on input "text" at bounding box center [273, 111] width 271 height 17
type input "*****"
click at [162, 288] on button "Vend Gate" at bounding box center [167, 283] width 58 height 17
click at [184, 246] on textarea at bounding box center [273, 234] width 271 height 37
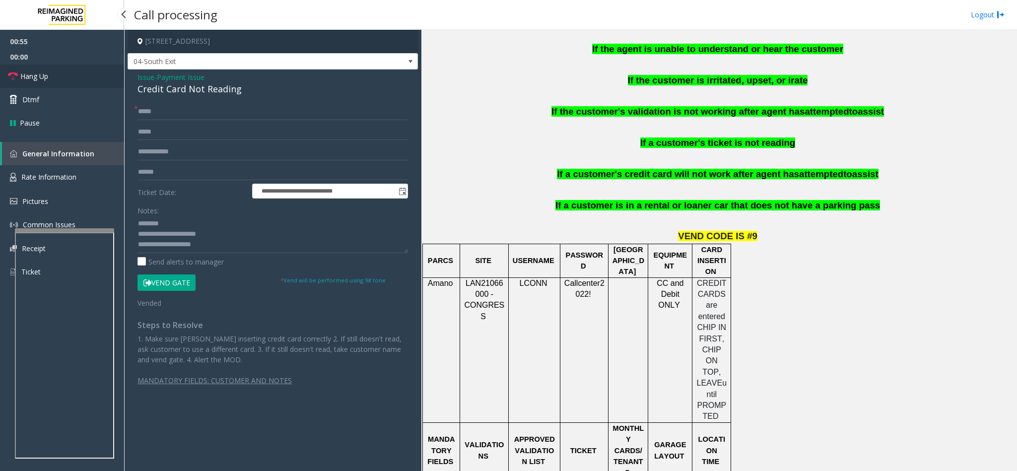
click at [42, 77] on span "Hang Up" at bounding box center [34, 76] width 28 height 10
click at [219, 250] on textarea at bounding box center [273, 234] width 271 height 37
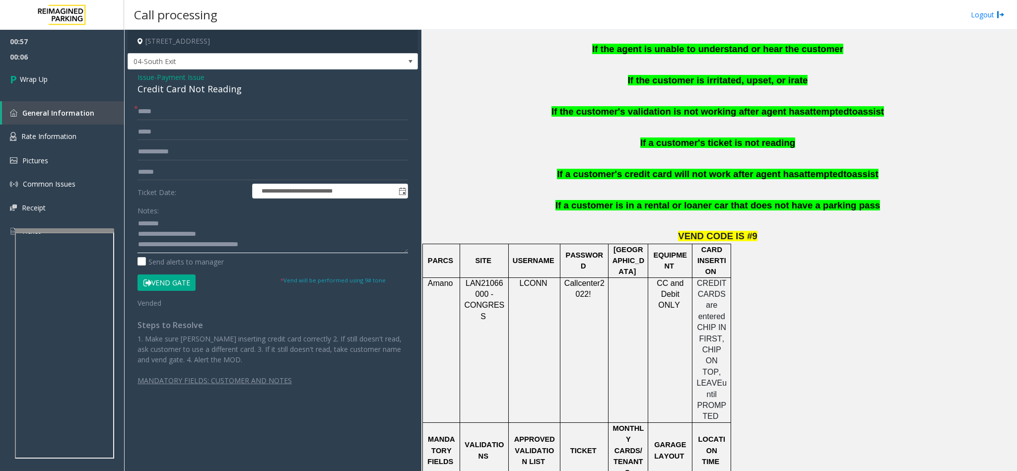
click at [238, 245] on textarea at bounding box center [273, 234] width 271 height 37
type textarea "**********"
click at [36, 72] on link "Wrap Up" at bounding box center [62, 79] width 124 height 29
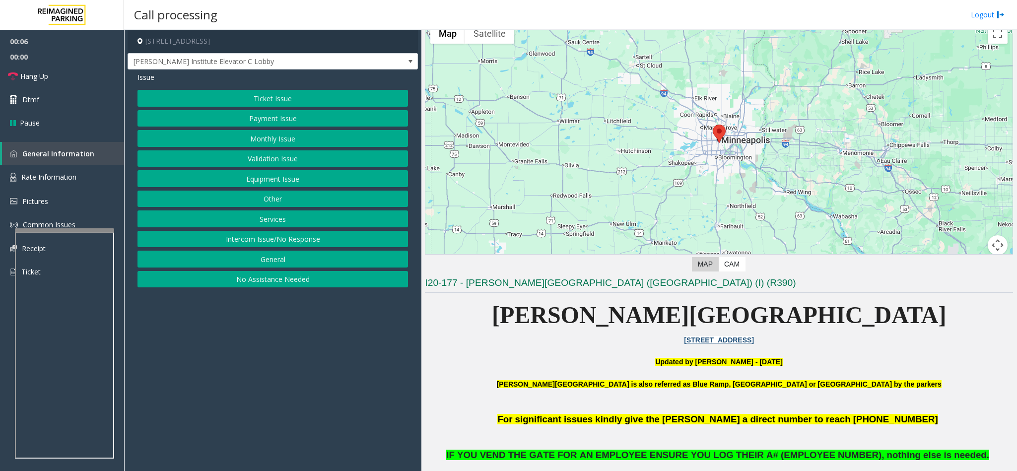
scroll to position [74, 0]
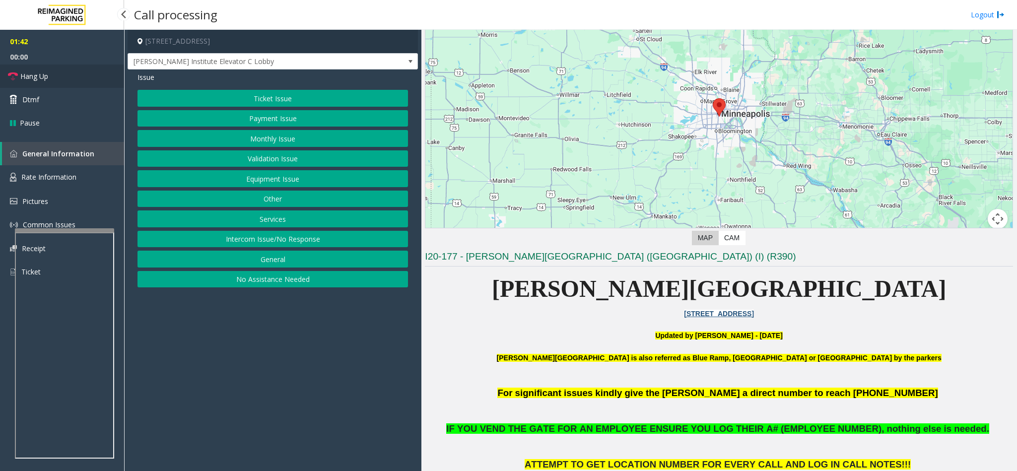
click at [54, 83] on link "Hang Up" at bounding box center [62, 76] width 124 height 23
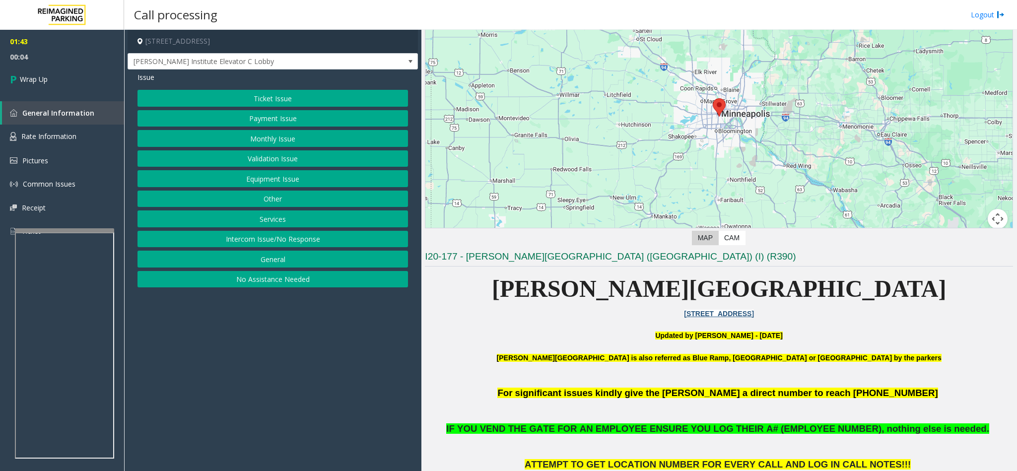
click at [261, 97] on button "Ticket Issue" at bounding box center [273, 98] width 271 height 17
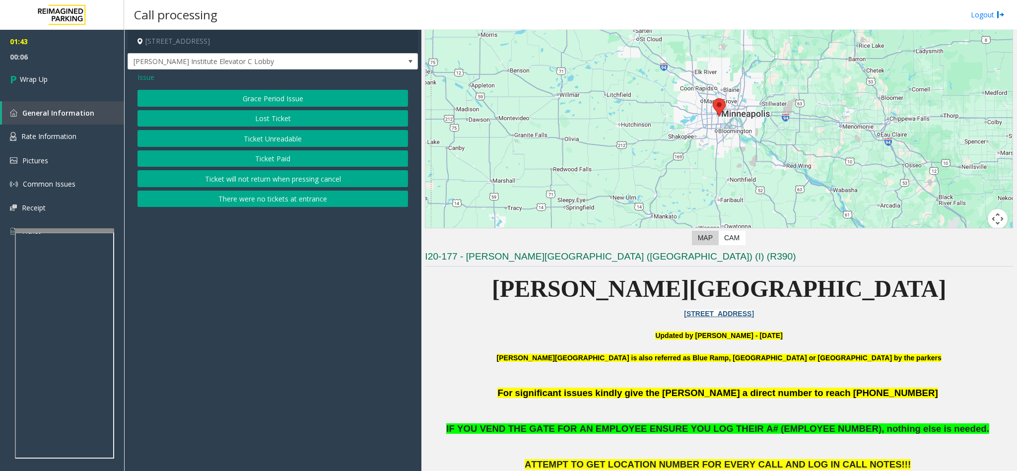
click at [274, 160] on button "Ticket Paid" at bounding box center [273, 158] width 271 height 17
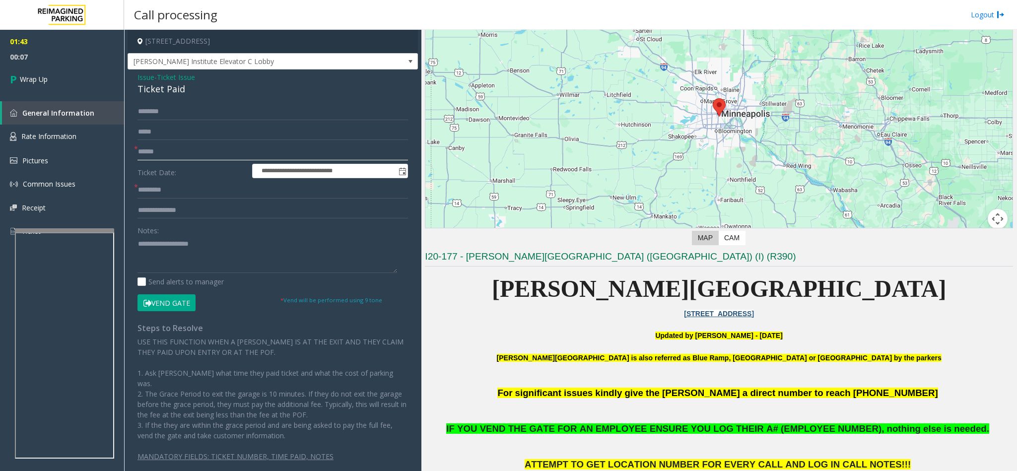
click at [179, 145] on input "text" at bounding box center [273, 152] width 271 height 17
type input "***"
click at [178, 193] on input "*" at bounding box center [273, 190] width 271 height 17
type input "**"
drag, startPoint x: 185, startPoint y: 88, endPoint x: 127, endPoint y: 72, distance: 59.9
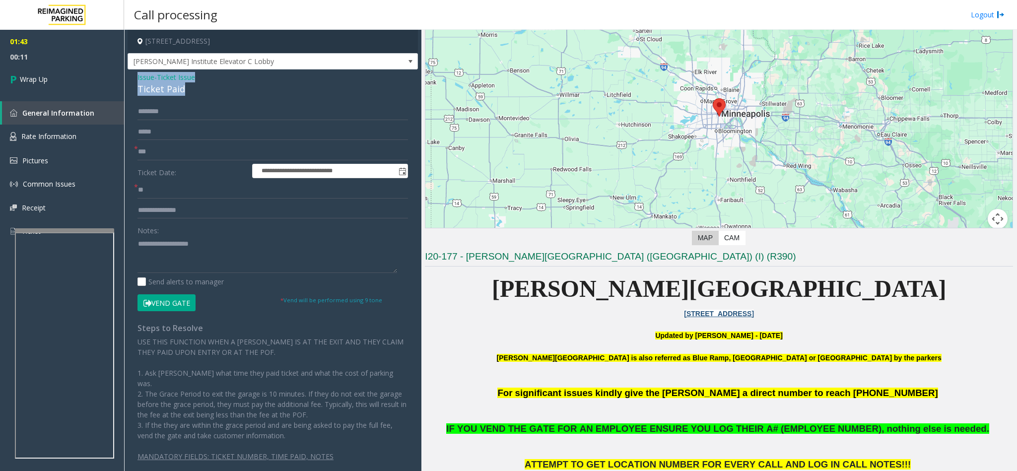
click at [128, 72] on div "**********" at bounding box center [273, 276] width 290 height 413
copy div "Issue - Ticket Issue Ticket Paid"
click at [200, 235] on div "Notes:" at bounding box center [273, 247] width 271 height 51
paste textarea "**********"
click at [185, 261] on textarea at bounding box center [268, 254] width 260 height 37
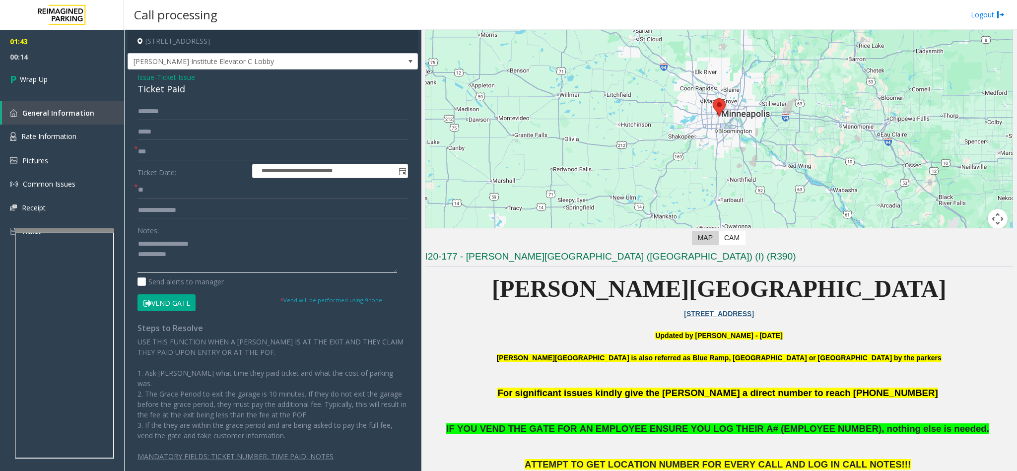
drag, startPoint x: 202, startPoint y: 249, endPoint x: 162, endPoint y: 243, distance: 39.7
click at [162, 243] on textarea at bounding box center [268, 254] width 260 height 37
click at [221, 260] on textarea at bounding box center [268, 254] width 260 height 37
click at [158, 260] on textarea at bounding box center [268, 254] width 260 height 37
drag, startPoint x: 158, startPoint y: 260, endPoint x: 155, endPoint y: 270, distance: 10.8
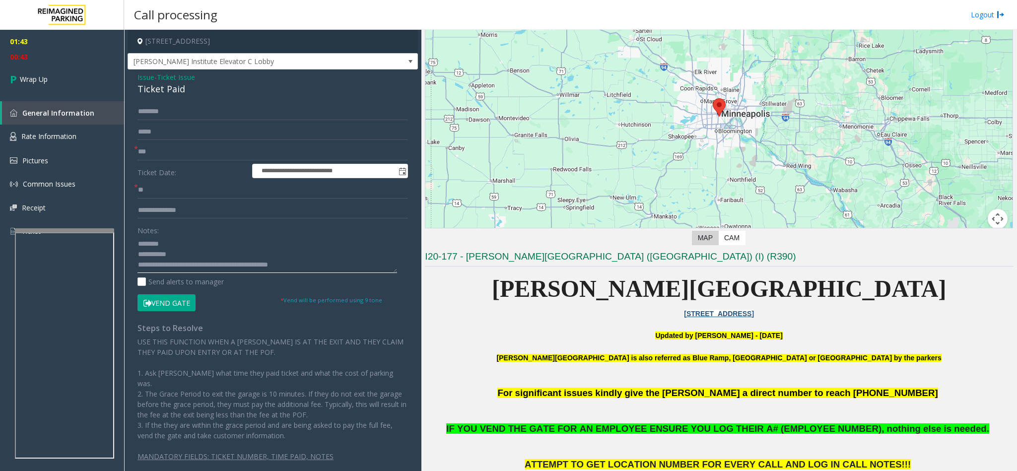
click at [155, 270] on textarea at bounding box center [268, 254] width 260 height 37
type textarea "**********"
click at [52, 79] on link "Wrap Up" at bounding box center [62, 79] width 124 height 29
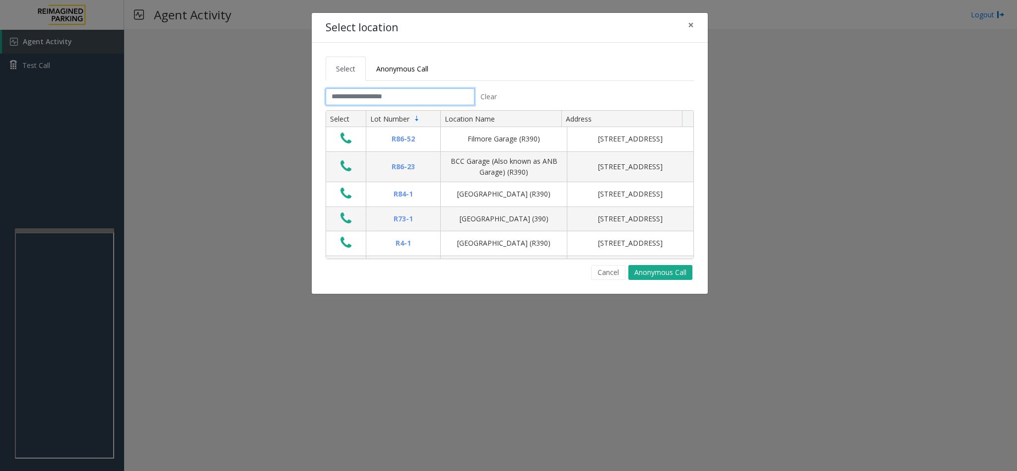
click at [399, 102] on input "text" at bounding box center [400, 96] width 149 height 17
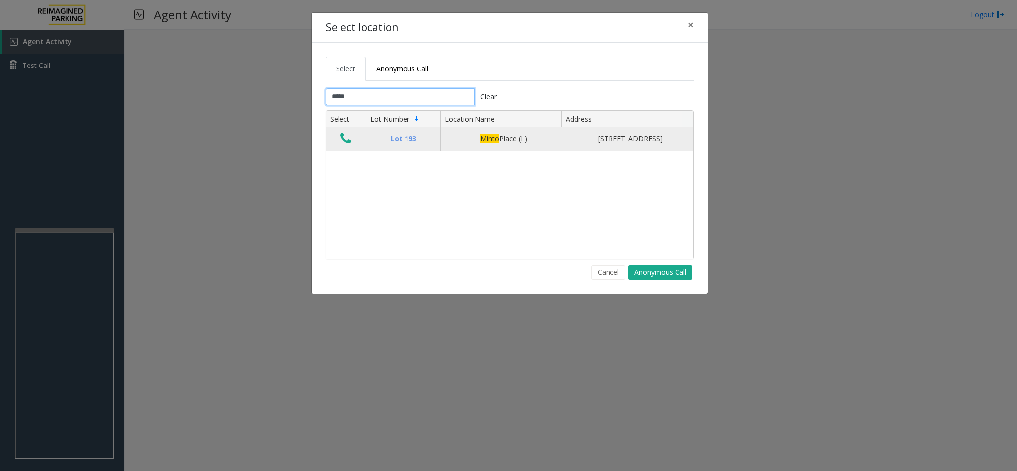
type input "*****"
click at [342, 142] on icon "Data table" at bounding box center [346, 139] width 11 height 14
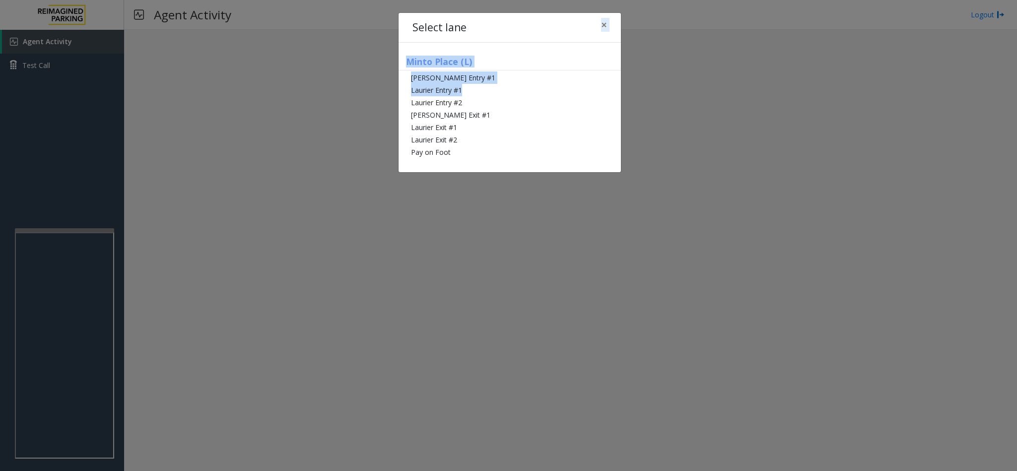
drag, startPoint x: 475, startPoint y: 90, endPoint x: 507, endPoint y: 33, distance: 65.1
click at [507, 33] on div "Select lane × Minto Place (L) [PERSON_NAME] Entry #1 Laurier Entry #1 Laurier E…" at bounding box center [509, 92] width 223 height 161
click at [507, 33] on div "Select lane ×" at bounding box center [510, 28] width 222 height 30
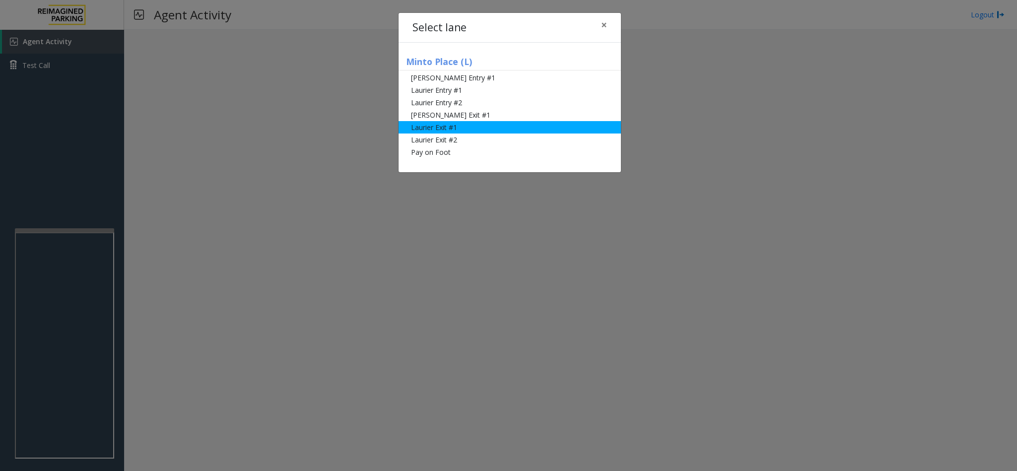
click at [452, 129] on li "Laurier Exit #1" at bounding box center [510, 127] width 222 height 12
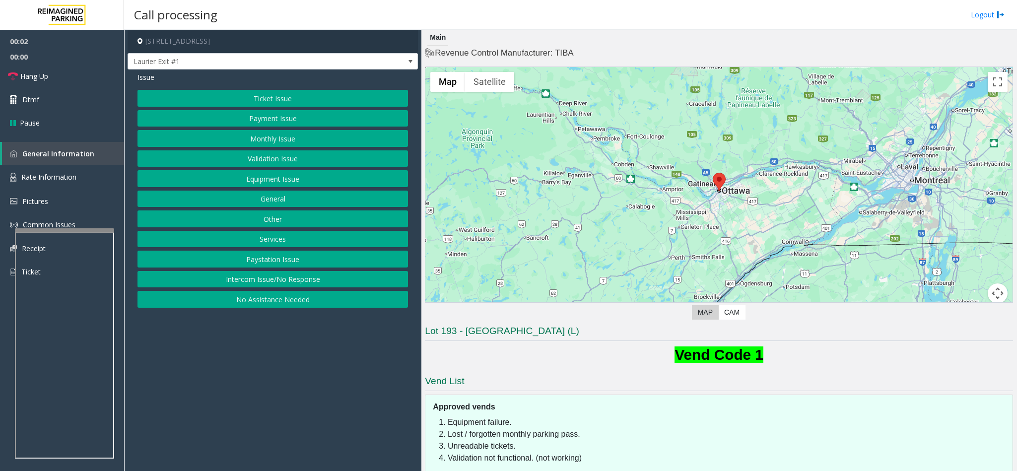
click at [287, 135] on button "Monthly Issue" at bounding box center [273, 138] width 271 height 17
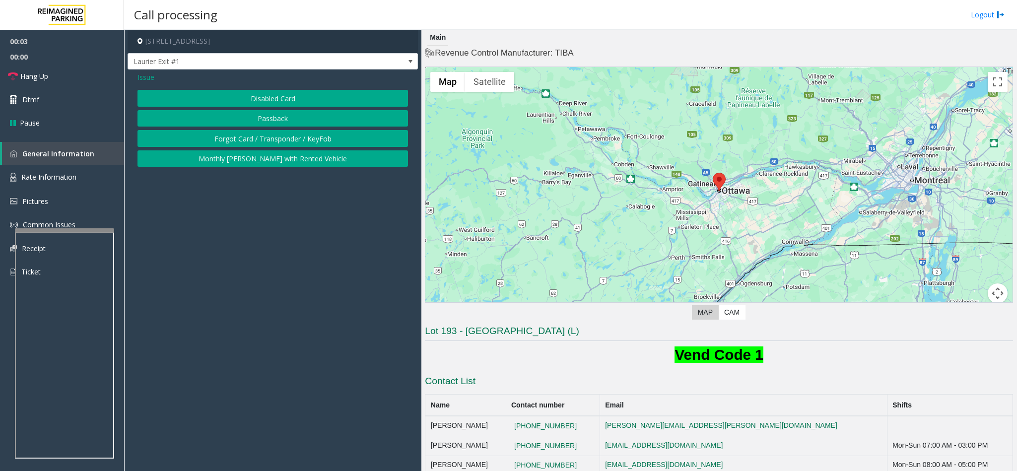
click at [276, 100] on button "Disabled Card" at bounding box center [273, 98] width 271 height 17
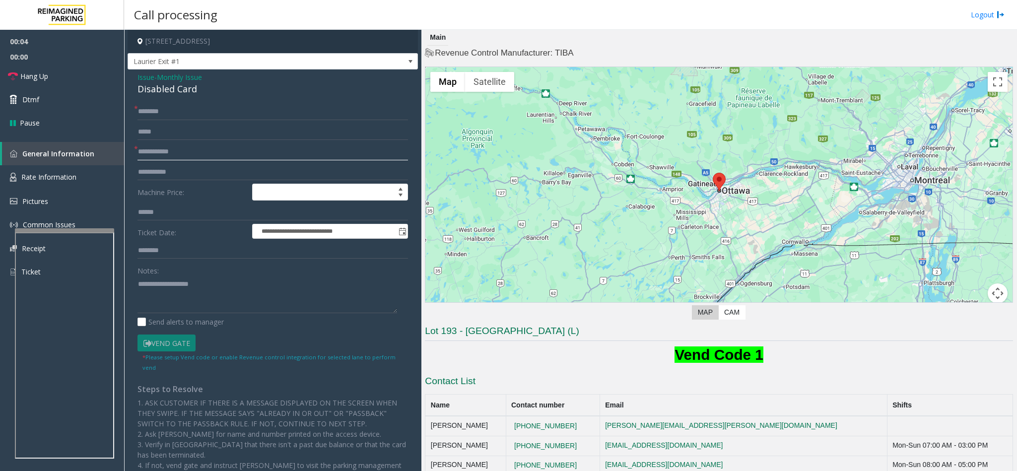
click at [173, 151] on input "text" at bounding box center [273, 152] width 271 height 17
click at [187, 82] on span "Monthly Issue" at bounding box center [179, 77] width 45 height 10
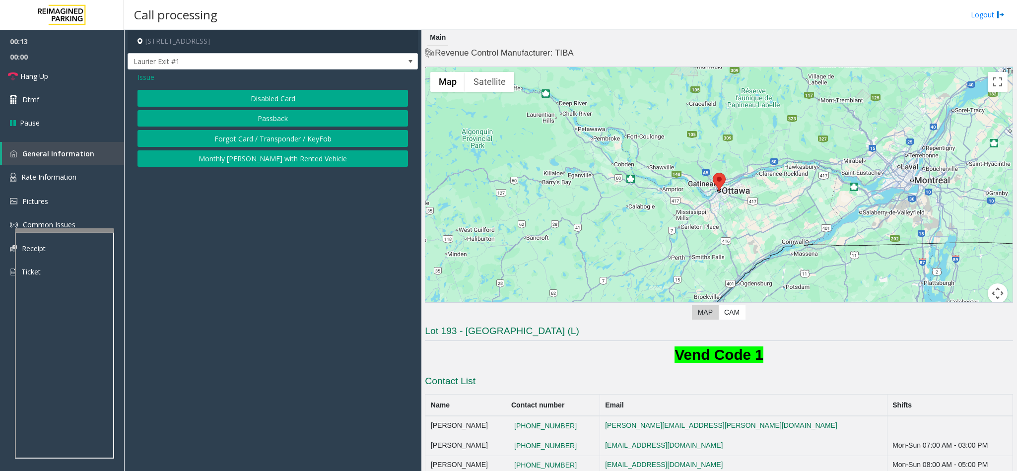
click at [150, 79] on span "Issue" at bounding box center [146, 77] width 17 height 10
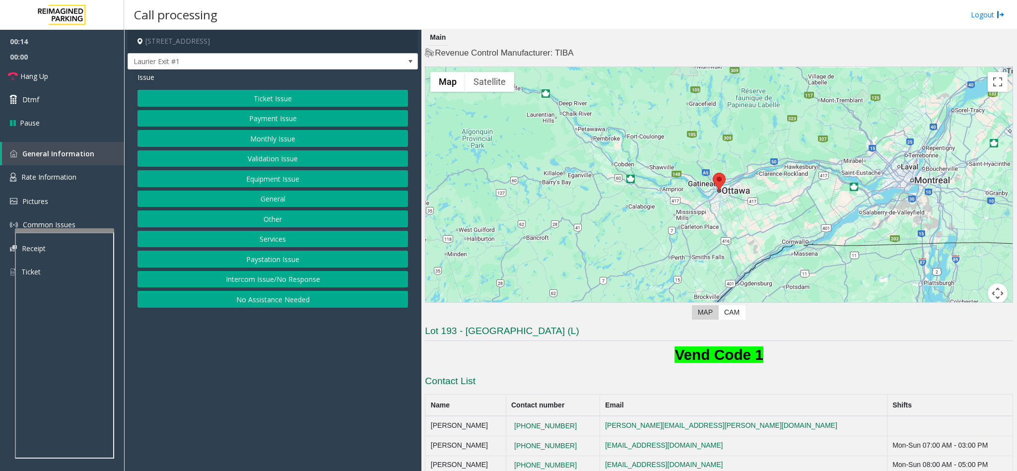
click at [264, 101] on button "Ticket Issue" at bounding box center [273, 98] width 271 height 17
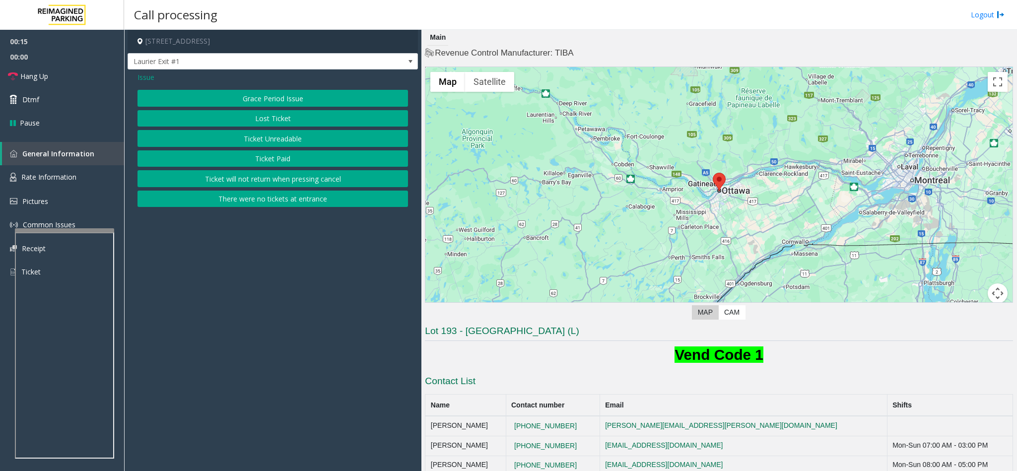
click at [253, 142] on button "Ticket Unreadable" at bounding box center [273, 138] width 271 height 17
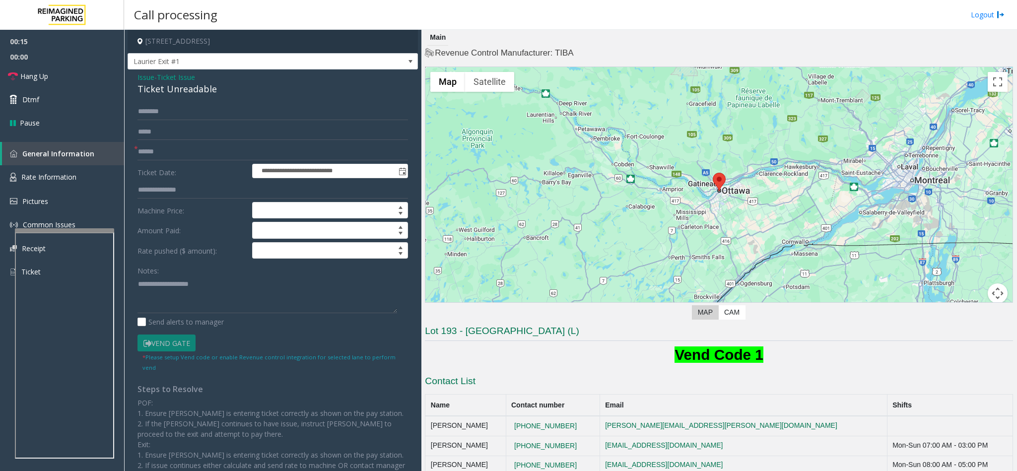
click at [174, 162] on form "**********" at bounding box center [273, 237] width 271 height 269
click at [174, 152] on input "text" at bounding box center [273, 152] width 271 height 17
type input "*****"
click at [27, 94] on span "Dtmf" at bounding box center [30, 99] width 17 height 10
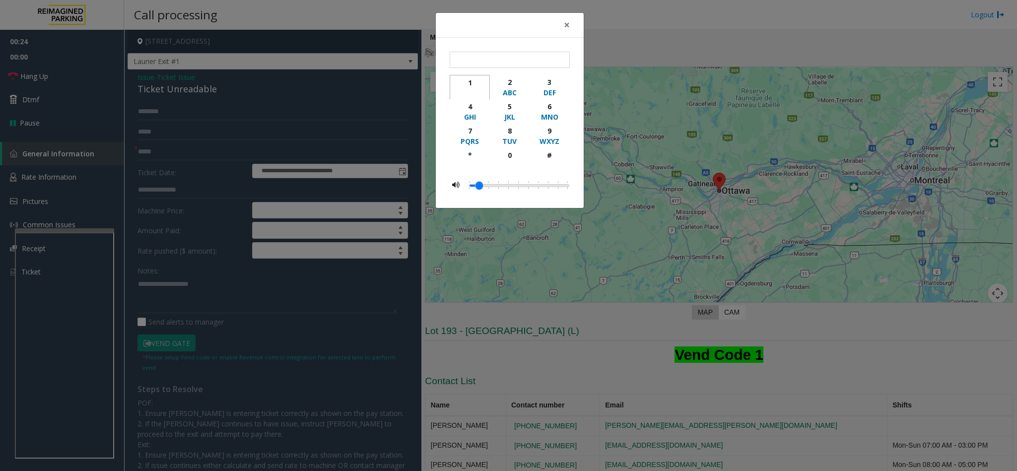
click at [468, 82] on div "1" at bounding box center [469, 82] width 27 height 10
type input "*"
click at [568, 27] on span "×" at bounding box center [567, 25] width 6 height 14
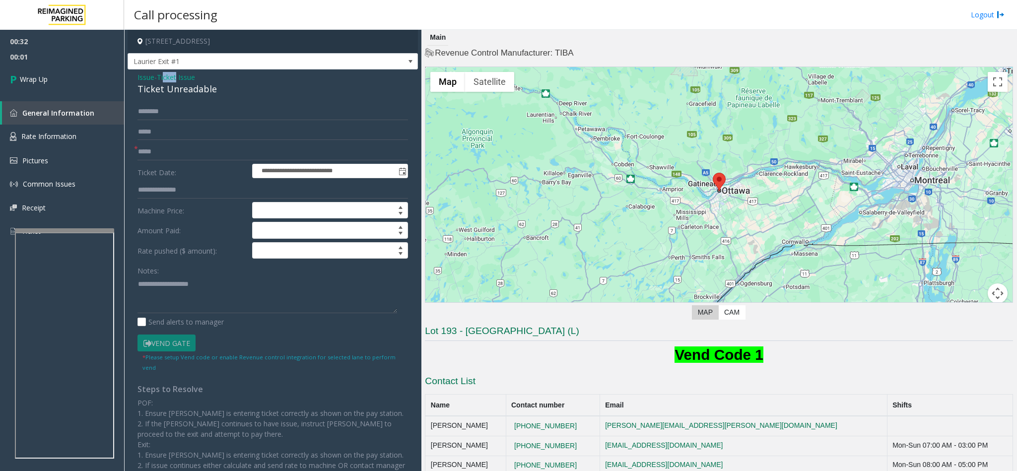
drag, startPoint x: 167, startPoint y: 79, endPoint x: 179, endPoint y: 77, distance: 12.6
click at [179, 77] on span "Ticket Issue" at bounding box center [176, 77] width 38 height 10
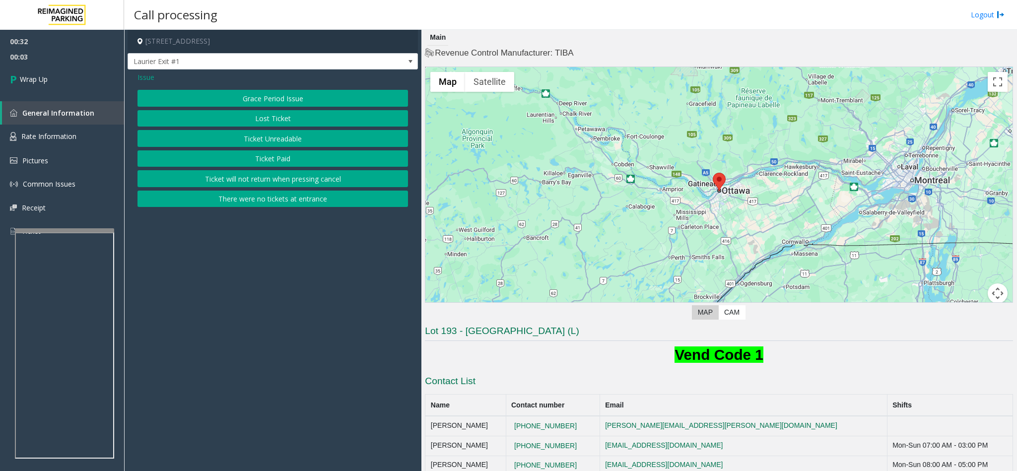
click at [253, 134] on button "Ticket Unreadable" at bounding box center [273, 138] width 271 height 17
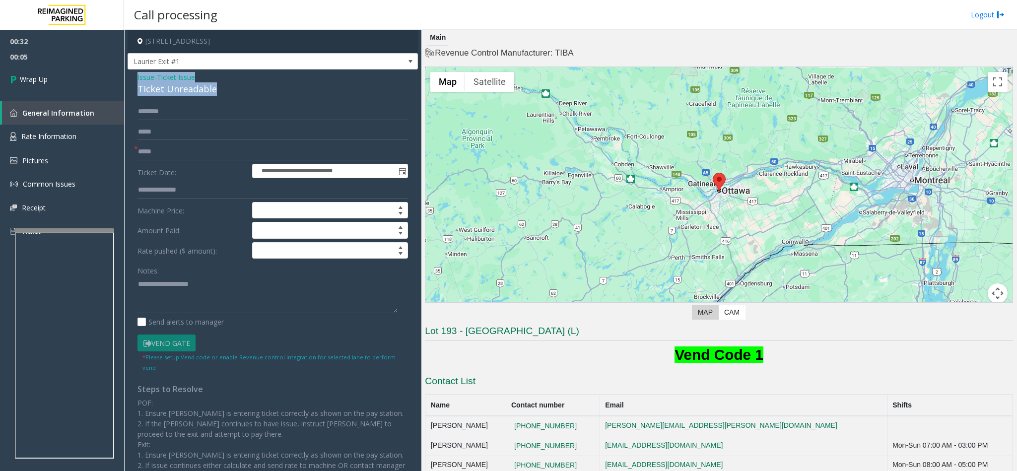
drag, startPoint x: 223, startPoint y: 88, endPoint x: 132, endPoint y: 73, distance: 93.1
click at [132, 73] on div "**********" at bounding box center [273, 307] width 290 height 474
click at [191, 313] on textarea at bounding box center [268, 294] width 260 height 37
paste textarea "**********"
drag, startPoint x: 200, startPoint y: 284, endPoint x: 161, endPoint y: 284, distance: 39.2
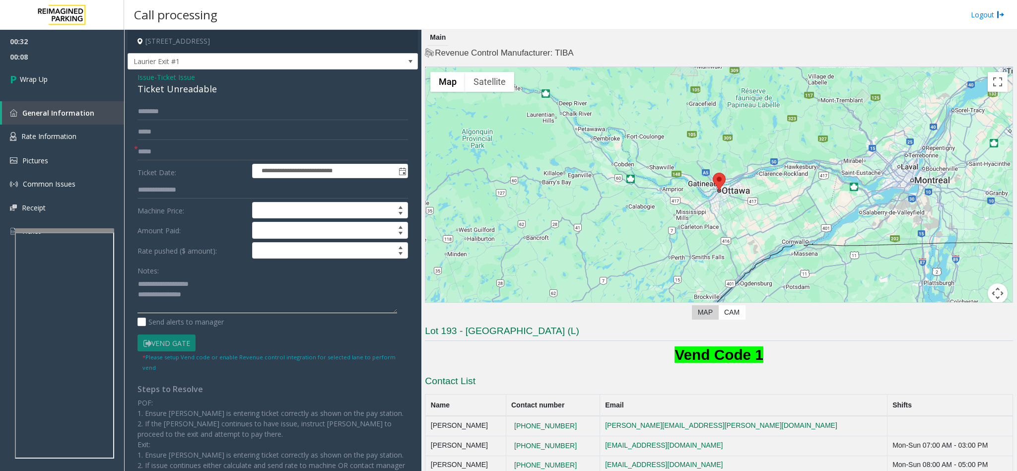
click at [160, 284] on textarea at bounding box center [268, 294] width 260 height 37
click at [214, 289] on textarea at bounding box center [268, 294] width 260 height 37
click at [207, 296] on textarea at bounding box center [268, 294] width 260 height 37
type textarea "**********"
click at [63, 83] on link "Wrap Up" at bounding box center [62, 79] width 124 height 29
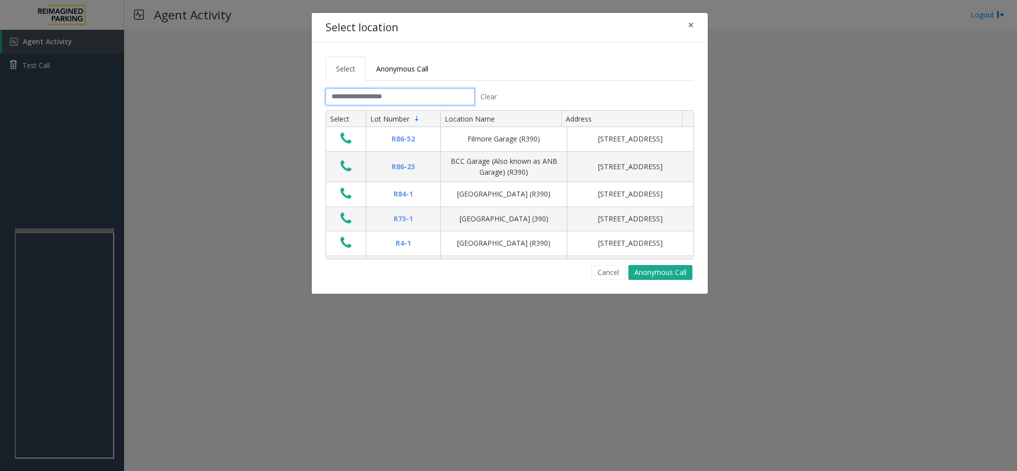
click at [418, 95] on input "text" at bounding box center [400, 96] width 149 height 17
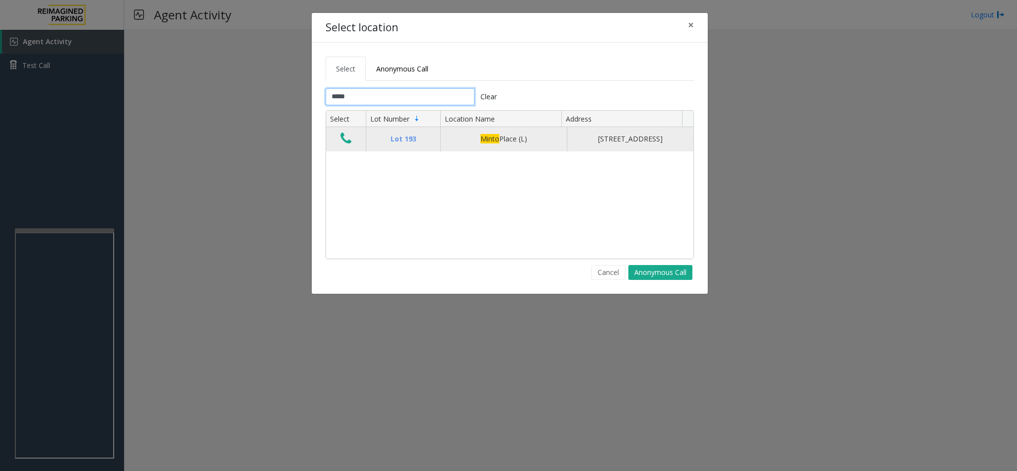
type input "*****"
click at [347, 143] on icon "Data table" at bounding box center [346, 139] width 11 height 14
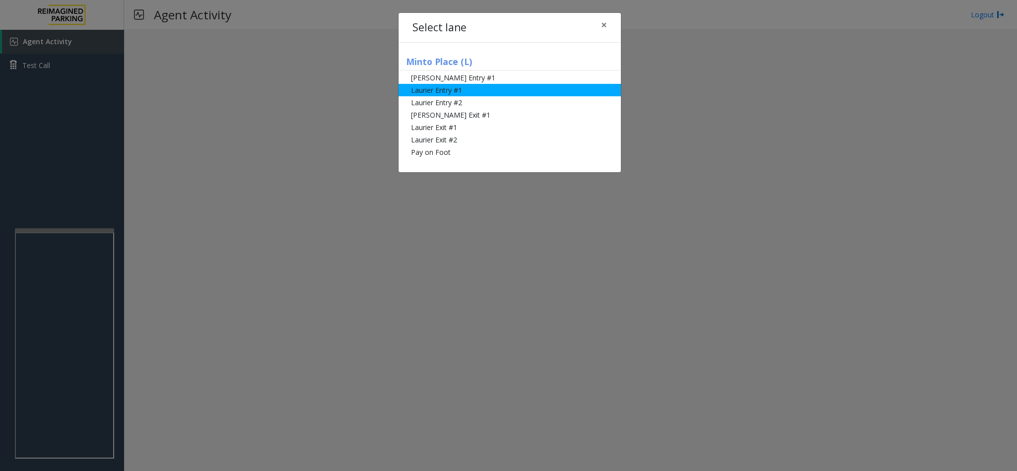
click at [462, 88] on li "Laurier Entry #1" at bounding box center [510, 90] width 222 height 12
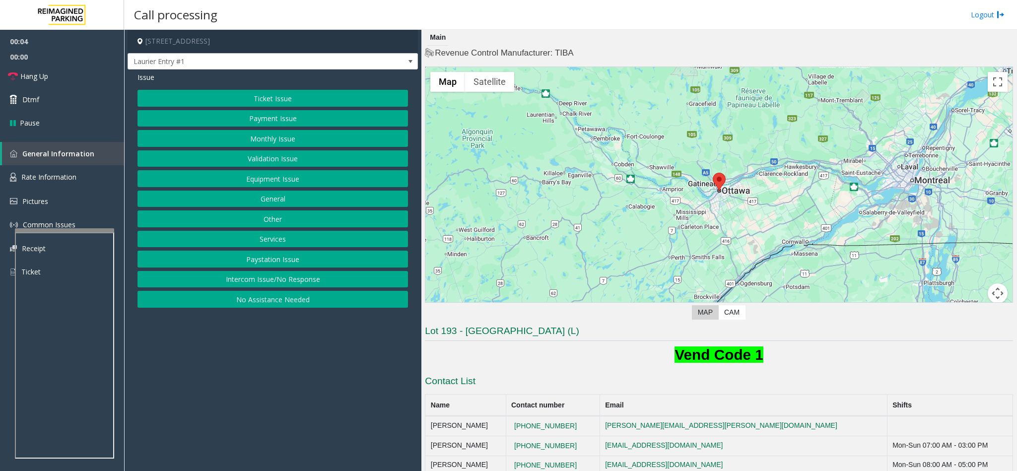
click at [273, 100] on button "Ticket Issue" at bounding box center [273, 98] width 271 height 17
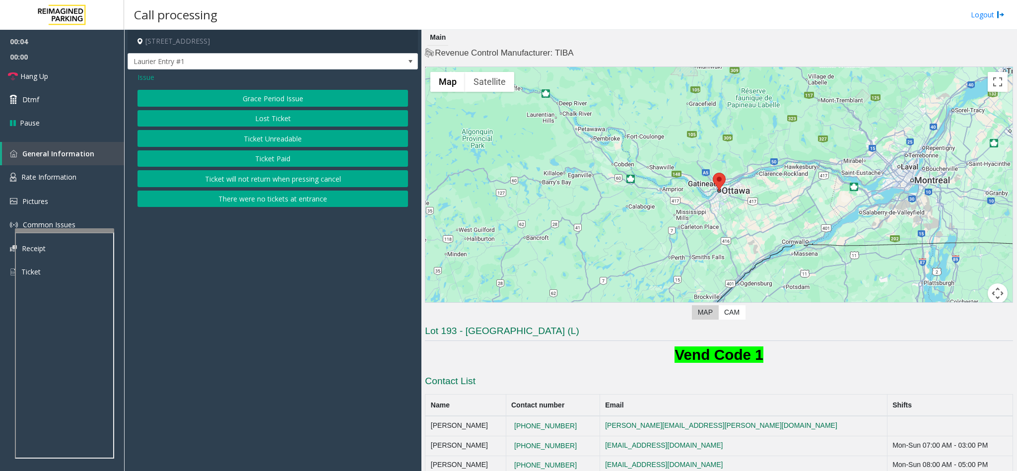
click at [267, 141] on button "Ticket Unreadable" at bounding box center [273, 138] width 271 height 17
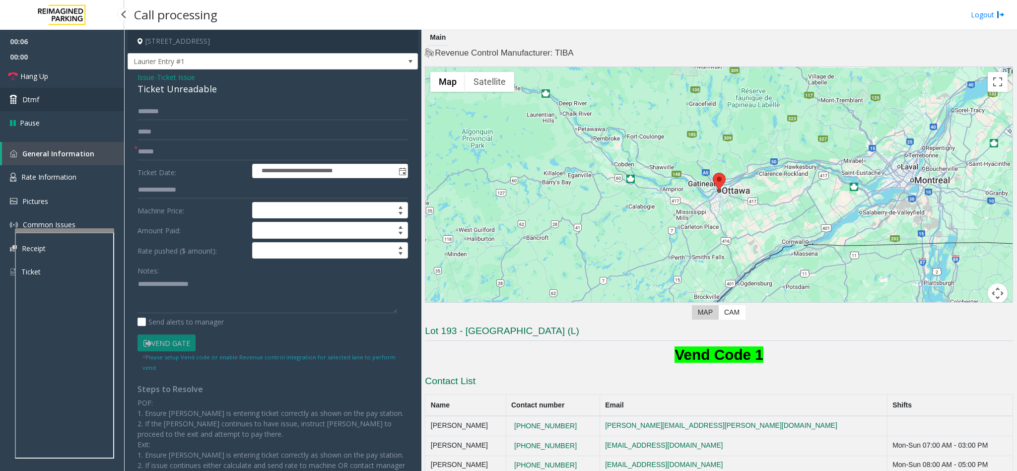
click at [48, 94] on link "Dtmf" at bounding box center [62, 99] width 124 height 23
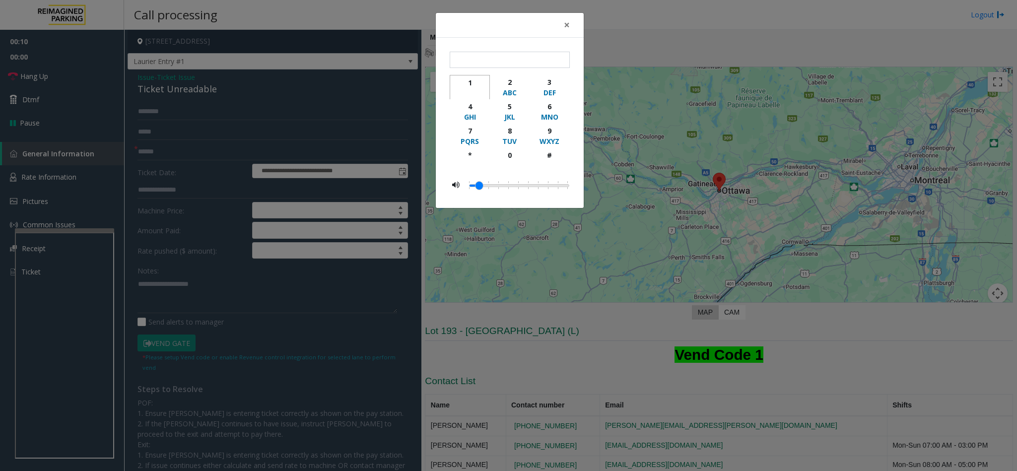
click at [473, 82] on div "1" at bounding box center [469, 82] width 27 height 10
type input "*"
click at [567, 25] on span "×" at bounding box center [567, 25] width 6 height 14
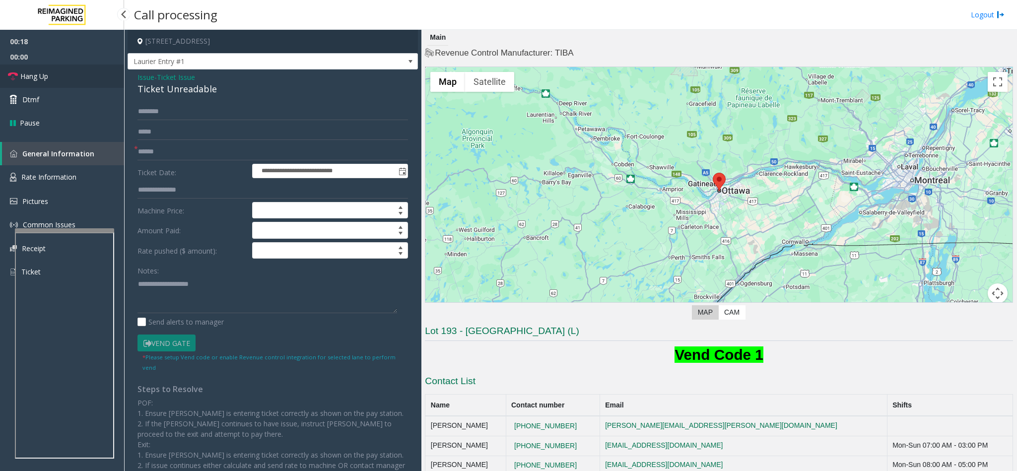
click at [28, 69] on link "Hang Up" at bounding box center [62, 76] width 124 height 23
click at [173, 76] on span "Ticket Issue" at bounding box center [176, 77] width 38 height 10
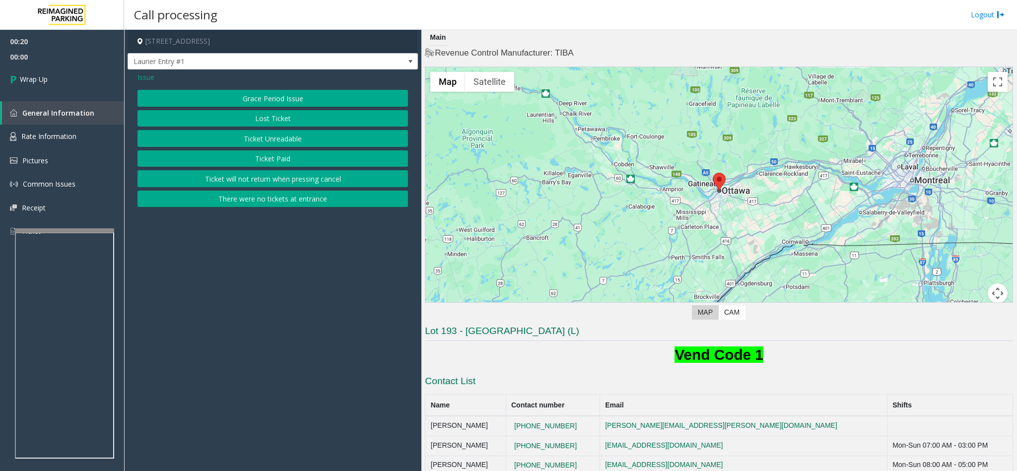
click at [139, 77] on span "Issue" at bounding box center [146, 77] width 17 height 10
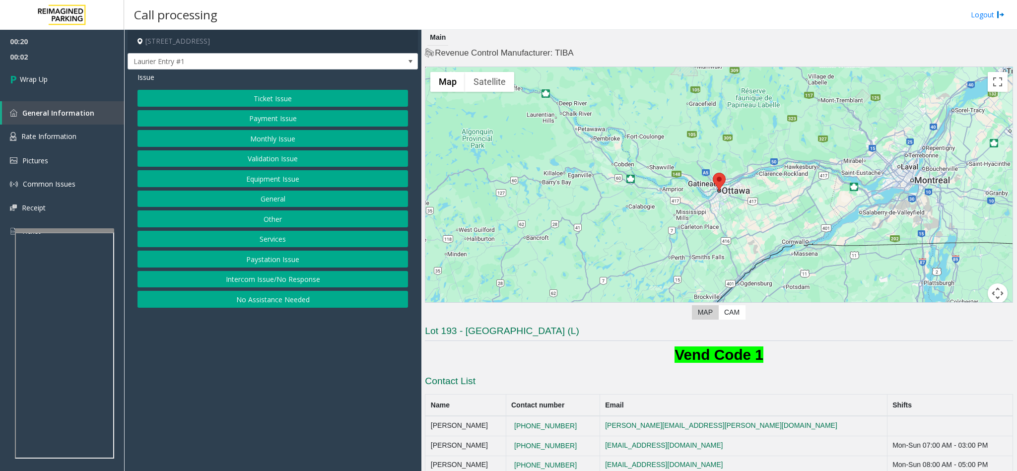
click at [277, 179] on button "Equipment Issue" at bounding box center [273, 178] width 271 height 17
click at [279, 138] on button "Out of Tickets" at bounding box center [273, 138] width 271 height 17
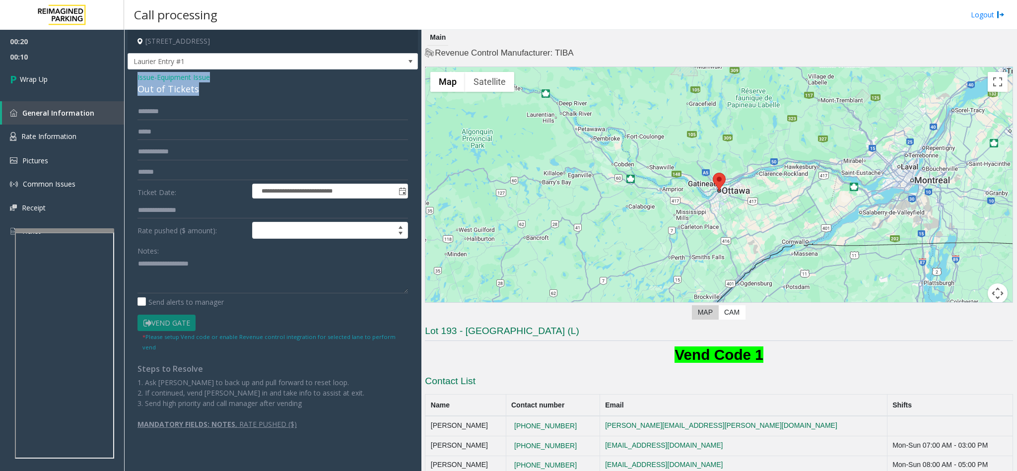
drag, startPoint x: 200, startPoint y: 88, endPoint x: 131, endPoint y: 74, distance: 70.3
click at [131, 74] on div "**********" at bounding box center [273, 260] width 290 height 380
click at [180, 284] on textarea at bounding box center [273, 274] width 271 height 37
paste textarea "**********"
drag, startPoint x: 217, startPoint y: 268, endPoint x: 161, endPoint y: 266, distance: 55.7
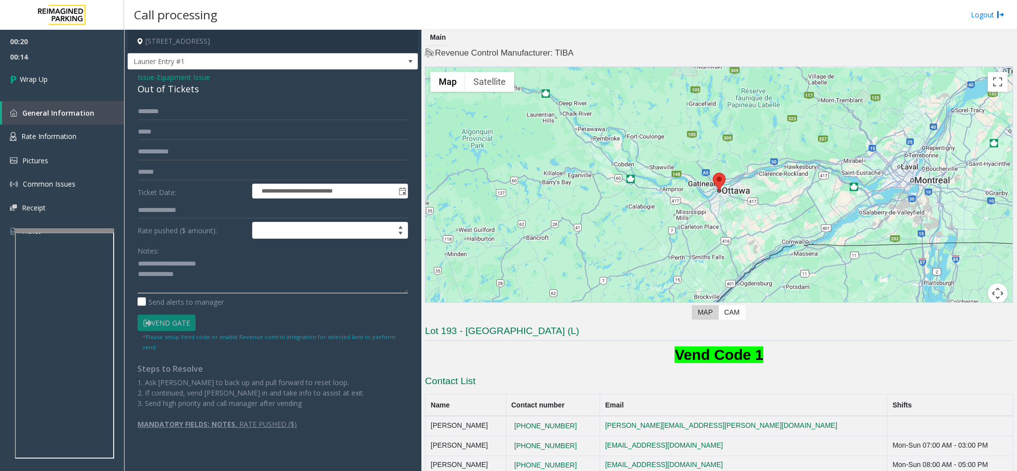
click at [161, 266] on textarea at bounding box center [273, 274] width 271 height 37
click at [208, 279] on textarea at bounding box center [273, 274] width 271 height 37
type textarea "**********"
click at [38, 75] on span "Wrap Up" at bounding box center [34, 79] width 28 height 10
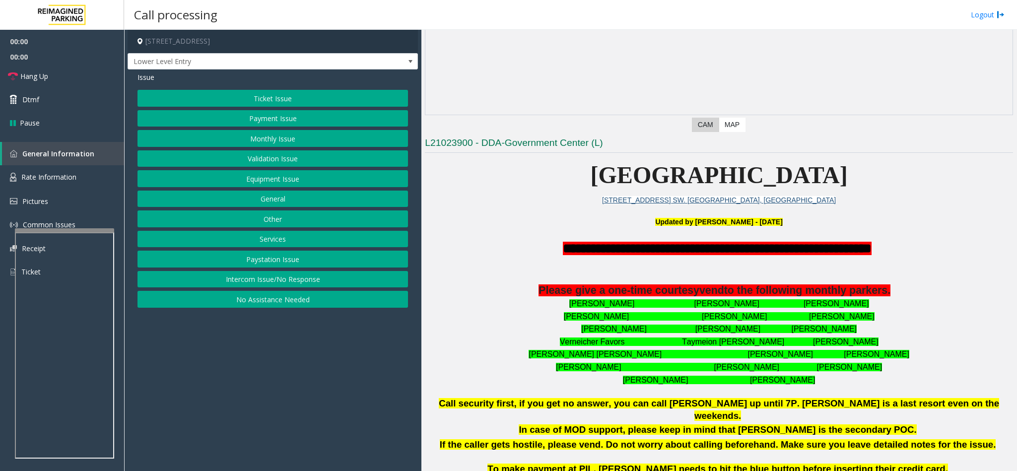
scroll to position [223, 0]
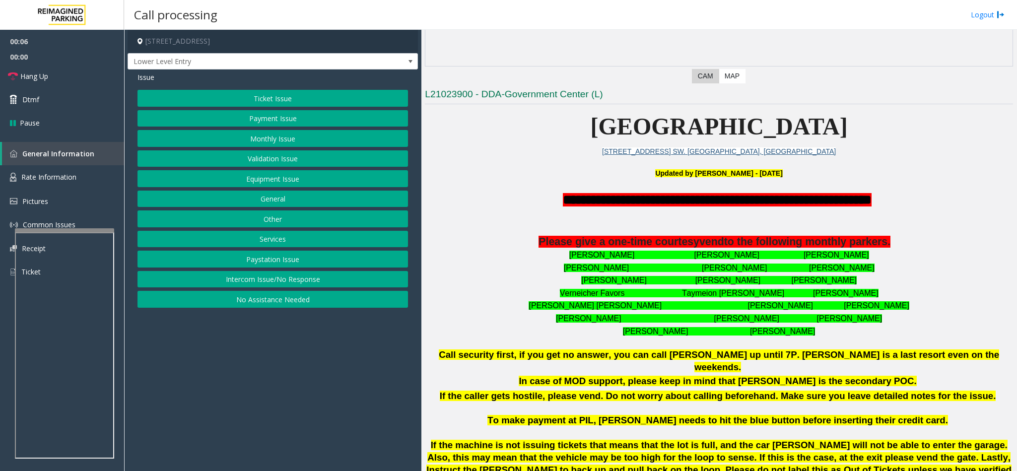
click at [324, 282] on button "Intercom Issue/No Response" at bounding box center [273, 279] width 271 height 17
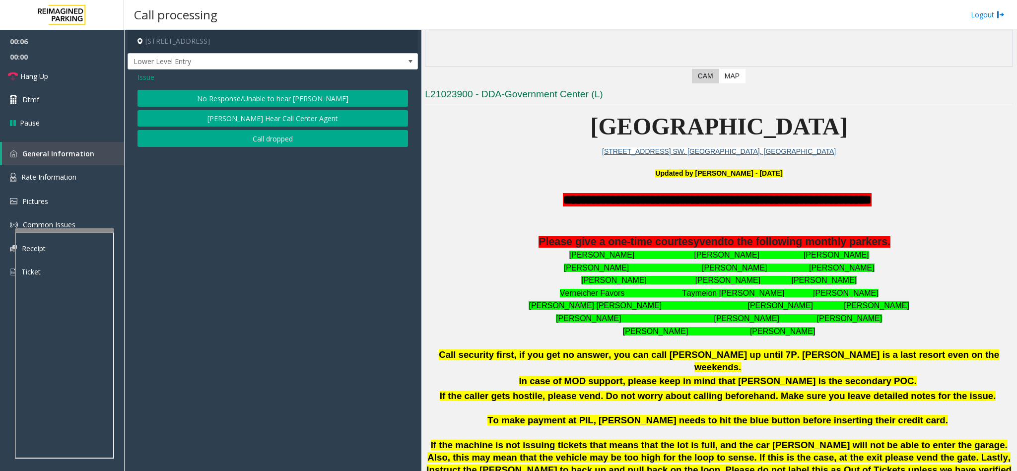
click at [328, 100] on button "No Response/Unable to hear [PERSON_NAME]" at bounding box center [273, 98] width 271 height 17
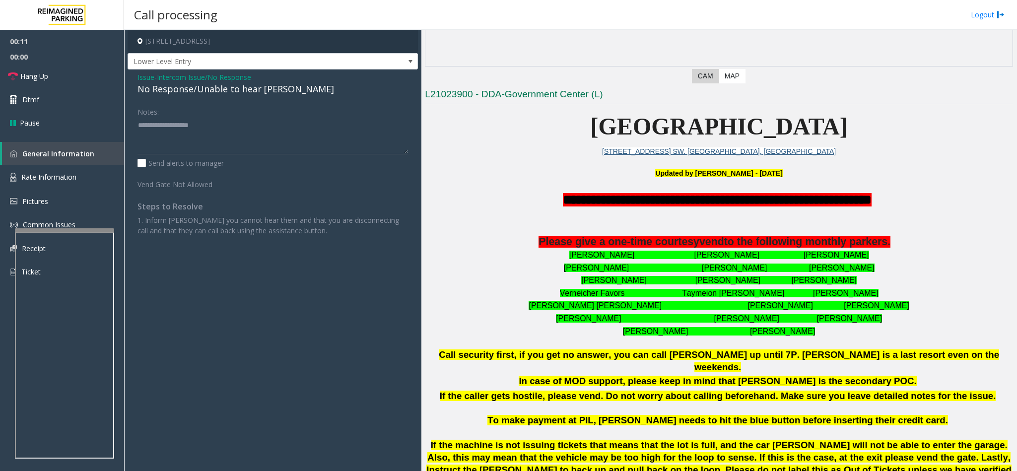
click at [221, 94] on div "No Response/Unable to hear [PERSON_NAME]" at bounding box center [273, 88] width 271 height 13
type textarea "**********"
click at [40, 74] on span "Hang Up" at bounding box center [34, 76] width 28 height 10
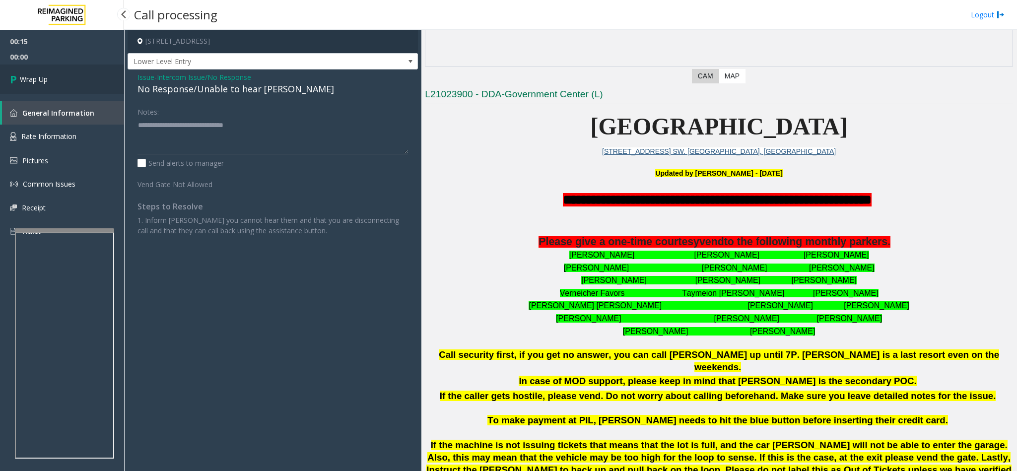
click at [41, 74] on span "Wrap Up" at bounding box center [34, 79] width 28 height 10
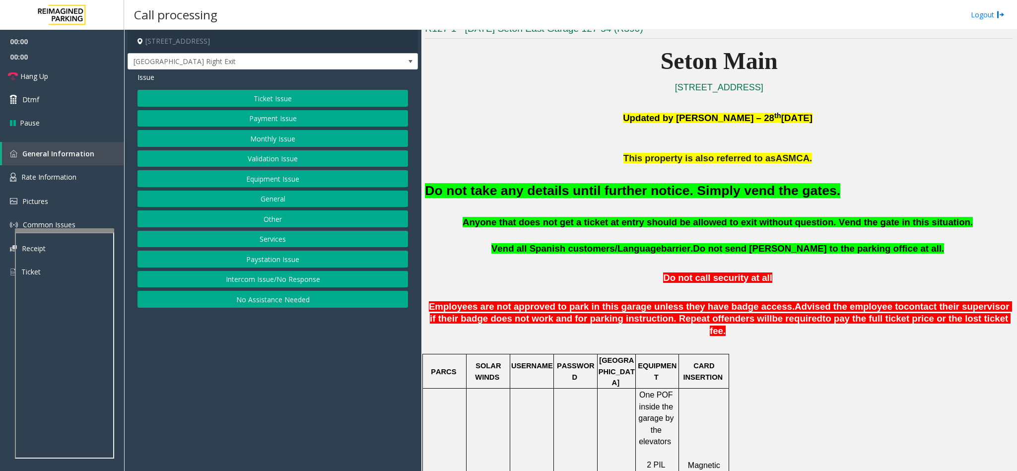
scroll to position [298, 0]
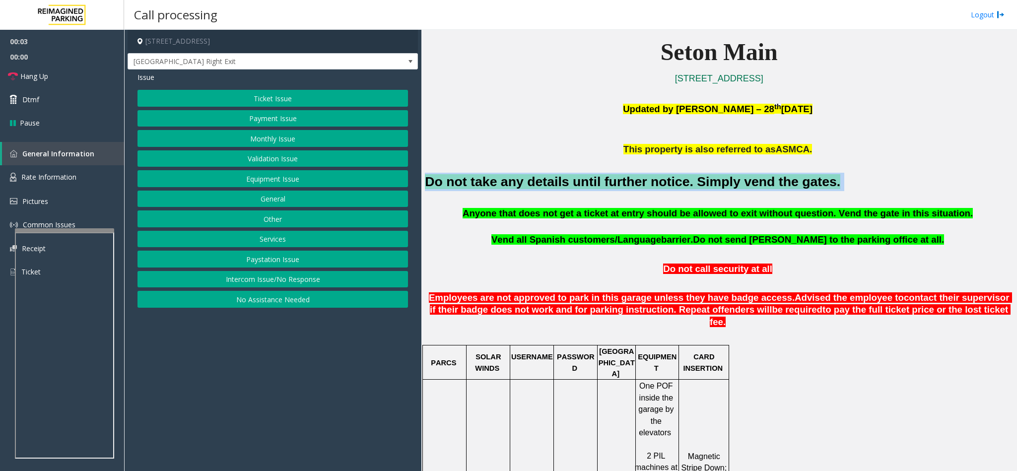
drag, startPoint x: 801, startPoint y: 176, endPoint x: 426, endPoint y: 188, distance: 375.6
click at [426, 188] on h2 "Do not take any details until further notice. Simply vend the gates." at bounding box center [719, 182] width 588 height 18
click at [276, 238] on button "Services" at bounding box center [273, 239] width 271 height 17
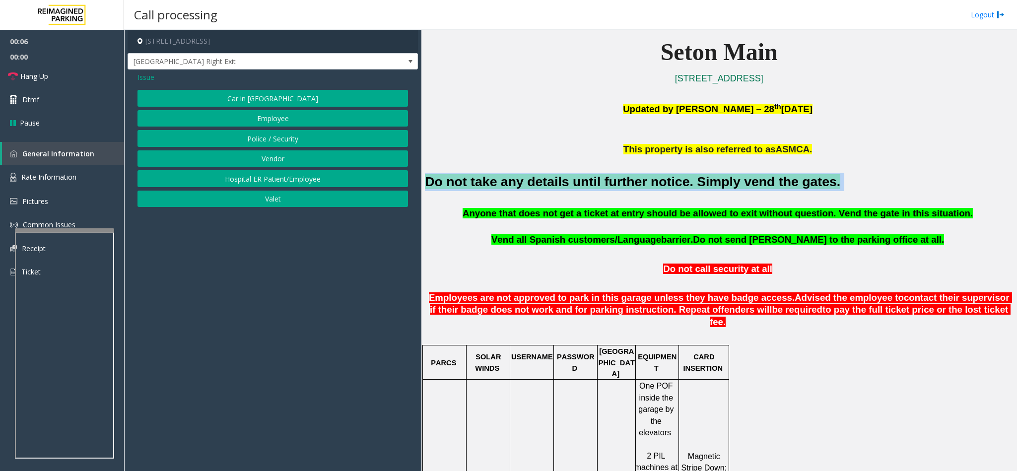
click at [290, 118] on button "Employee" at bounding box center [273, 118] width 271 height 17
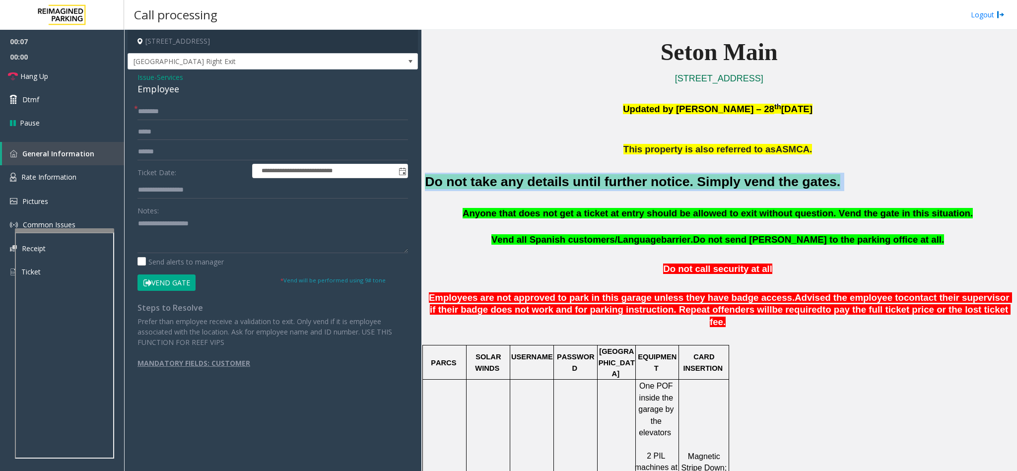
click at [174, 285] on button "Vend Gate" at bounding box center [167, 283] width 58 height 17
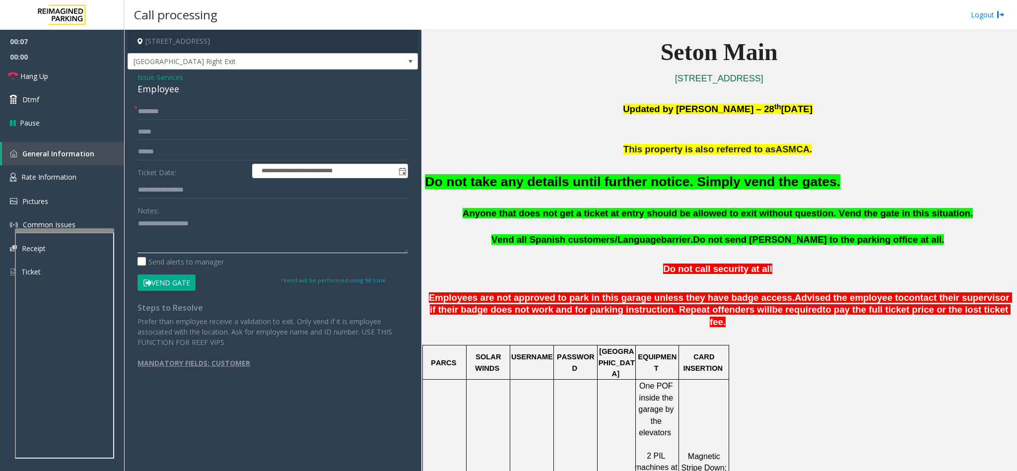
click at [200, 249] on textarea at bounding box center [273, 234] width 271 height 37
paste textarea "**********"
type textarea "**********"
click at [217, 108] on input "text" at bounding box center [273, 111] width 271 height 17
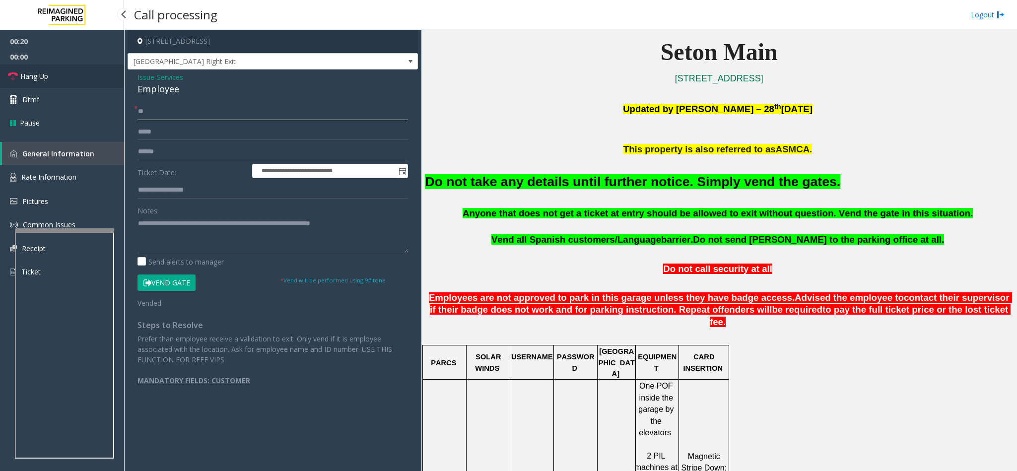
type input "**"
click at [57, 72] on link "Hang Up" at bounding box center [62, 76] width 124 height 23
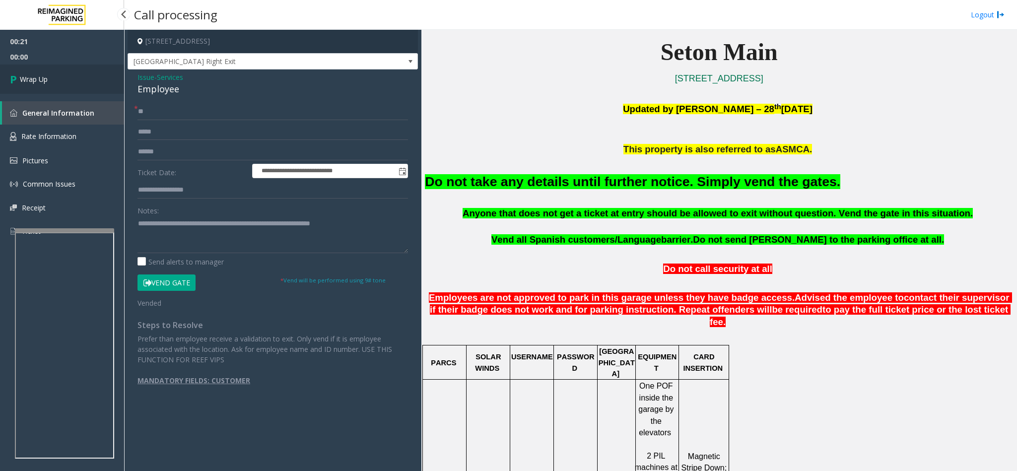
click at [48, 74] on link "Wrap Up" at bounding box center [62, 79] width 124 height 29
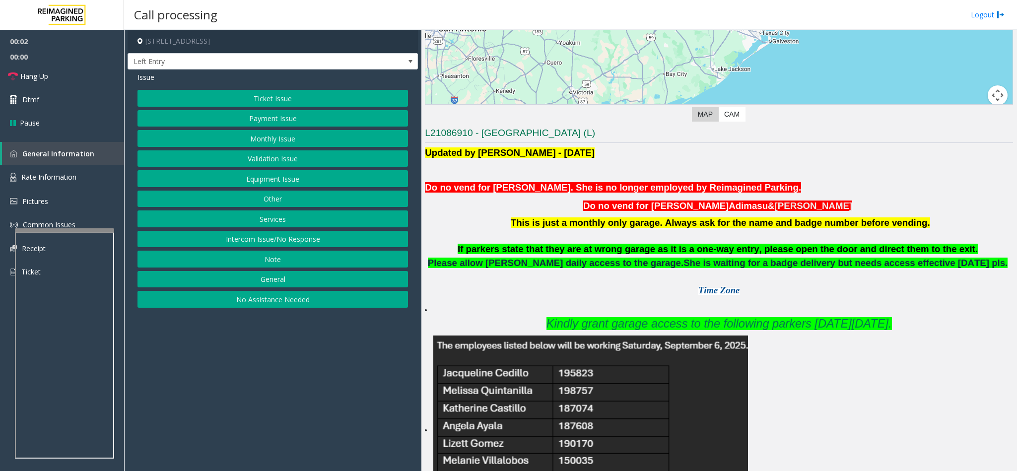
scroll to position [298, 0]
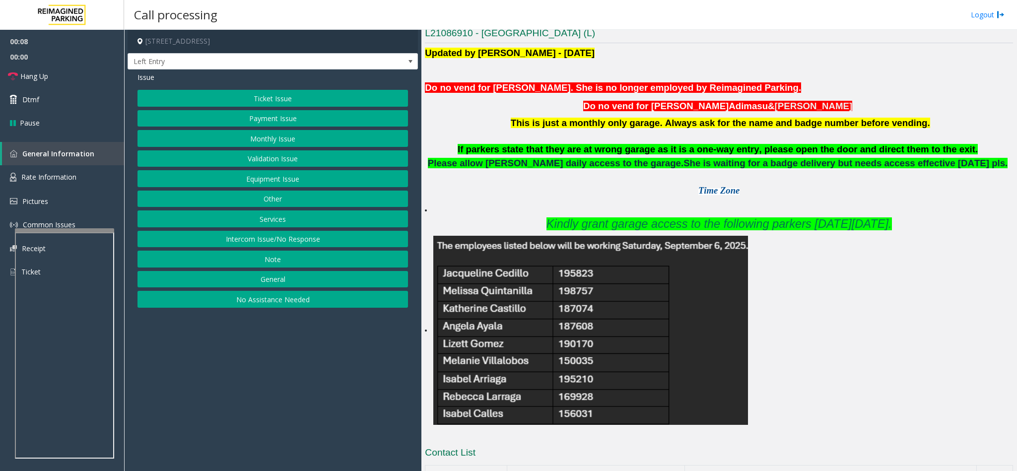
click at [288, 141] on button "Monthly Issue" at bounding box center [273, 138] width 271 height 17
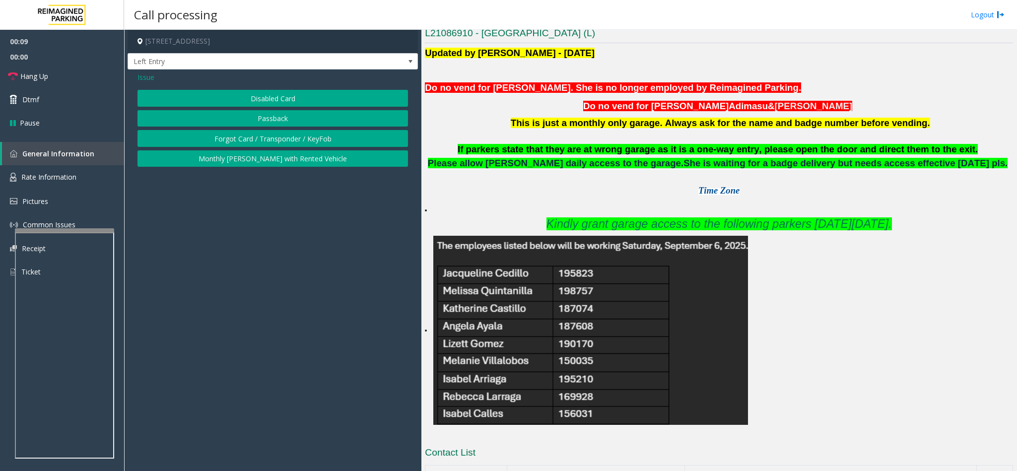
click at [267, 99] on button "Disabled Card" at bounding box center [273, 98] width 271 height 17
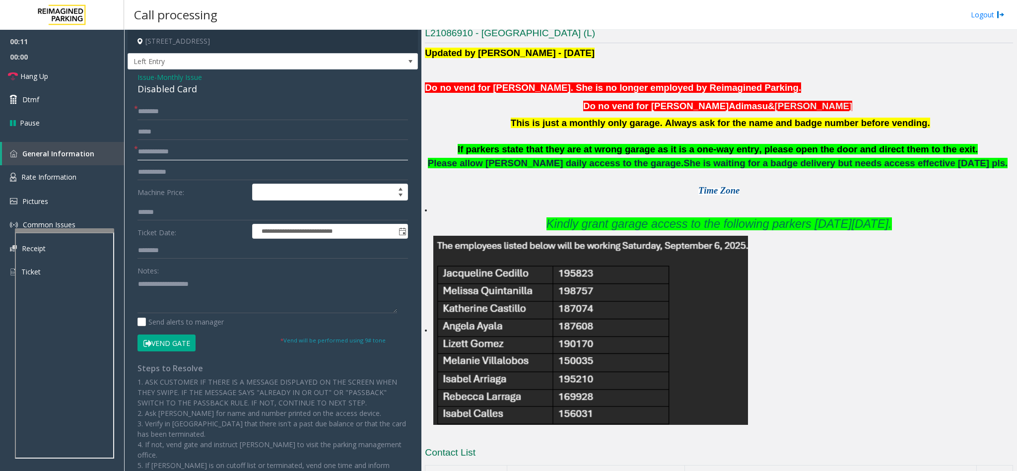
click at [176, 150] on input "text" at bounding box center [273, 152] width 271 height 17
type input "******"
click at [243, 115] on input "text" at bounding box center [273, 111] width 271 height 17
type input "*******"
drag, startPoint x: 195, startPoint y: 91, endPoint x: 130, endPoint y: 78, distance: 66.8
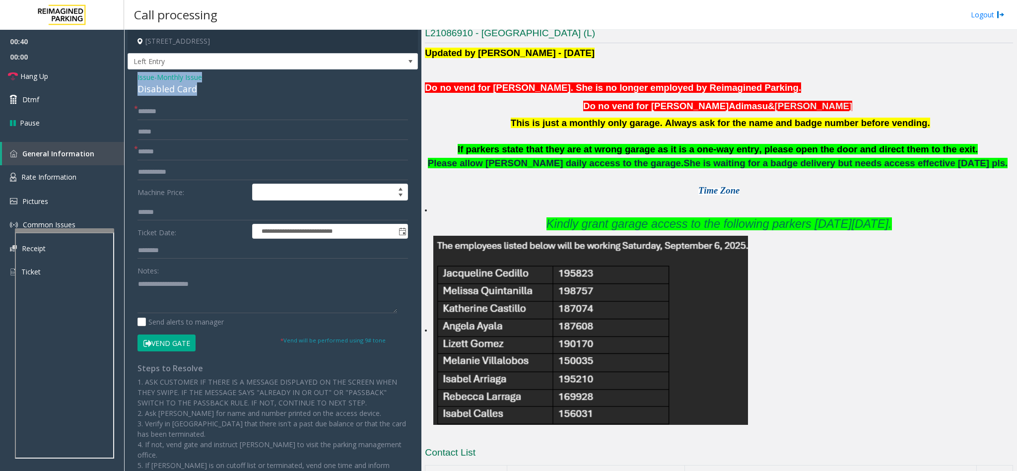
click at [130, 78] on div "**********" at bounding box center [273, 317] width 290 height 495
drag, startPoint x: 190, startPoint y: 349, endPoint x: 182, endPoint y: 337, distance: 13.6
click at [182, 337] on button "Vend Gate" at bounding box center [167, 343] width 58 height 17
click at [188, 295] on textarea at bounding box center [268, 294] width 260 height 37
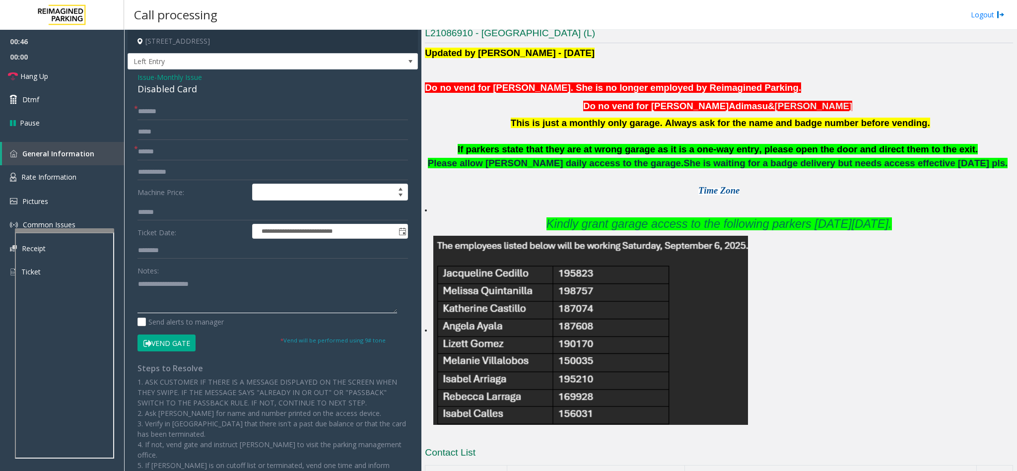
paste textarea "**********"
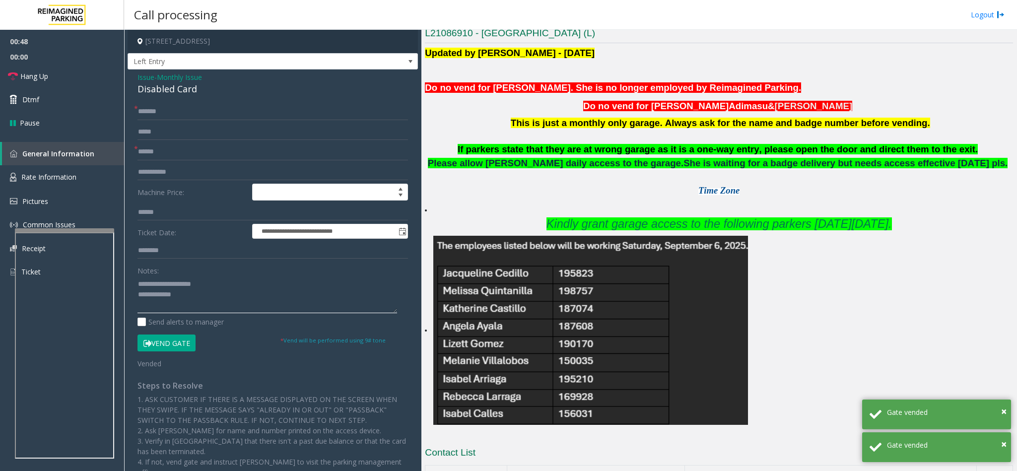
drag, startPoint x: 215, startPoint y: 286, endPoint x: 161, endPoint y: 283, distance: 54.2
click at [161, 283] on textarea at bounding box center [268, 294] width 260 height 37
click at [192, 301] on textarea at bounding box center [268, 294] width 260 height 37
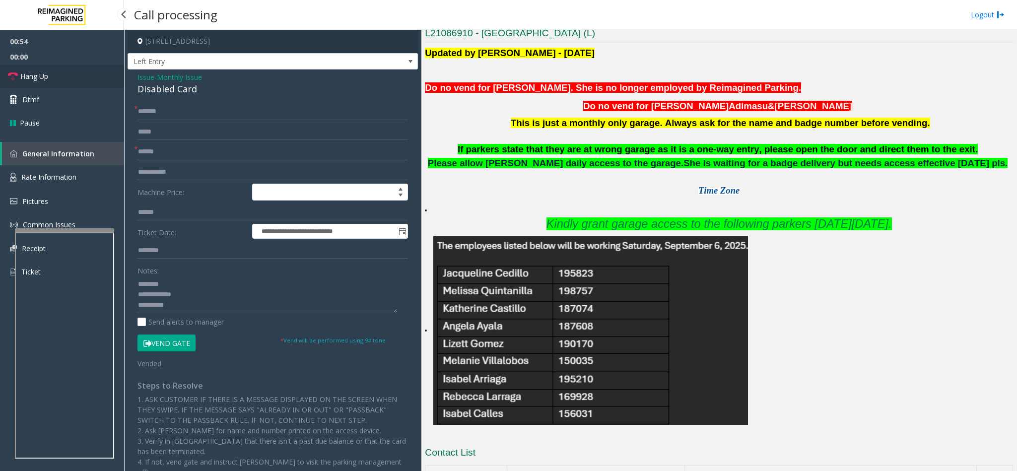
click at [45, 73] on span "Hang Up" at bounding box center [34, 76] width 28 height 10
click at [188, 304] on textarea at bounding box center [268, 294] width 260 height 37
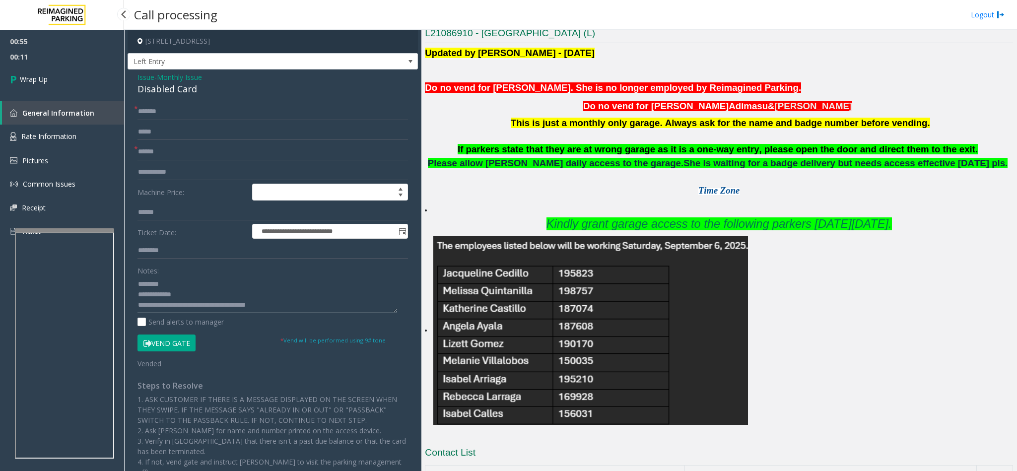
type textarea "**********"
click at [40, 54] on span "00:12" at bounding box center [62, 56] width 124 height 15
click at [43, 74] on span "Wrap Up" at bounding box center [34, 79] width 28 height 10
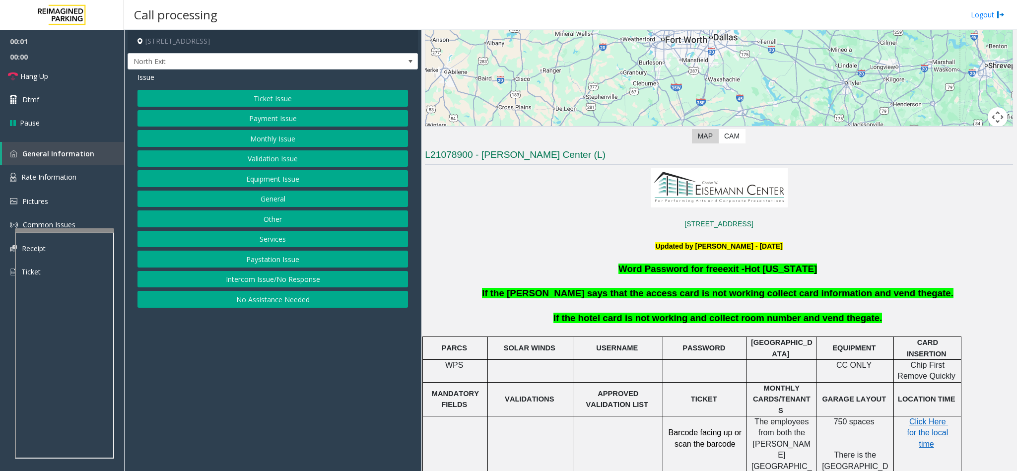
scroll to position [223, 0]
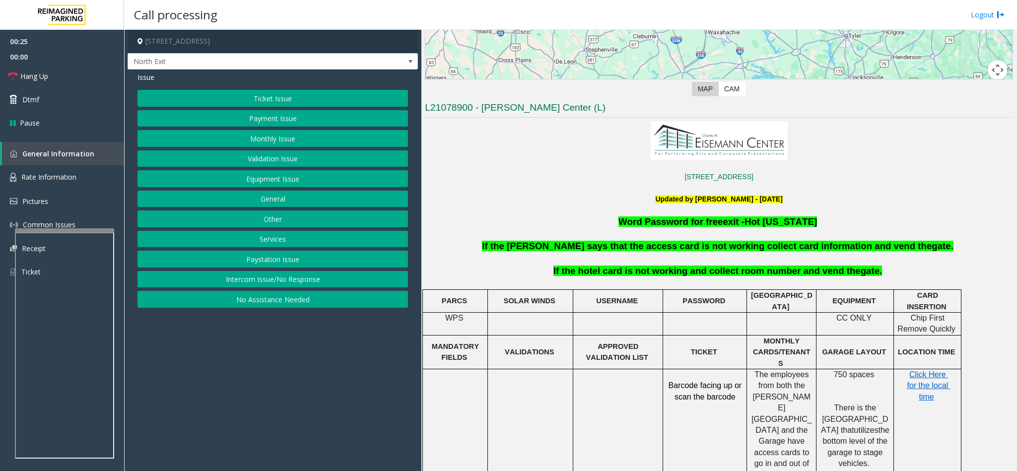
click at [270, 240] on button "Services" at bounding box center [273, 239] width 271 height 17
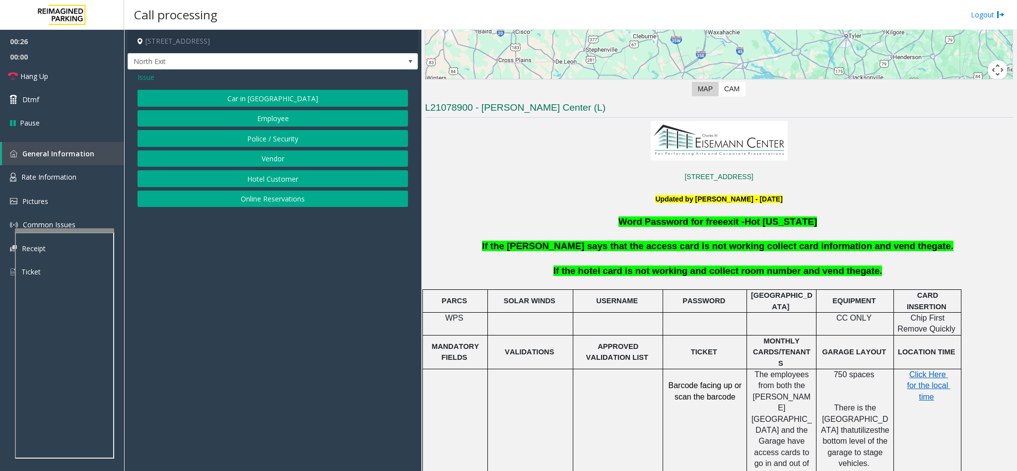
click at [272, 183] on button "Hotel Customer" at bounding box center [273, 178] width 271 height 17
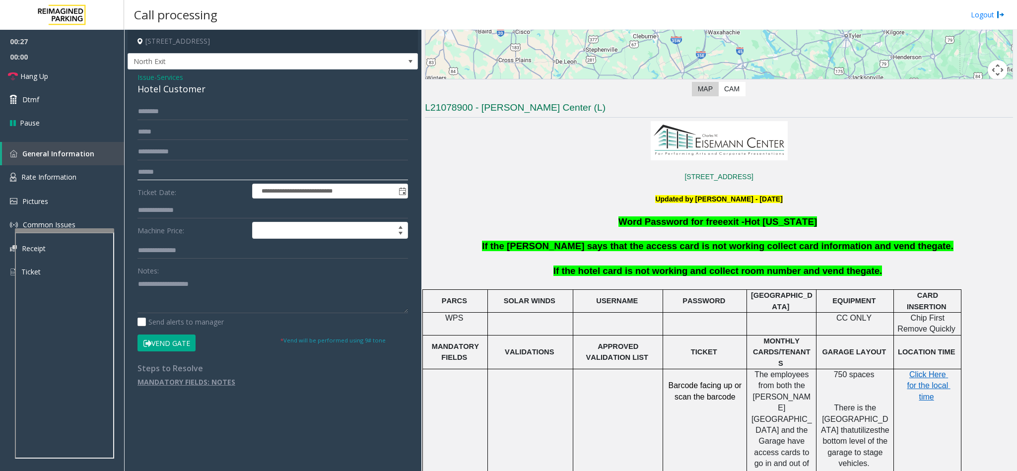
click at [156, 174] on input "text" at bounding box center [273, 172] width 271 height 17
click at [159, 209] on input "text" at bounding box center [273, 210] width 271 height 17
type input "***"
click at [179, 345] on button "Vend Gate" at bounding box center [167, 343] width 58 height 17
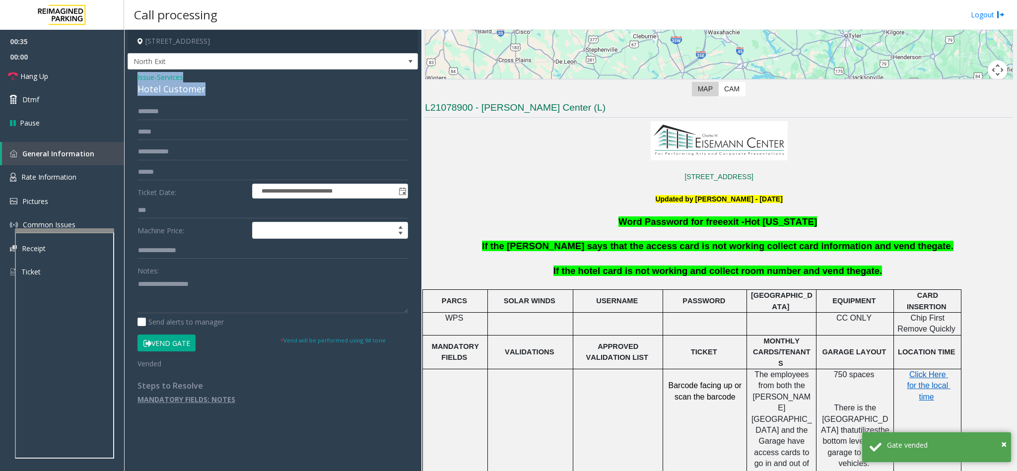
drag, startPoint x: 205, startPoint y: 88, endPoint x: 130, endPoint y: 78, distance: 75.2
click at [130, 78] on div "**********" at bounding box center [273, 242] width 290 height 345
copy div "Issue - Services Hotel Customer"
drag, startPoint x: 206, startPoint y: 279, endPoint x: 200, endPoint y: 288, distance: 11.2
click at [203, 280] on textarea at bounding box center [273, 294] width 271 height 37
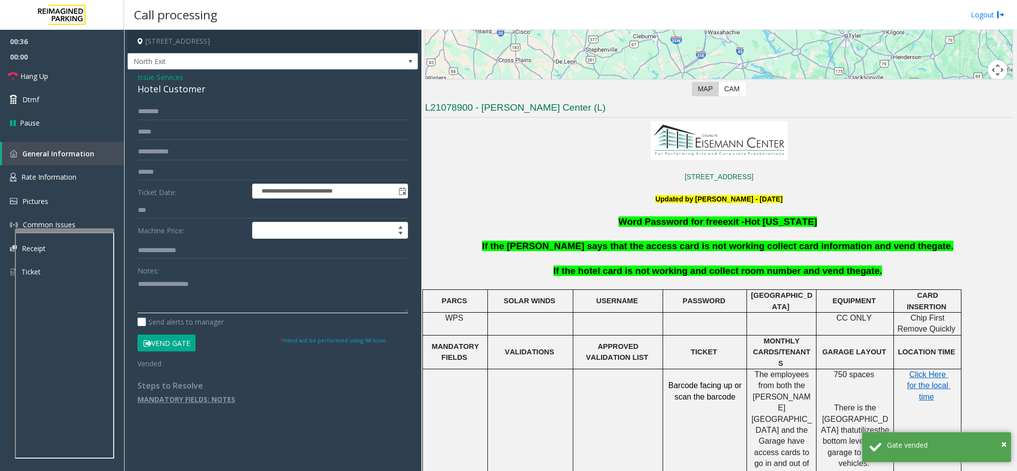
paste textarea "**********"
drag, startPoint x: 195, startPoint y: 285, endPoint x: 160, endPoint y: 285, distance: 35.3
click at [160, 285] on textarea at bounding box center [273, 294] width 271 height 37
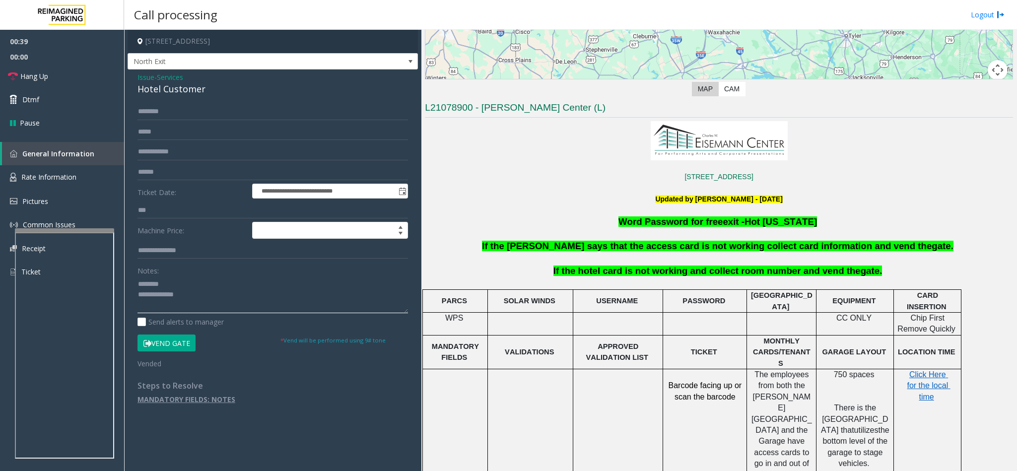
click at [207, 291] on textarea at bounding box center [273, 294] width 271 height 37
click at [45, 81] on span "Hang Up" at bounding box center [34, 76] width 28 height 10
click at [218, 311] on textarea at bounding box center [273, 294] width 271 height 37
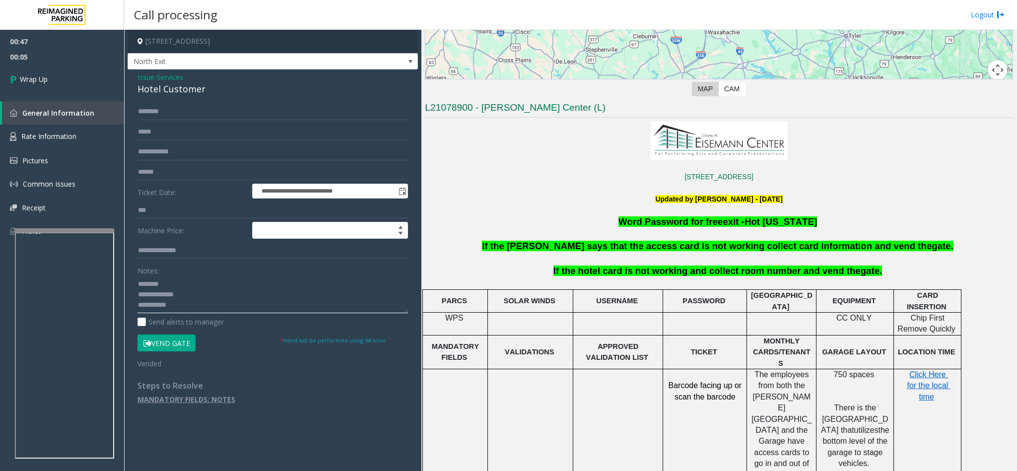
click at [219, 311] on textarea at bounding box center [273, 294] width 271 height 37
type textarea "**********"
click at [48, 79] on span "Wrap Up" at bounding box center [34, 79] width 28 height 10
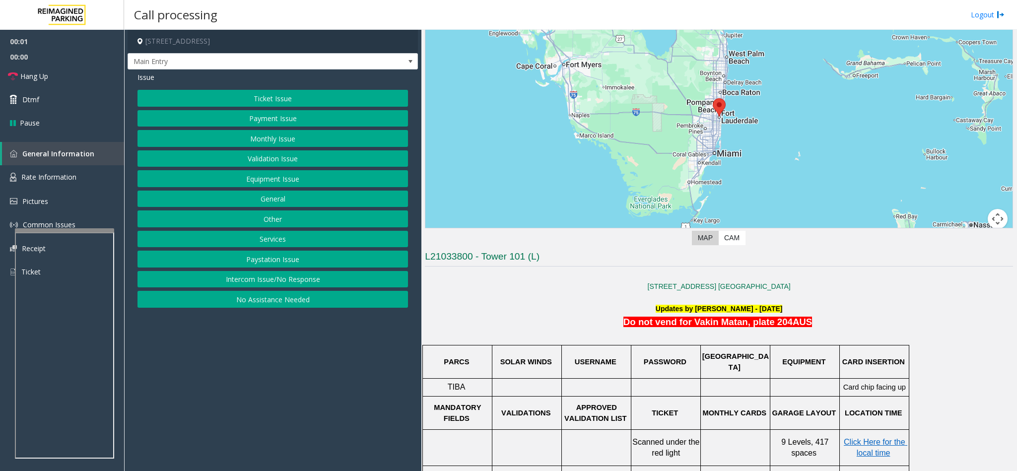
scroll to position [149, 0]
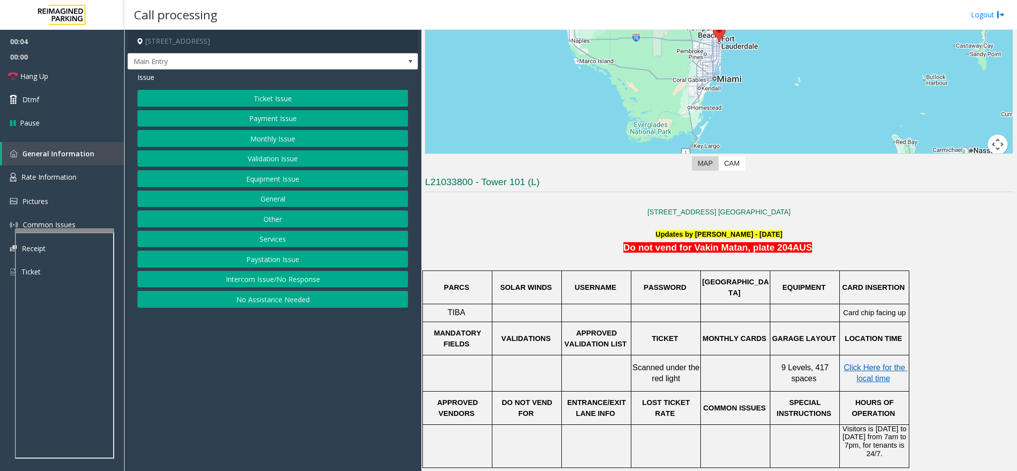
click at [308, 283] on button "Intercom Issue/No Response" at bounding box center [273, 279] width 271 height 17
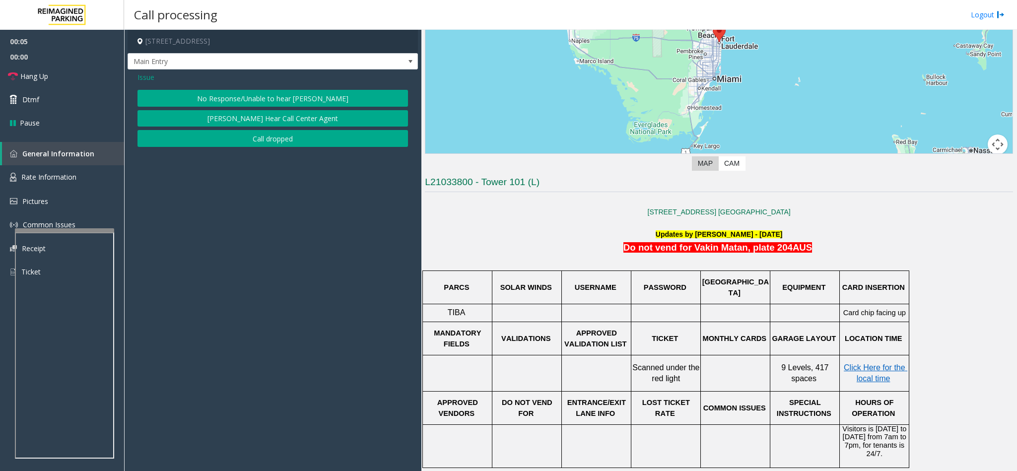
click at [264, 95] on button "No Response/Unable to hear [PERSON_NAME]" at bounding box center [273, 98] width 271 height 17
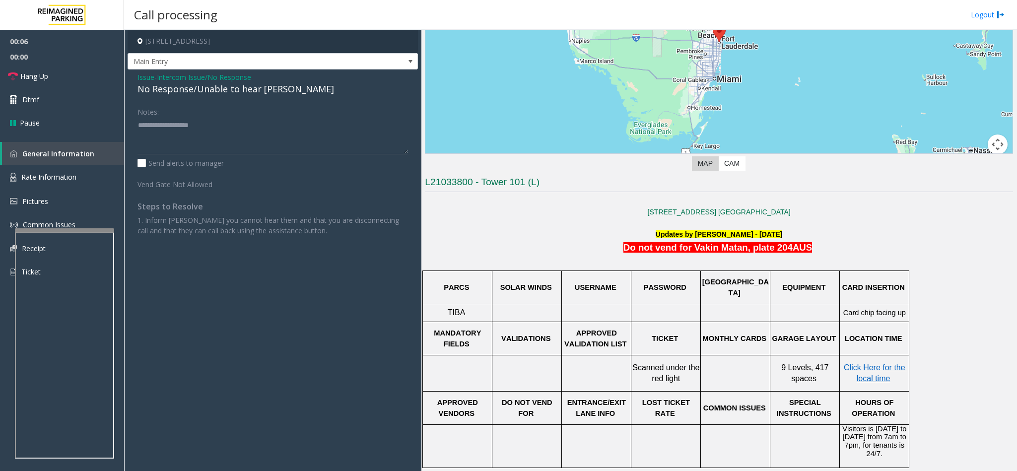
click at [237, 90] on div "No Response/Unable to hear [PERSON_NAME]" at bounding box center [273, 88] width 271 height 13
type textarea "**********"
click at [78, 71] on link "Hang Up" at bounding box center [62, 76] width 124 height 23
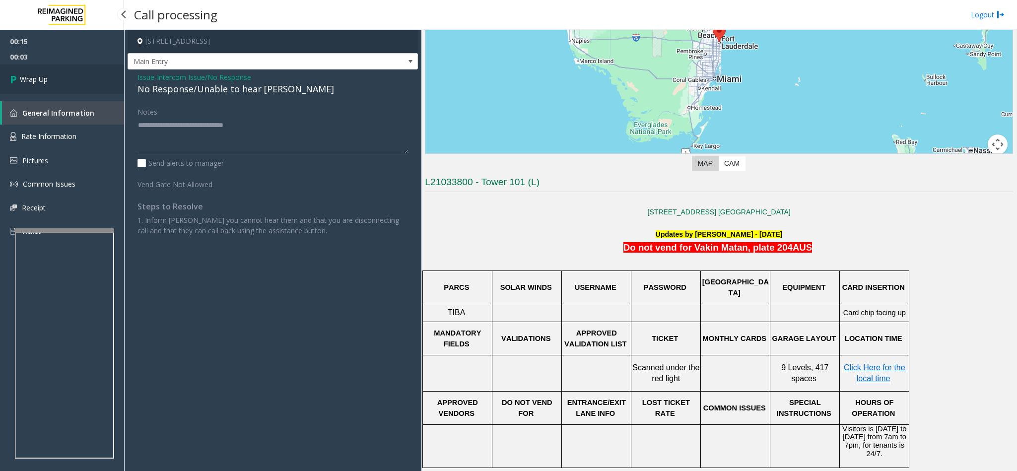
click at [60, 69] on link "Wrap Up" at bounding box center [62, 79] width 124 height 29
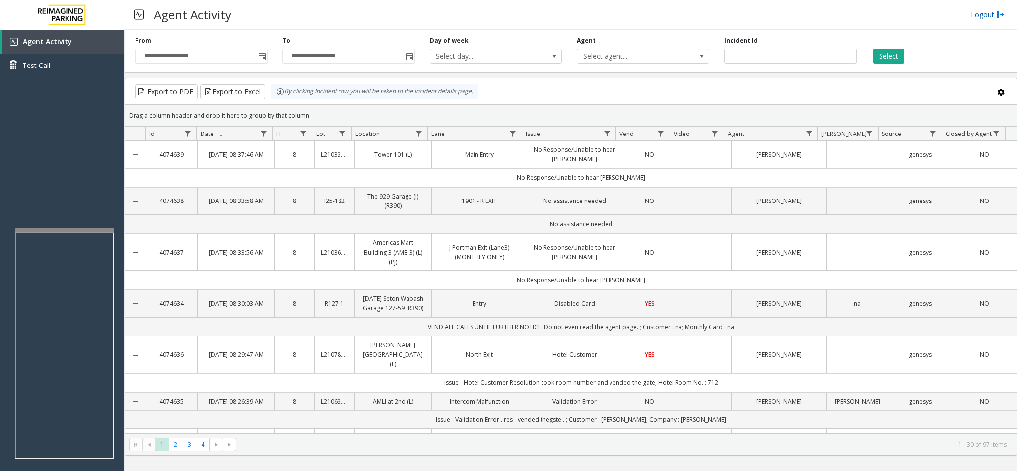
click at [982, 9] on link "Logout" at bounding box center [988, 14] width 34 height 10
